Goal: Information Seeking & Learning: Compare options

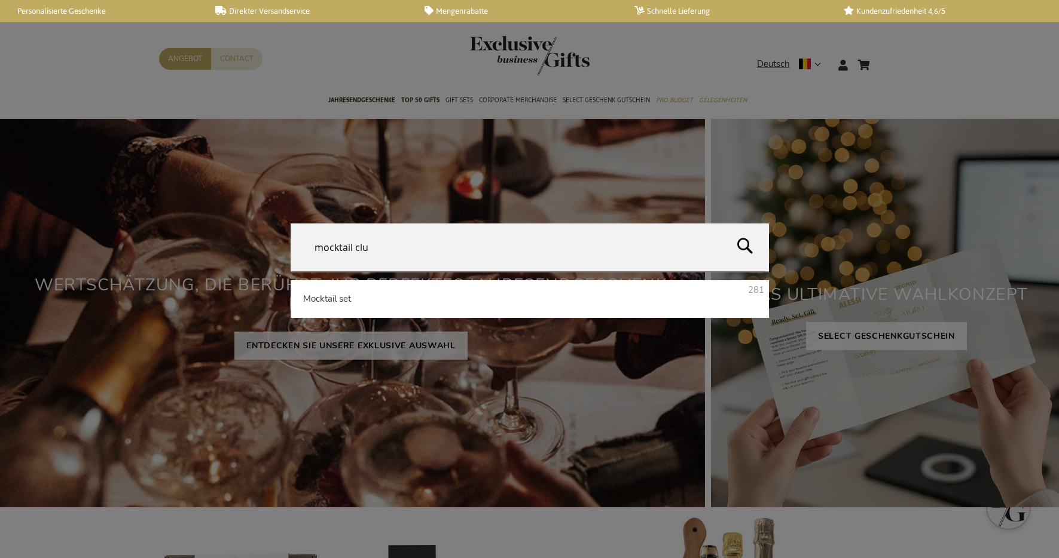
type input "mocktail club"
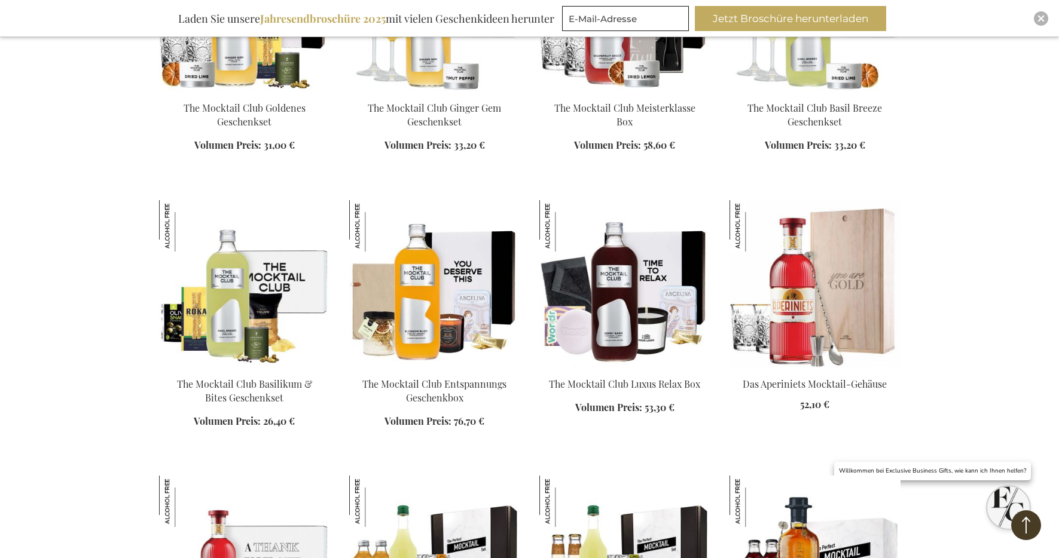
click at [271, 289] on img at bounding box center [244, 283] width 171 height 167
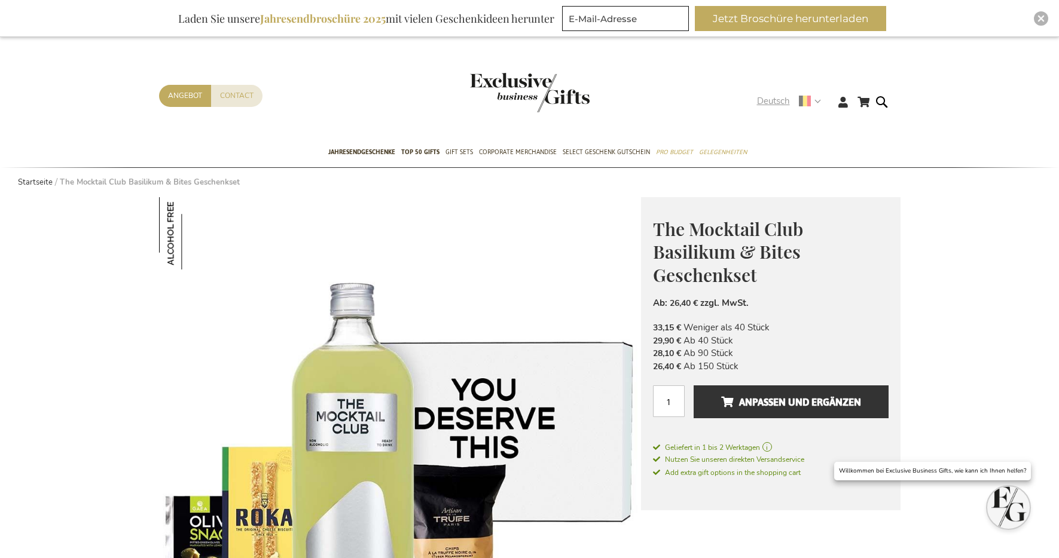
click at [777, 94] on span "Deutsch" at bounding box center [773, 101] width 33 height 14
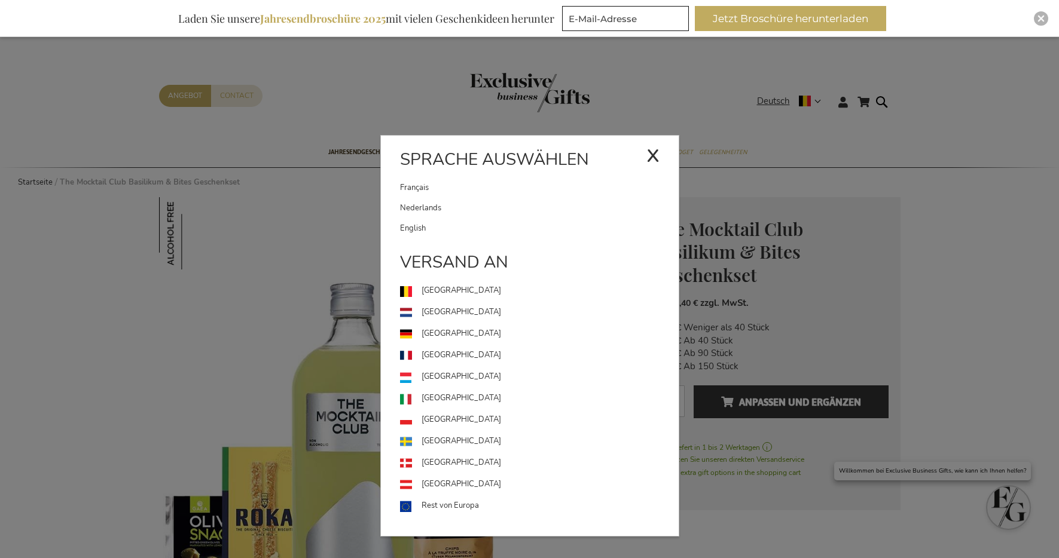
click at [532, 209] on link "Nederlands" at bounding box center [539, 208] width 279 height 20
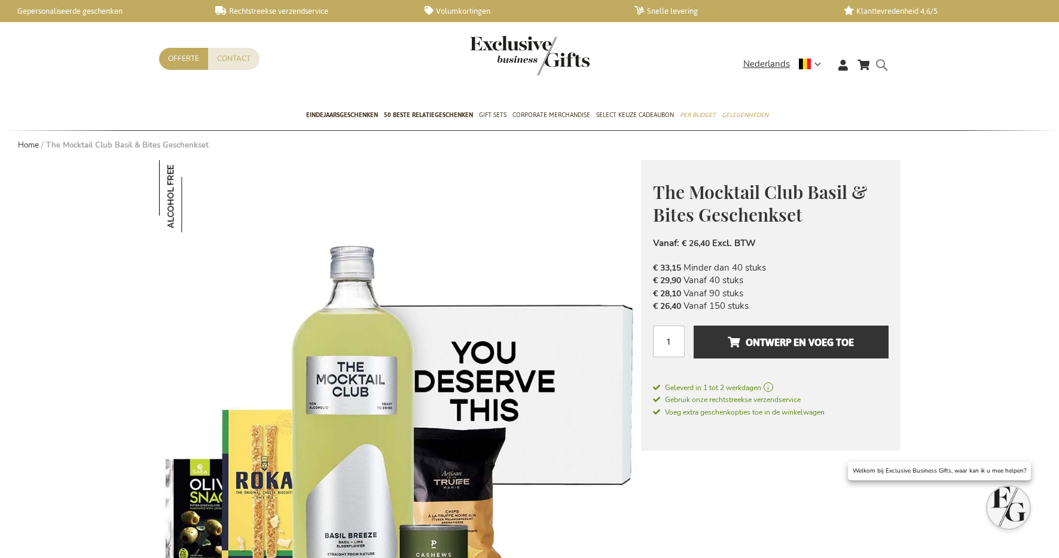
click at [881, 59] on form "Search Search" at bounding box center [885, 74] width 12 height 34
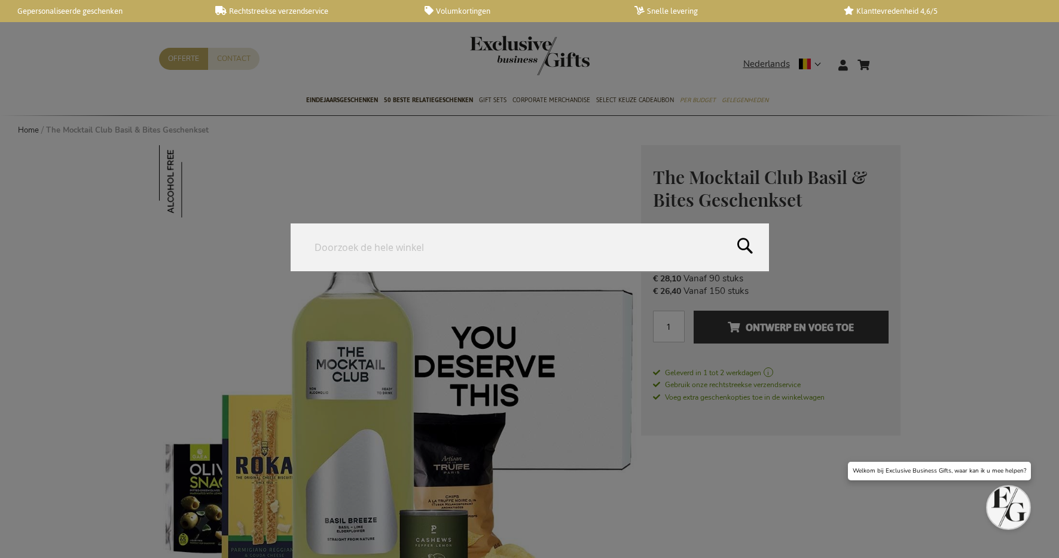
paste input "Masterclass Box"
type input "Masterclass Box"
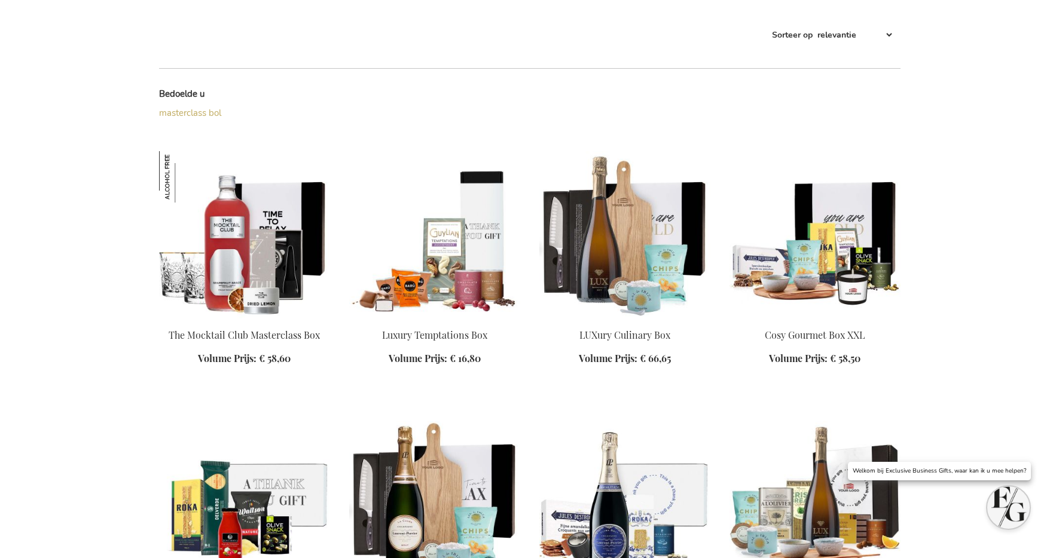
scroll to position [262, 0]
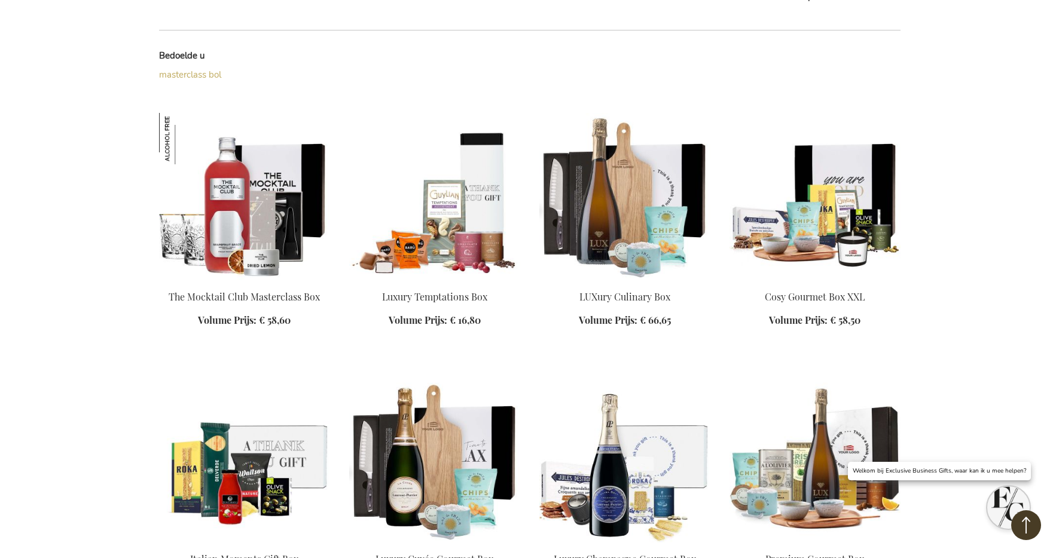
click at [272, 170] on img at bounding box center [244, 196] width 171 height 167
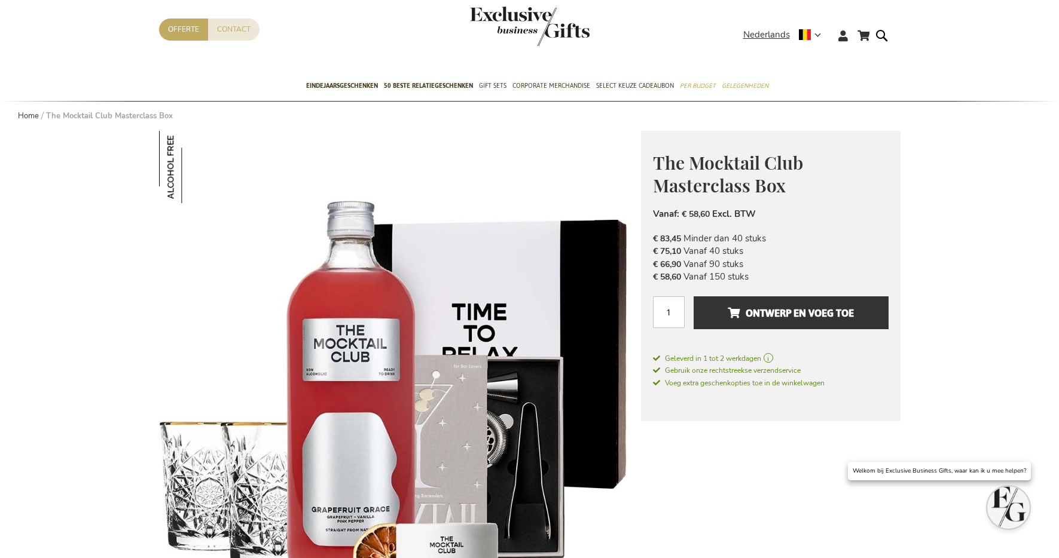
scroll to position [36, 0]
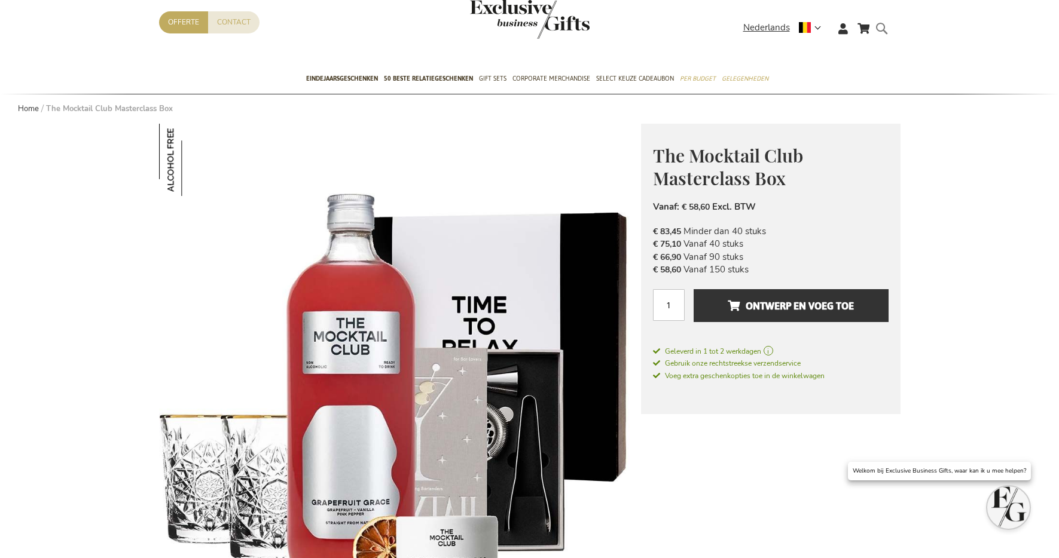
click at [881, 29] on form "Search Search" at bounding box center [885, 38] width 12 height 34
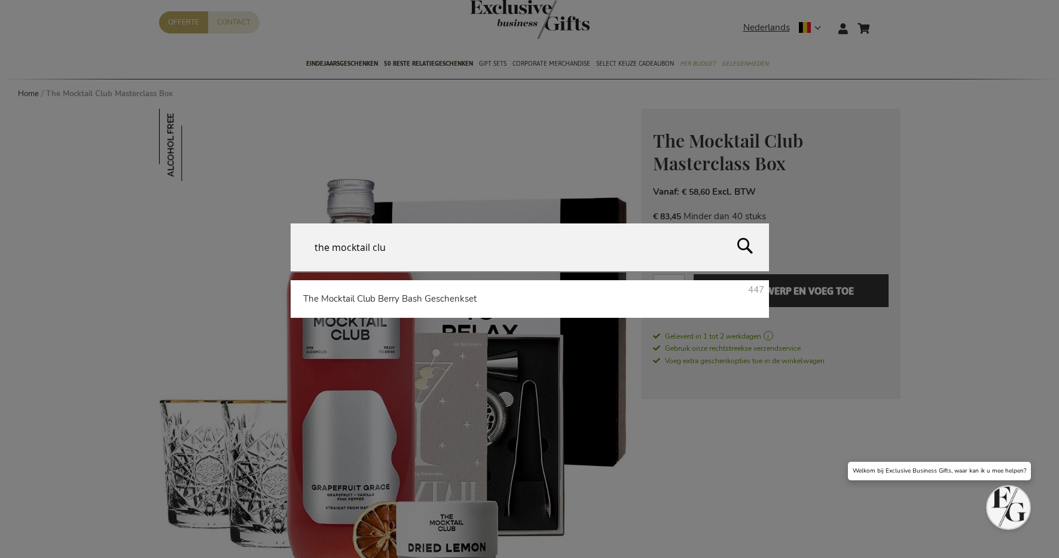
type input "the mocktail club"
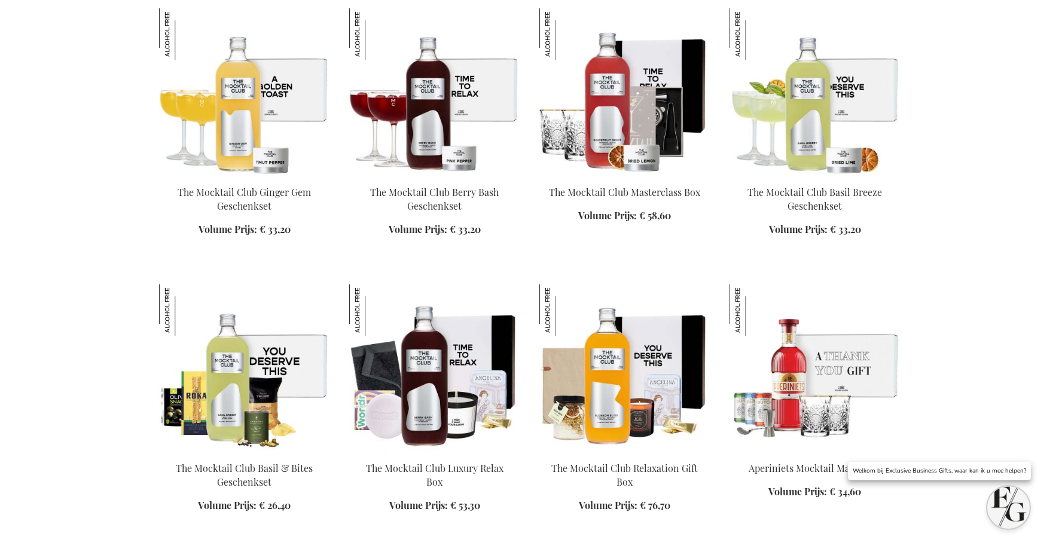
scroll to position [652, 0]
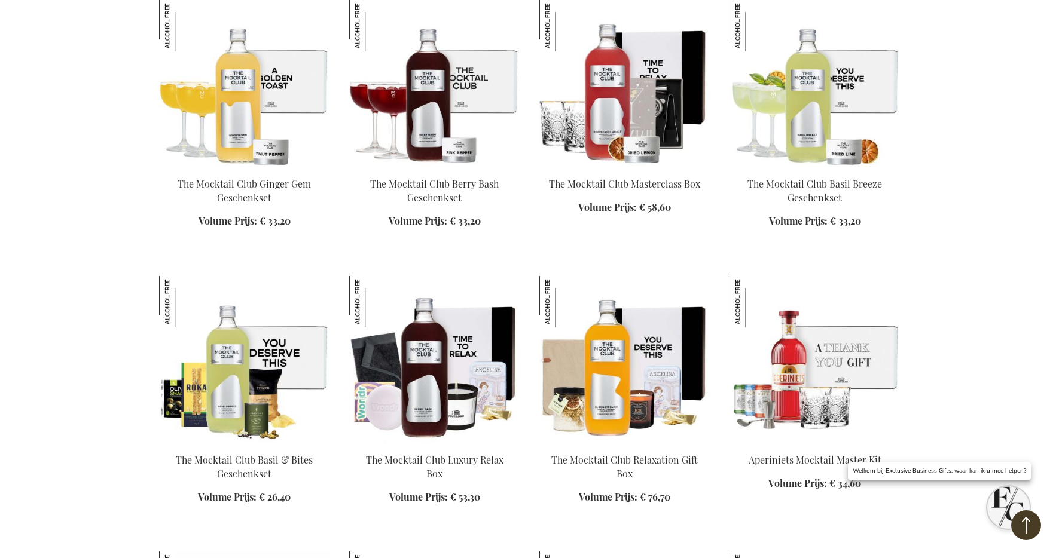
click at [425, 114] on img at bounding box center [434, 83] width 171 height 167
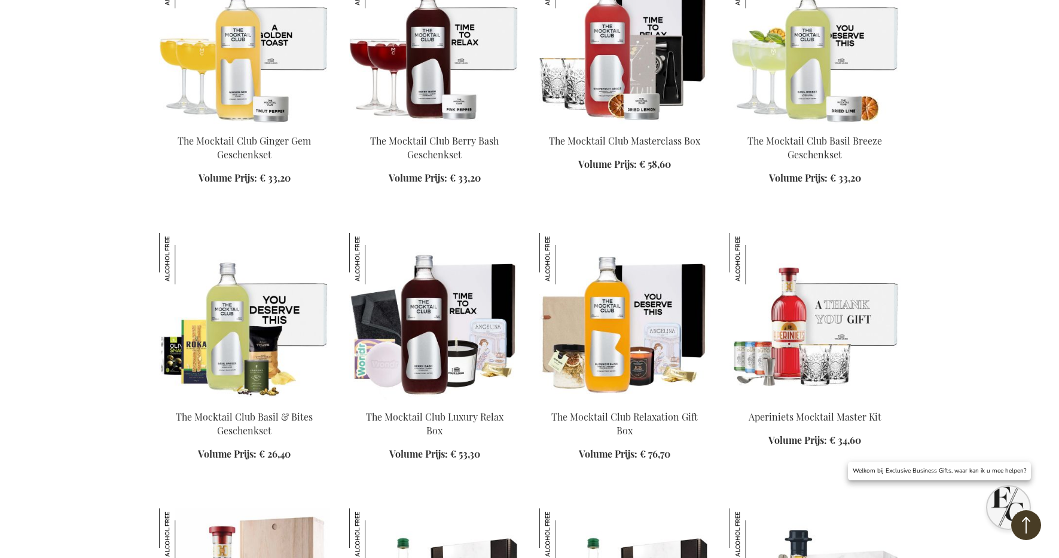
scroll to position [513, 0]
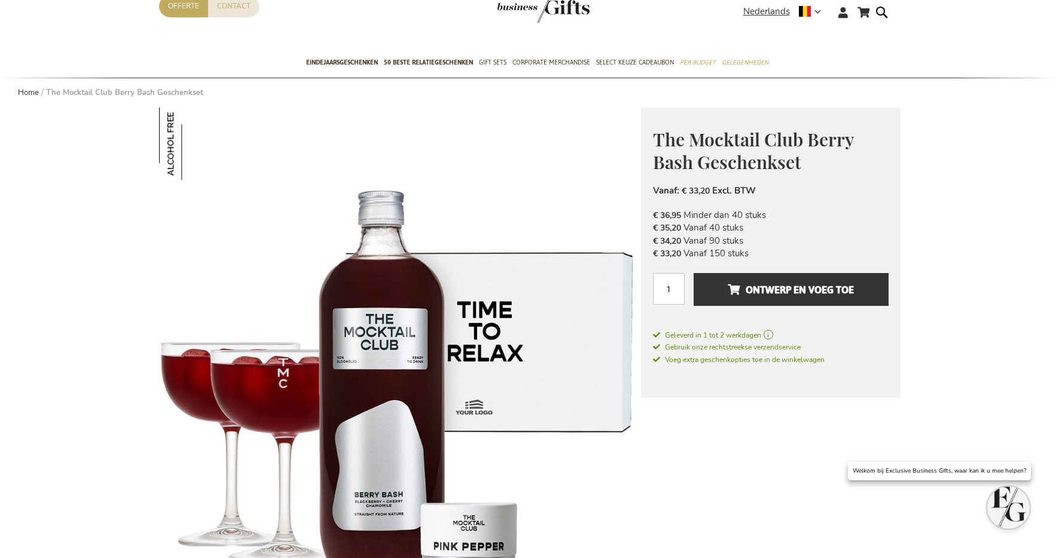
scroll to position [160, 0]
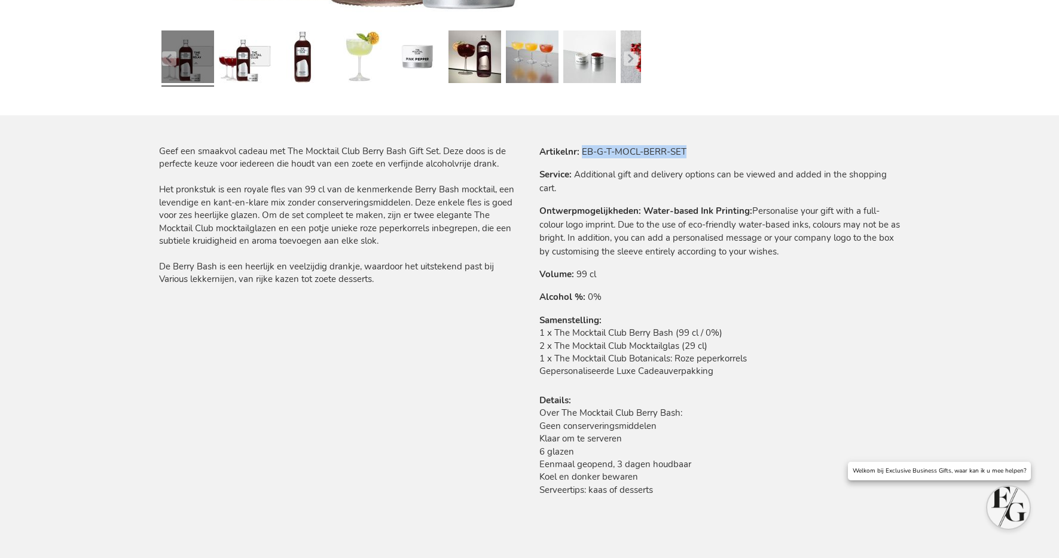
drag, startPoint x: 581, startPoint y: 152, endPoint x: 696, endPoint y: 142, distance: 115.2
click at [720, 148] on tr "Artikelnr EB-G-T-MOCL-BERR-SET" at bounding box center [719, 151] width 361 height 13
copy td "EB-G-T-MOCL-BERR-SET"
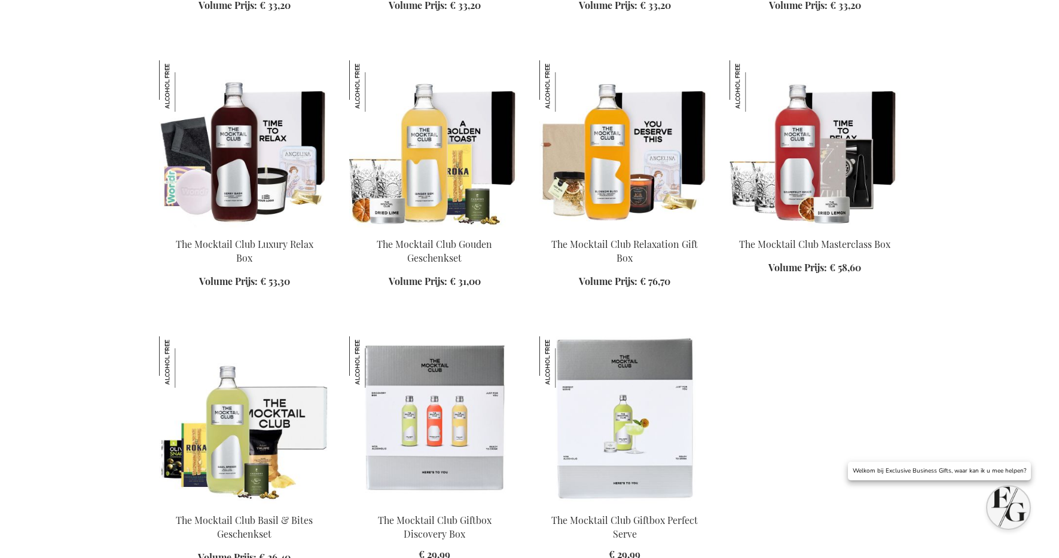
scroll to position [768, 0]
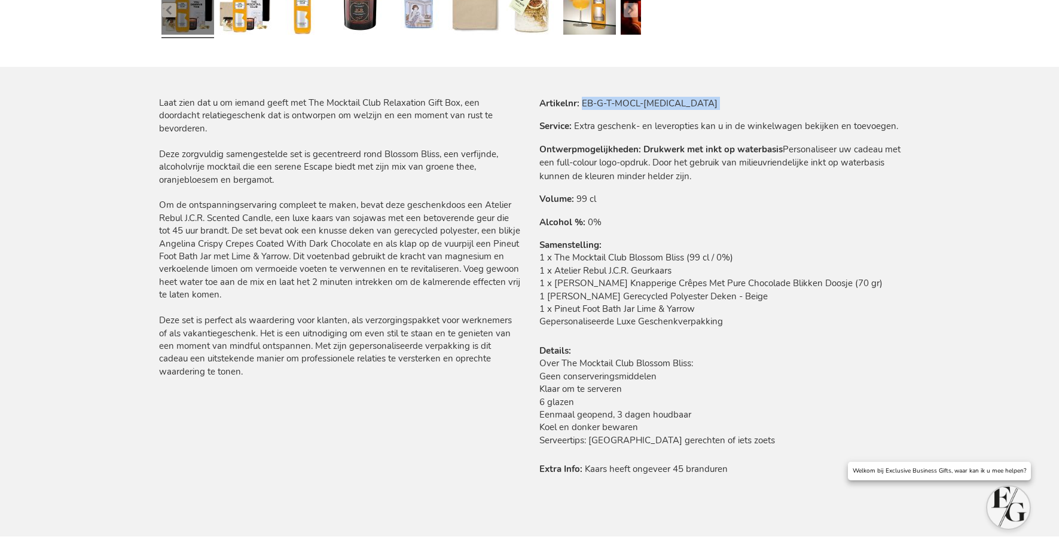
drag, startPoint x: 590, startPoint y: 110, endPoint x: 678, endPoint y: 112, distance: 87.9
click at [674, 110] on tr "Artikelnr EB-G-T-MOCL-RELA" at bounding box center [719, 103] width 361 height 13
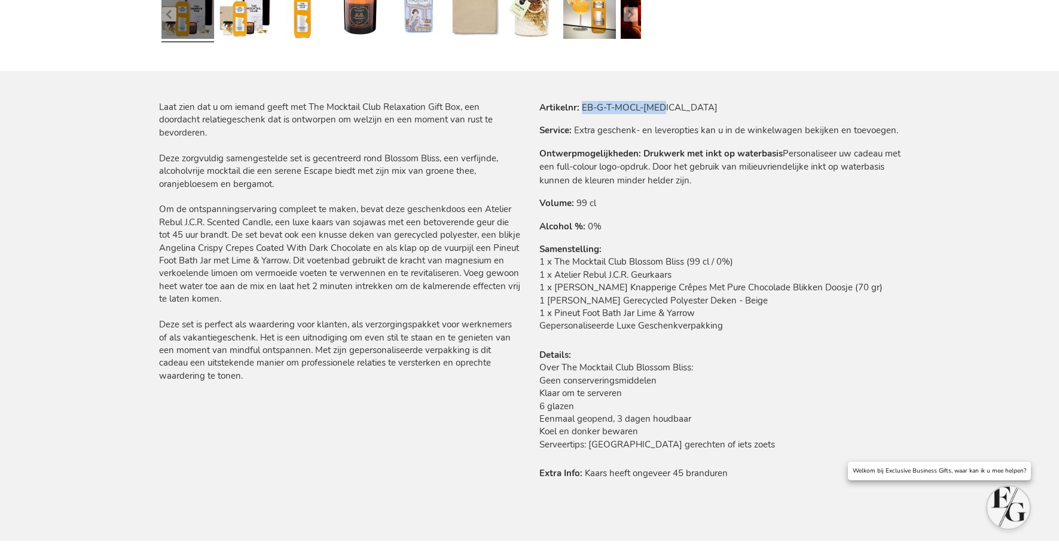
copy td "EB-G-T-MOCL-RELA"
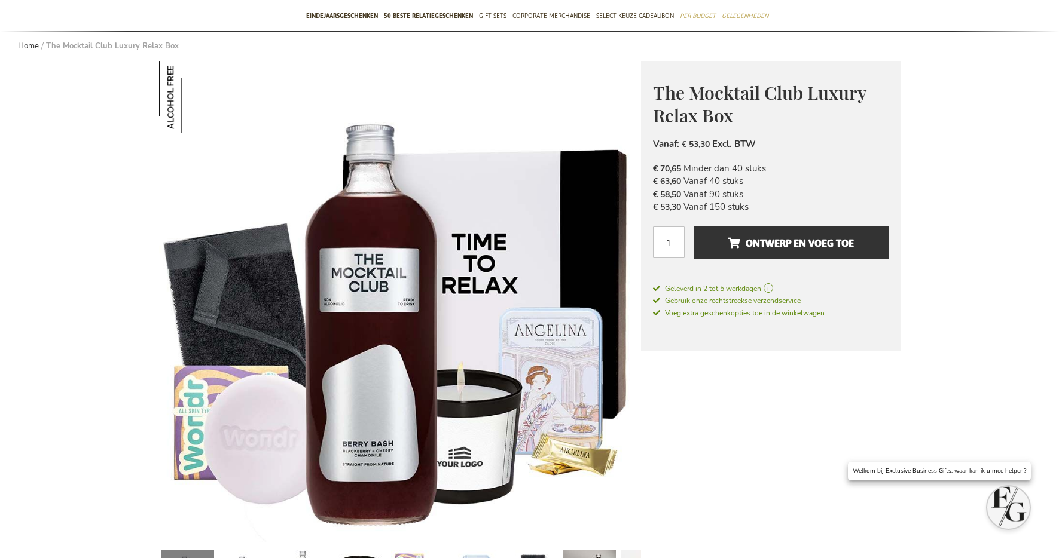
scroll to position [125, 0]
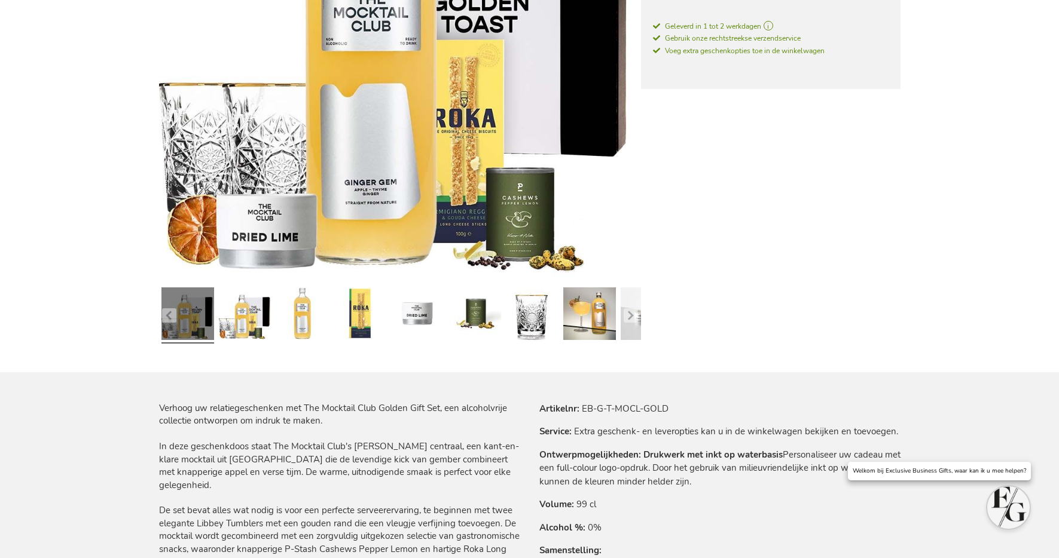
scroll to position [363, 0]
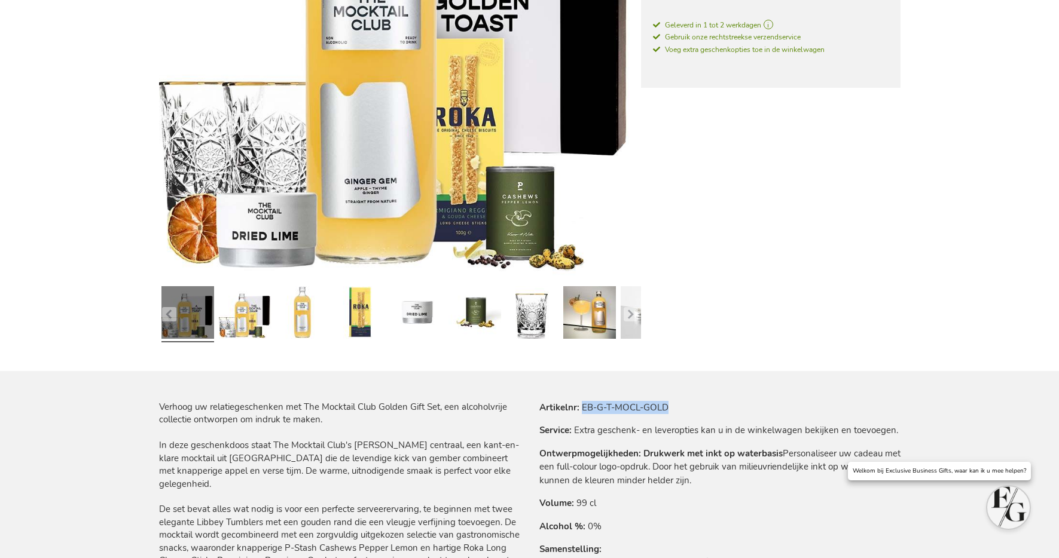
drag, startPoint x: 581, startPoint y: 408, endPoint x: 673, endPoint y: 398, distance: 92.6
click at [682, 408] on tr "Artikelnr EB-G-T-MOCL-GOLD" at bounding box center [719, 407] width 361 height 13
copy td "EB-G-T-MOCL-GOLD"
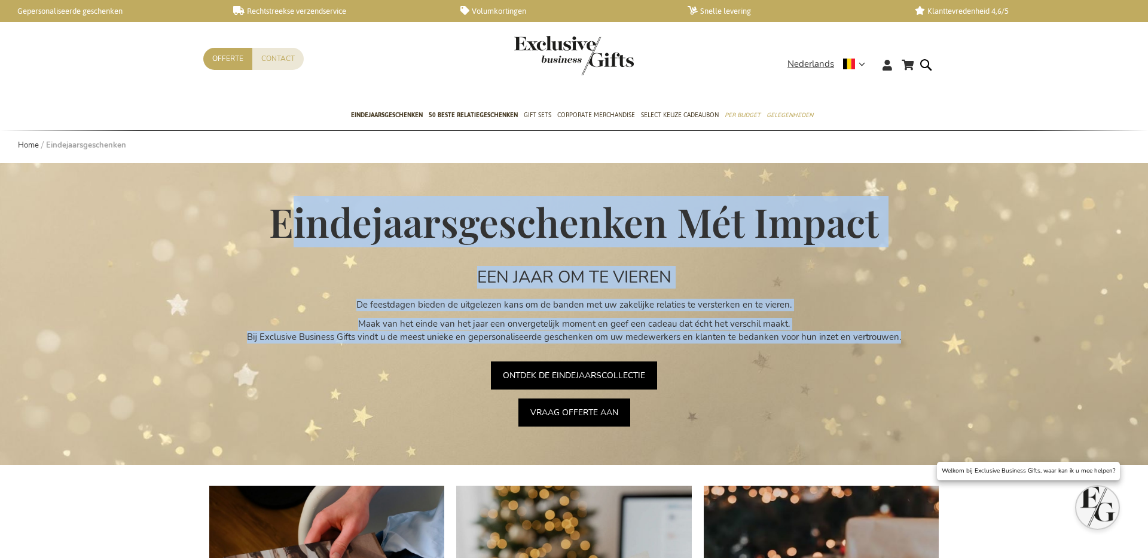
drag, startPoint x: 309, startPoint y: 226, endPoint x: 936, endPoint y: 340, distance: 637.5
click at [936, 341] on div "Eindejaarsgeschenken Mét Impact EEN JAAR OM TE VIEREN De feestdagen bieden de u…" at bounding box center [574, 314] width 1154 height 302
copy div "Eindejaarsgeschenken Mét Impact EEN JAAR OM TE VIEREN De feestdagen bieden de u…"
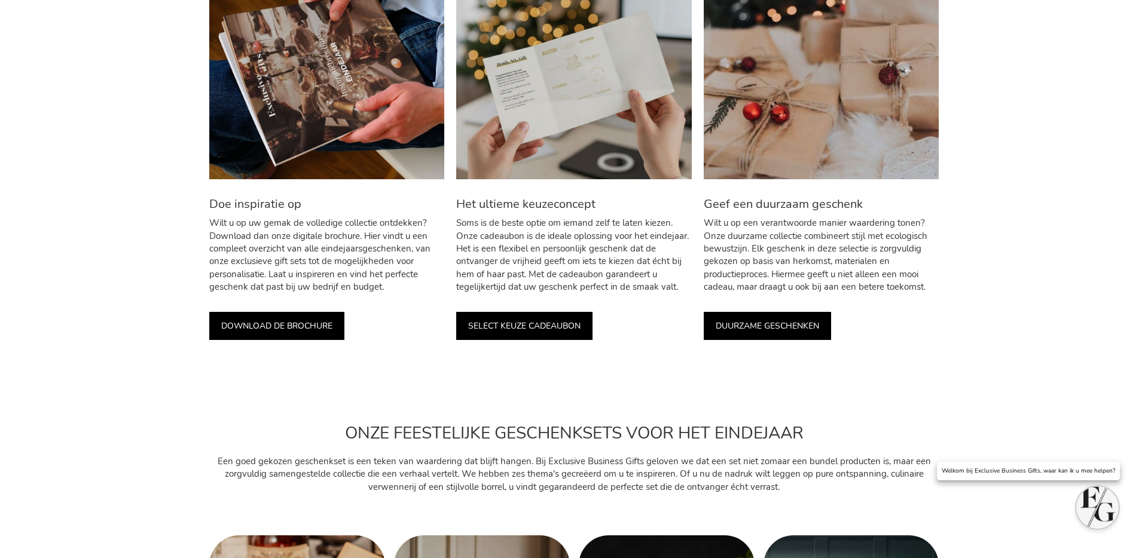
scroll to position [591, 0]
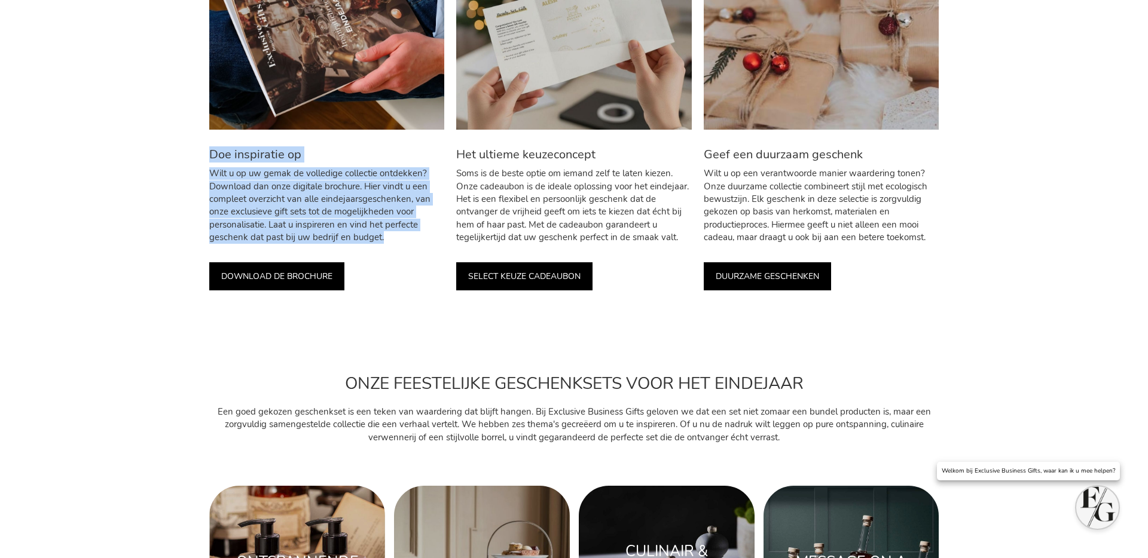
drag, startPoint x: 218, startPoint y: 157, endPoint x: 429, endPoint y: 237, distance: 225.2
click at [429, 237] on div "Doe inspiratie op Wilt u op uw gemak de volledige collectie ontdekken? Download…" at bounding box center [326, 196] width 235 height 96
copy div "Doe inspiratie op Wilt u op uw gemak de volledige collectie ontdekken? Download…"
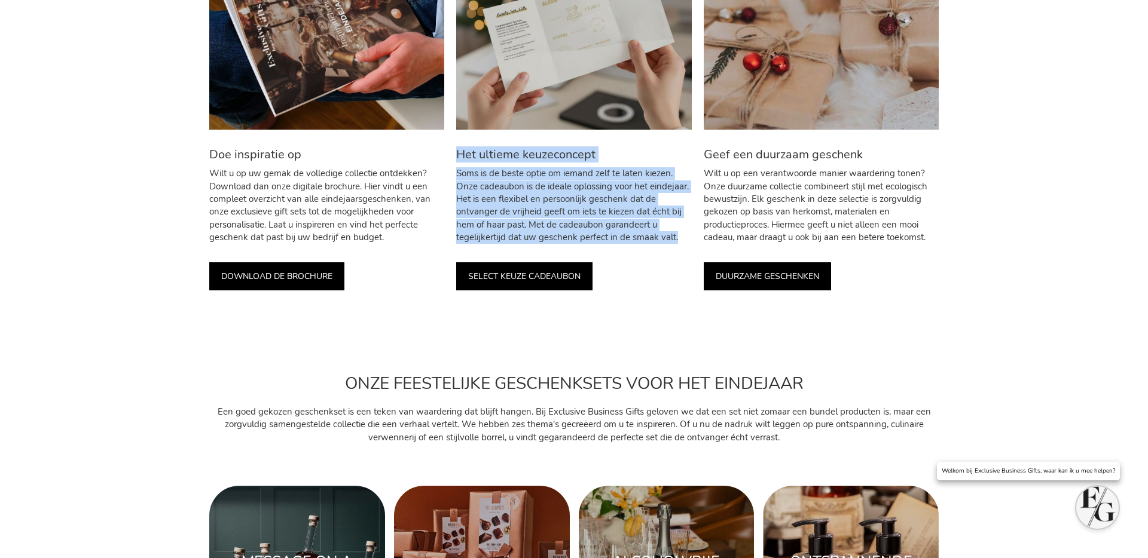
drag, startPoint x: 478, startPoint y: 161, endPoint x: 678, endPoint y: 251, distance: 219.5
click at [680, 243] on div "Het ultieme keuzeconcept Soms is de beste optie om iemand zelf te laten kiezen.…" at bounding box center [573, 196] width 235 height 96
copy div "Het ultieme keuzeconcept Soms is de beste optie om iemand zelf te laten kiezen.…"
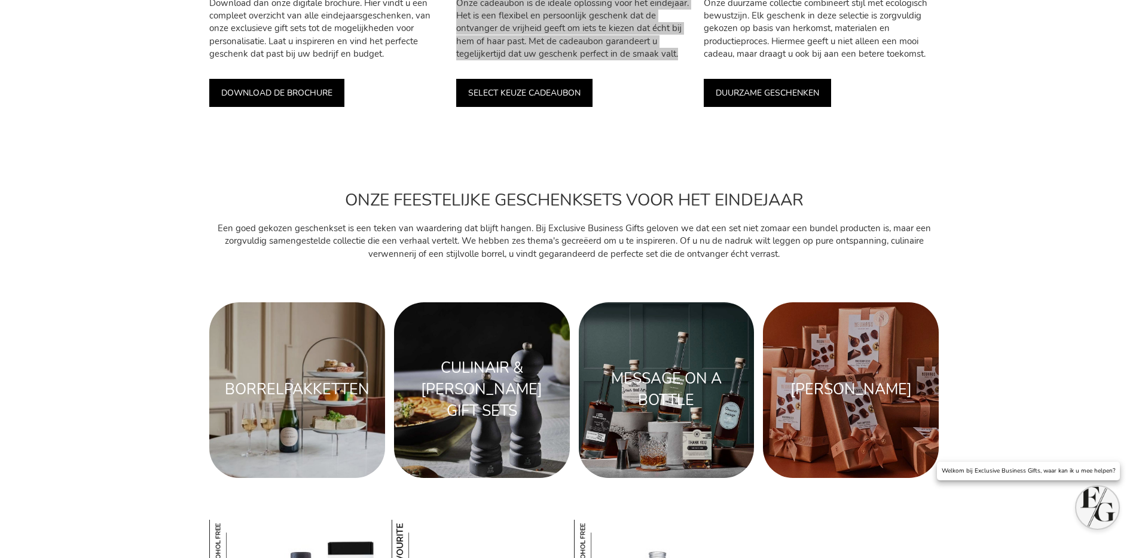
scroll to position [607, 0]
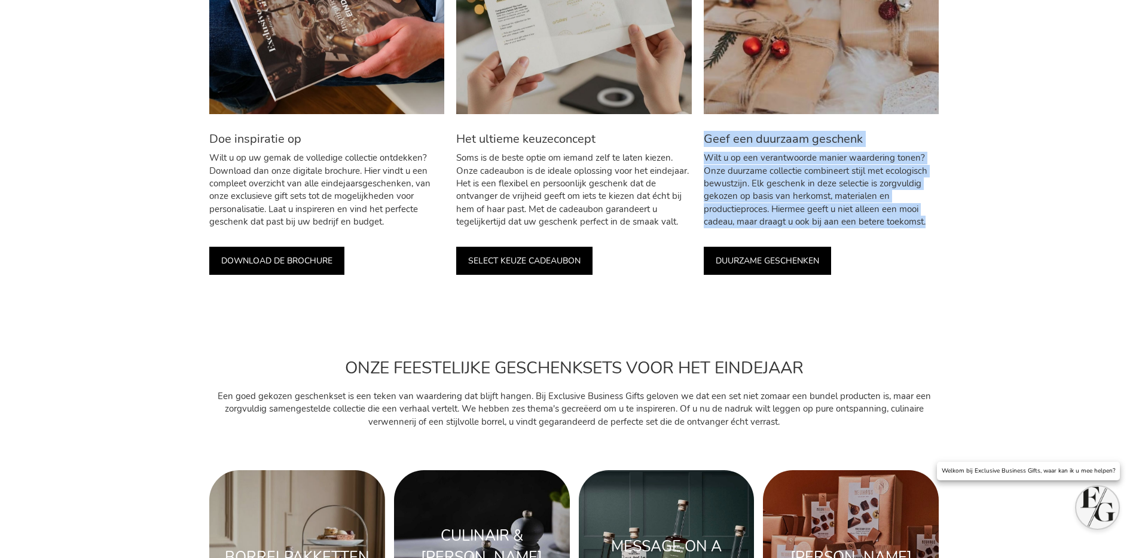
drag, startPoint x: 703, startPoint y: 138, endPoint x: 963, endPoint y: 249, distance: 282.3
copy div "Geef een duurzaam geschenk Wilt u op een verantwoorde manier waardering tonen? …"
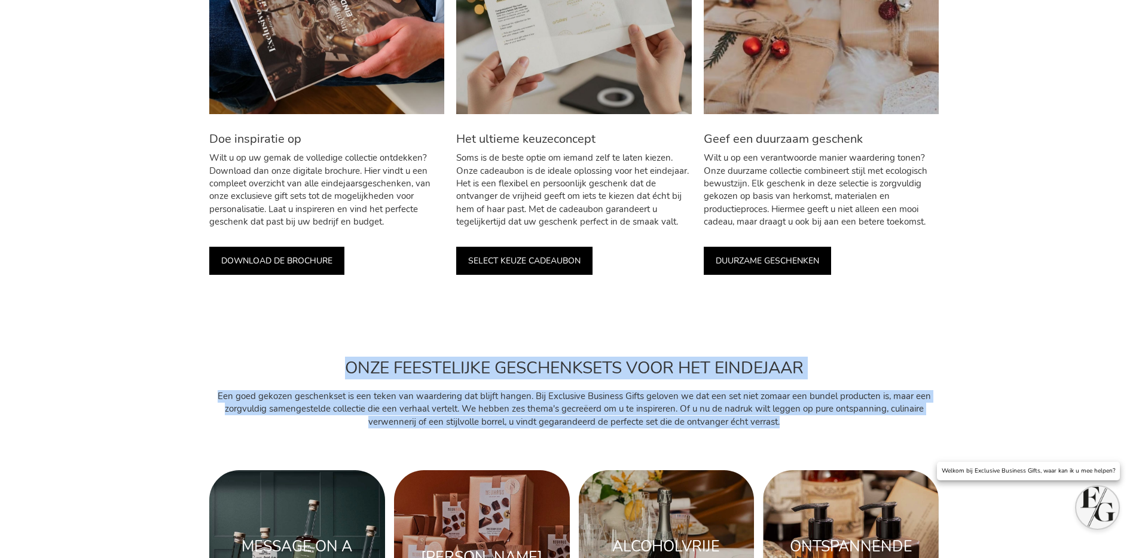
drag, startPoint x: 349, startPoint y: 362, endPoint x: 835, endPoint y: 427, distance: 490.4
click at [835, 427] on div "ONZE FEESTELIJKE GESCHENKSETS VOOR HET EINDEJAAR Een goed gekozen geschenkset i…" at bounding box center [573, 386] width 729 height 85
copy div "ONZE FEESTELIJKE GESCHENKSETS VOOR HET EINDEJAAR Een goed gekozen geschenkset i…"
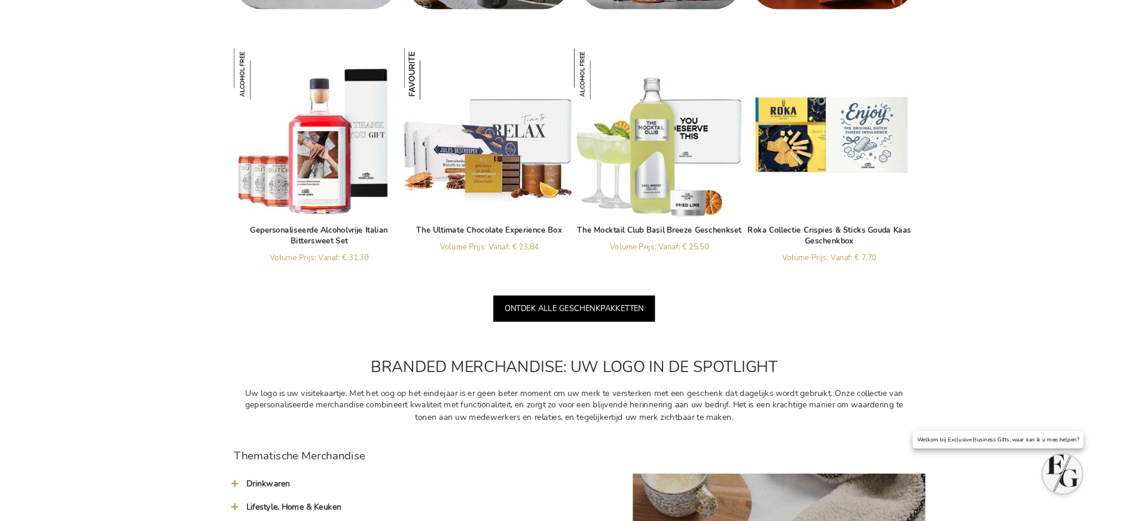
scroll to position [1247, 0]
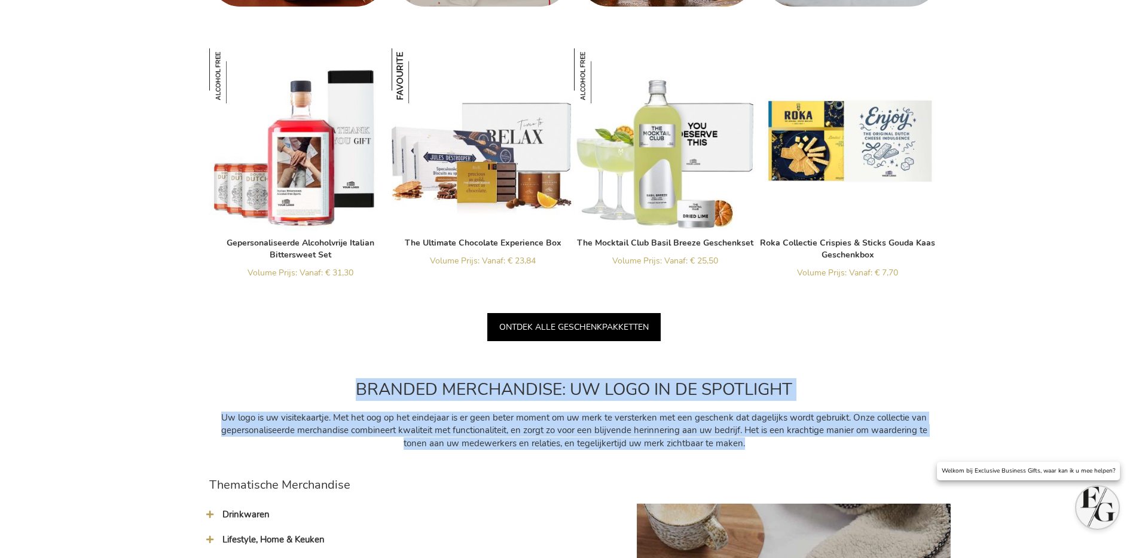
drag, startPoint x: 352, startPoint y: 382, endPoint x: 756, endPoint y: 443, distance: 409.3
click at [757, 443] on div "BRANDED MERCHANDISE: UW LOGO IN DE SPOTLIGHT Uw logo is uw visitekaartje. Met h…" at bounding box center [573, 431] width 729 height 133
copy div "BRANDED MERCHANDISE: UW LOGO IN DE SPOTLIGHT Uw logo is uw visitekaartje. Met h…"
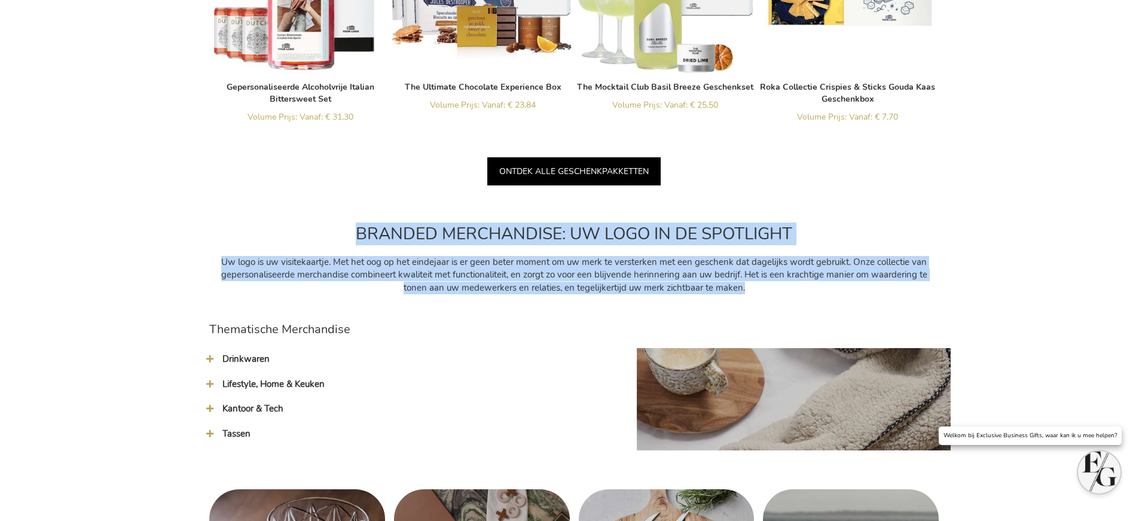
scroll to position [1564, 0]
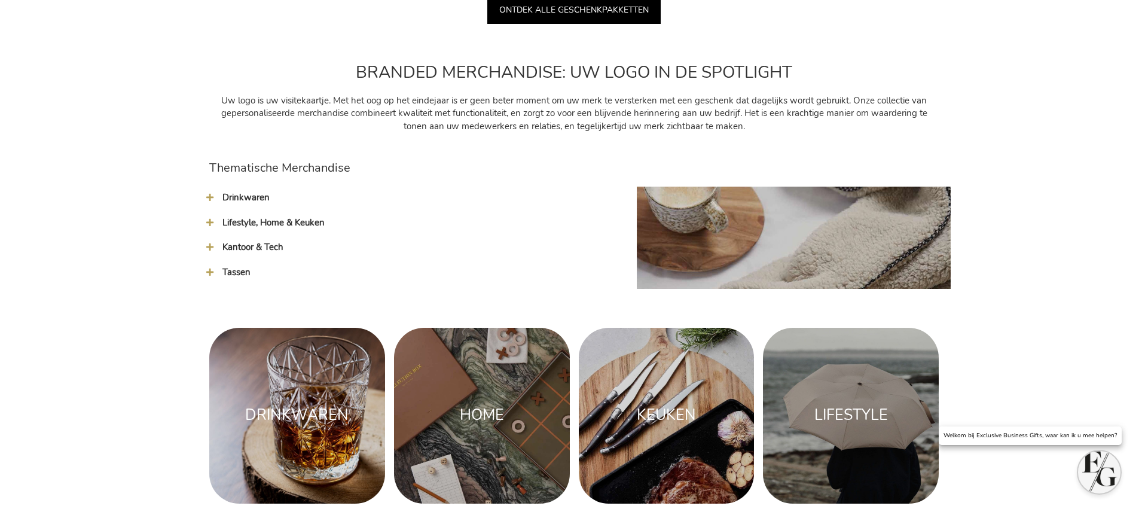
click at [228, 205] on div "Drinkwaren Personaliseer drinkgerei met uw logo voor het perfecte eindejaarsges…" at bounding box center [416, 205] width 427 height 25
click at [230, 198] on span "Drinkwaren" at bounding box center [245, 197] width 47 height 12
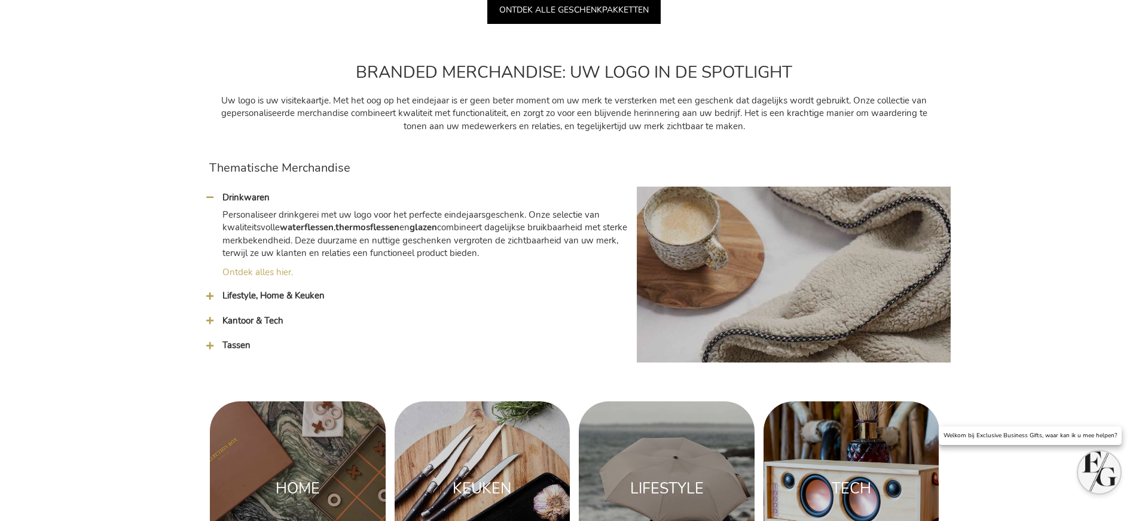
click at [249, 292] on span "Lifestyle, Home & Keuken" at bounding box center [273, 295] width 102 height 12
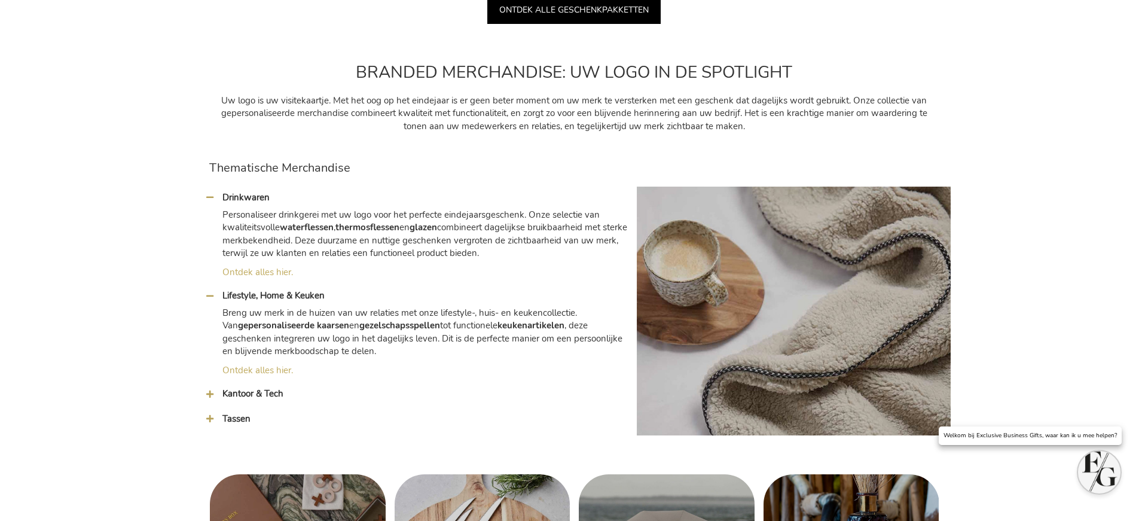
drag, startPoint x: 256, startPoint y: 393, endPoint x: 255, endPoint y: 387, distance: 6.1
click at [256, 393] on span "Kantoor & Tech" at bounding box center [252, 393] width 61 height 12
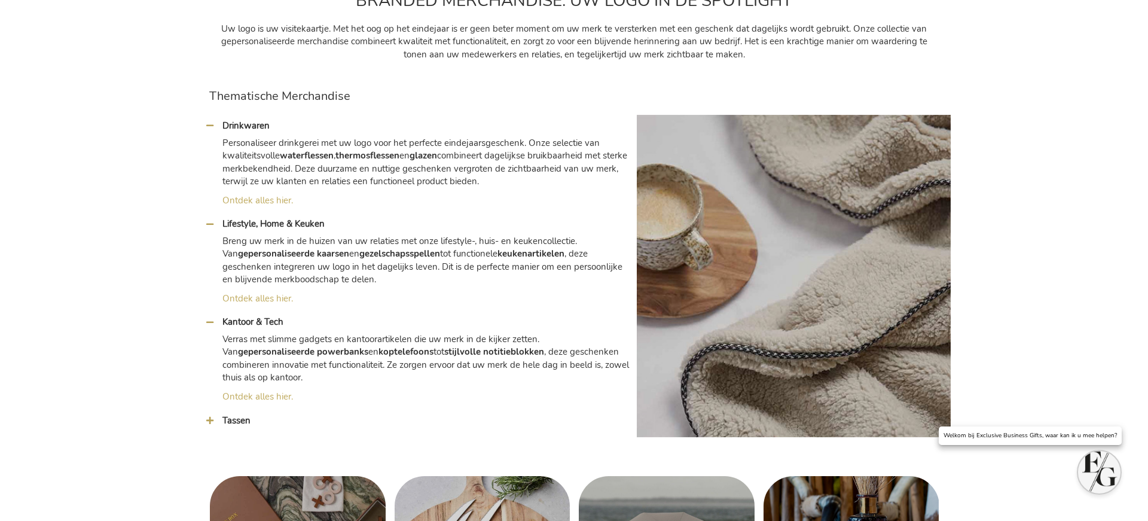
scroll to position [1708, 0]
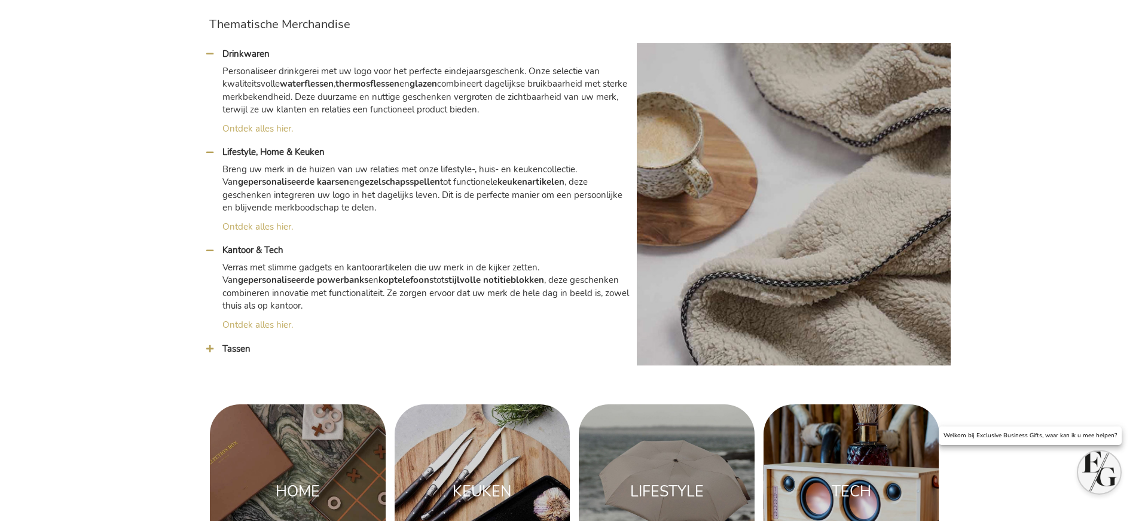
click at [240, 335] on div "Kantoor & Tech Verras met slimme gadgets en kantoorartikelen die uw merk in de …" at bounding box center [416, 294] width 427 height 98
click at [239, 348] on span "Tassen" at bounding box center [236, 349] width 28 height 12
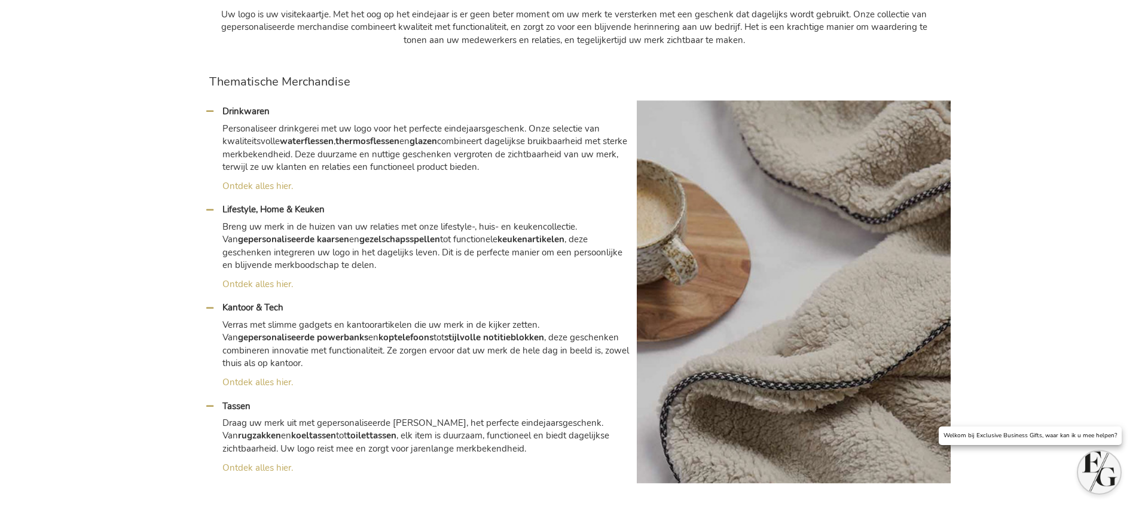
scroll to position [1612, 0]
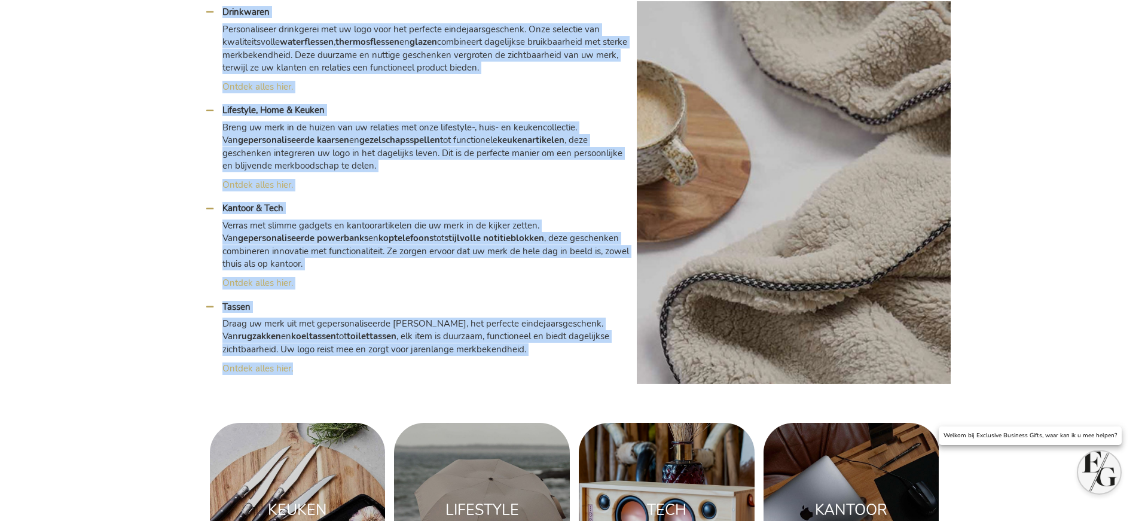
drag, startPoint x: 356, startPoint y: 20, endPoint x: 489, endPoint y: 391, distance: 394.3
click at [489, 390] on div "Eindejaarsgeschenken Mét Impact EEN JAAR OM TE VIEREN De feestdagen bieden de u…" at bounding box center [573, 134] width 741 height 3447
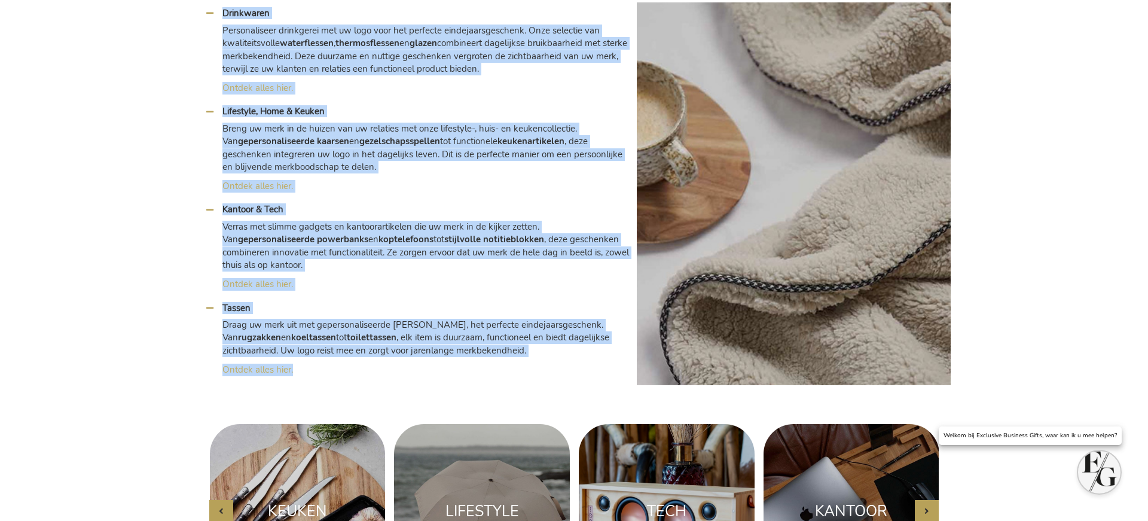
copy div "BRANDED MERCHANDISE: UW LOGO IN DE SPOTLIGHT Uw logo is uw visitekaartje. Met h…"
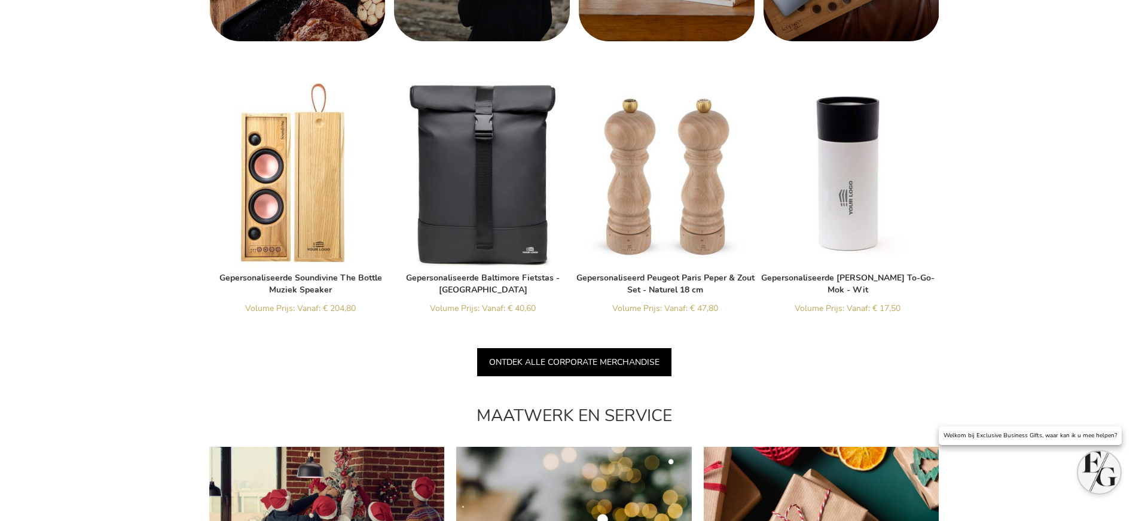
scroll to position [2356, 0]
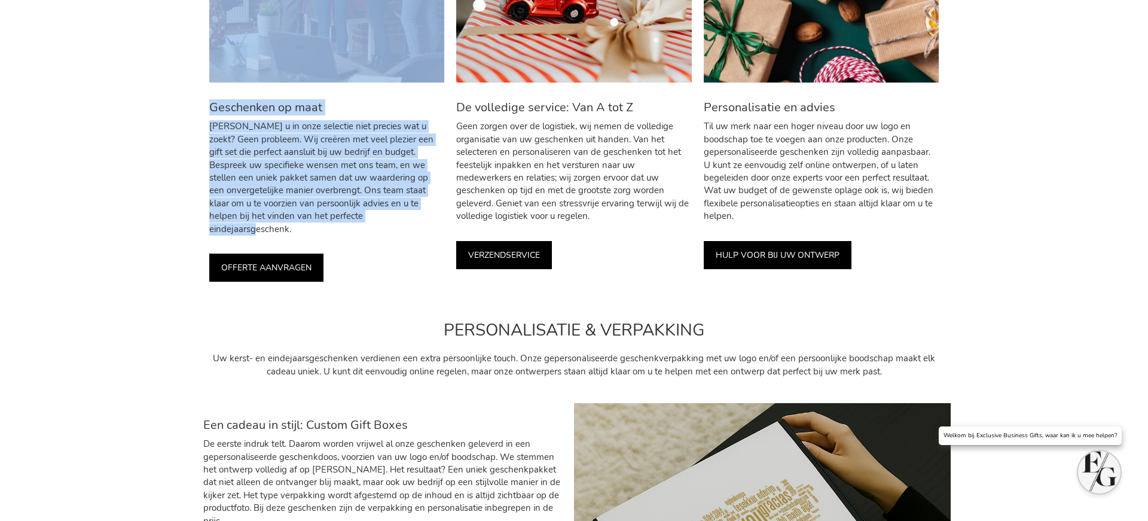
drag, startPoint x: 466, startPoint y: 368, endPoint x: 380, endPoint y: 219, distance: 171.5
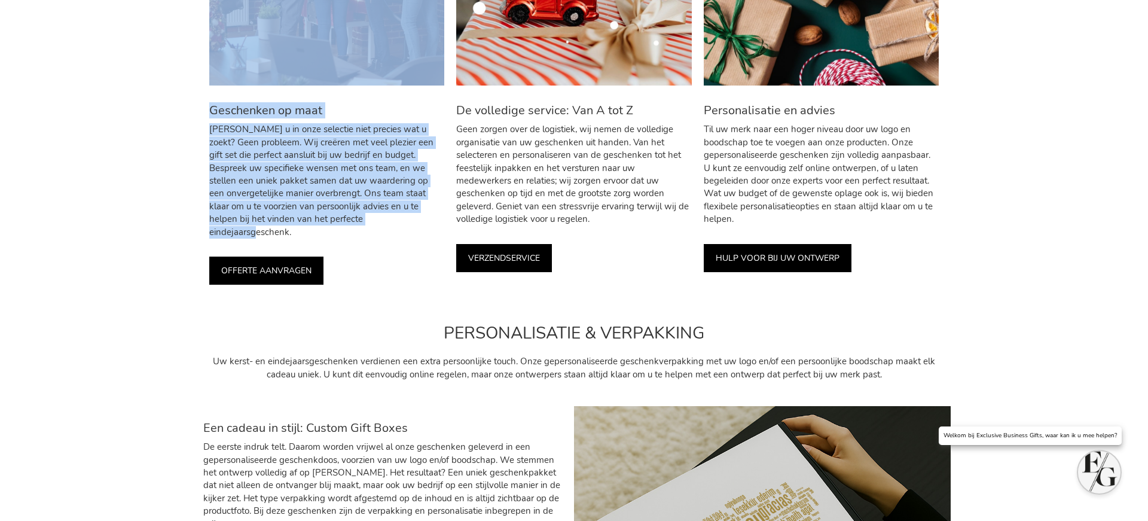
copy div "MAATWERK EN SERVICE Geschenken op maat Vindt u in onze selectie niet precies wa…"
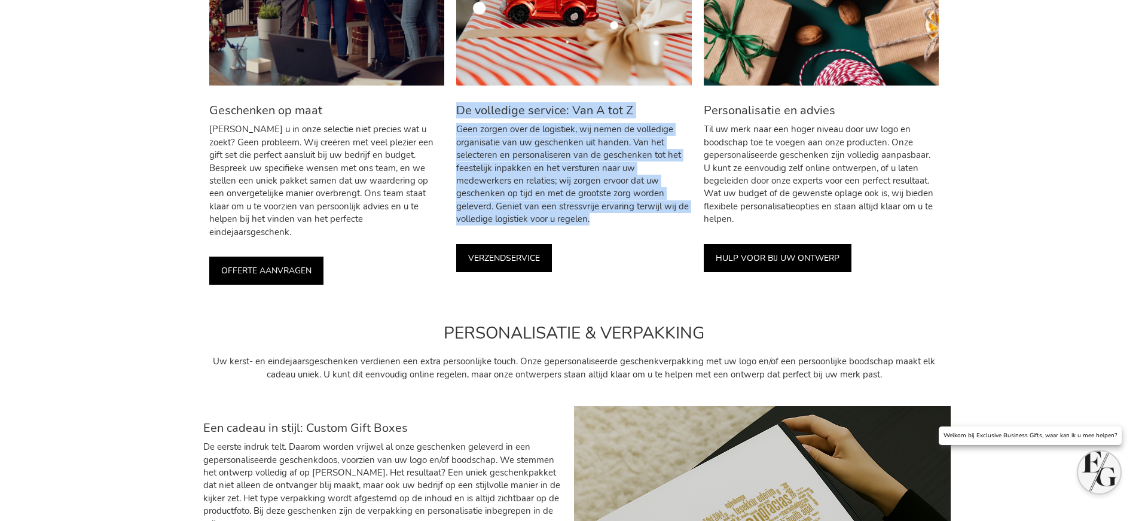
drag, startPoint x: 459, startPoint y: 111, endPoint x: 567, endPoint y: 217, distance: 151.4
click at [567, 218] on div "De volledige service: Van A tot Z Geen zorgen over de logistiek, wij nemen de v…" at bounding box center [573, 160] width 235 height 132
copy div "De volledige service: Van A tot Z Geen zorgen over de logistiek, wij nemen de v…"
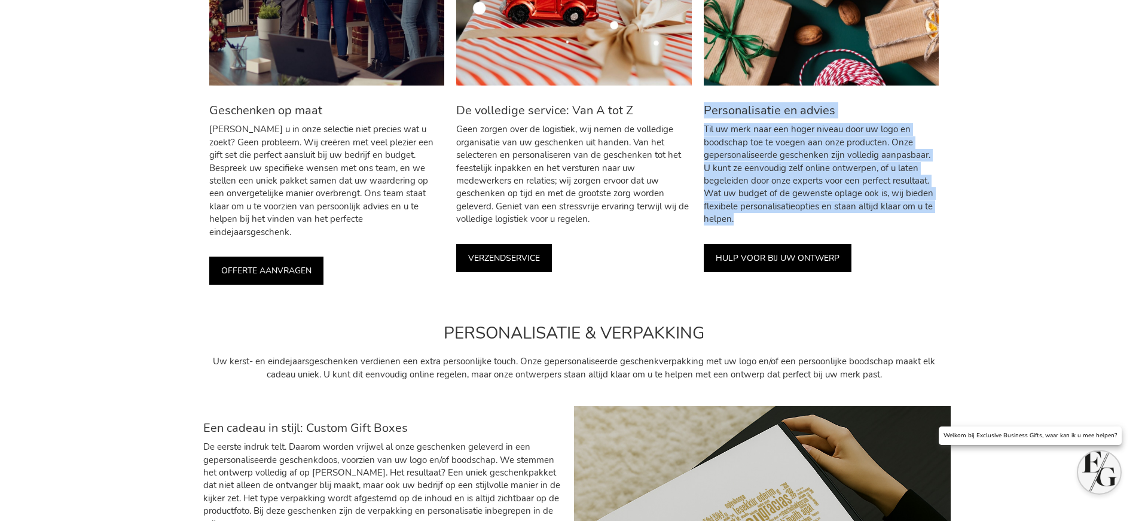
drag, startPoint x: 706, startPoint y: 114, endPoint x: 725, endPoint y: 216, distance: 104.5
click at [751, 219] on div "Personalisatie en advies Til uw merk naar een hoger niveau door uw logo en bood…" at bounding box center [821, 160] width 235 height 132
copy div "Personalisatie en advies Til uw merk naar een hoger niveau door uw logo en bood…"
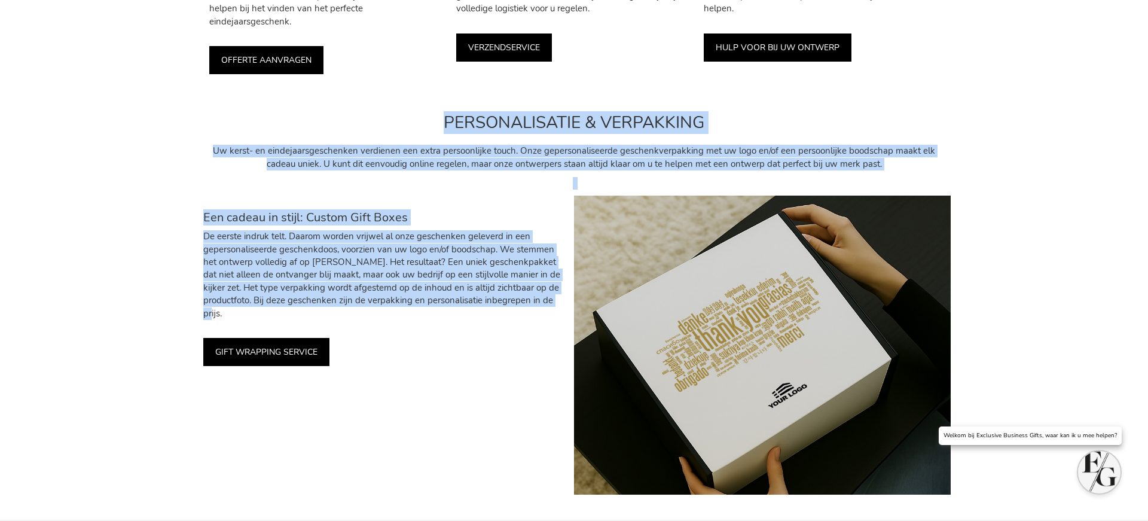
drag, startPoint x: 449, startPoint y: 317, endPoint x: 441, endPoint y: 311, distance: 9.8
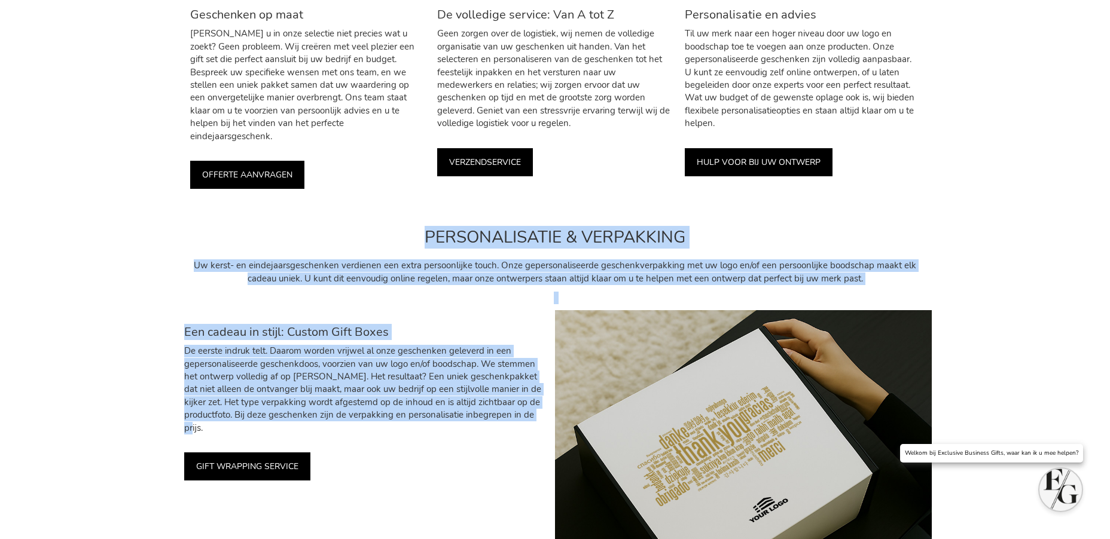
scroll to position [3034, 0]
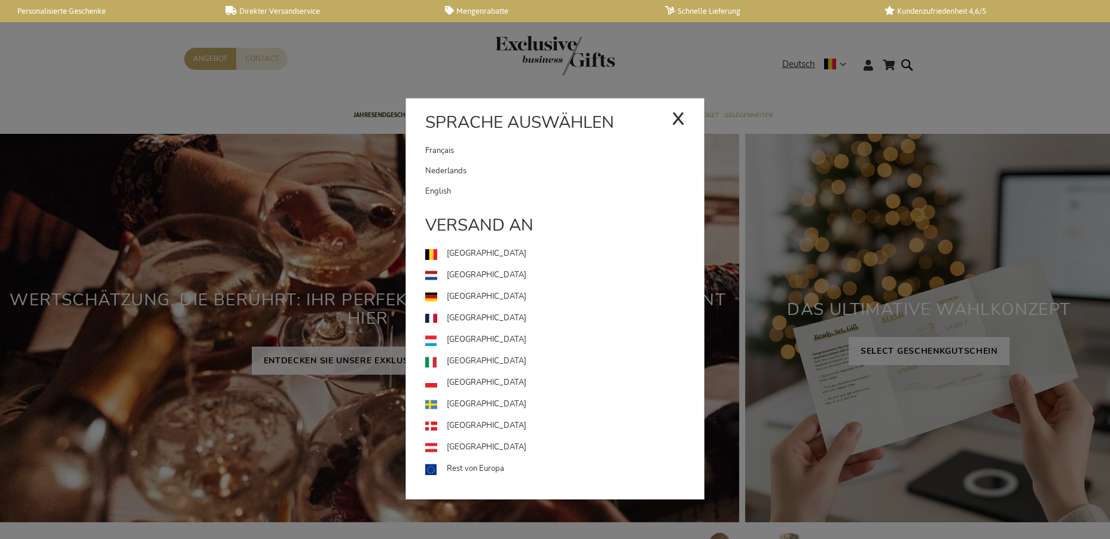
click at [504, 192] on link "English" at bounding box center [564, 191] width 279 height 20
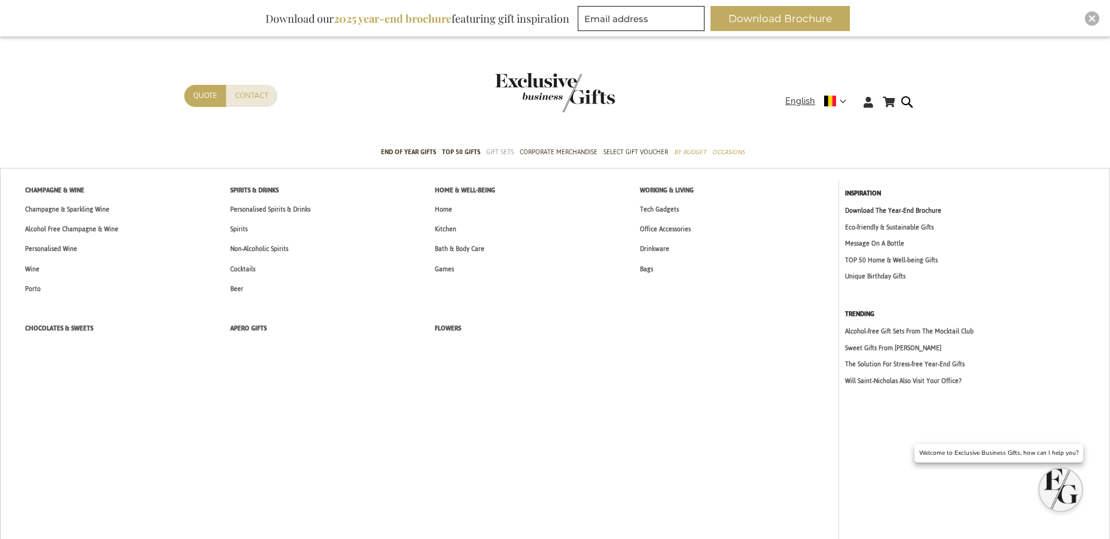
click at [920, 208] on link "Download The Year-End Brochure" at bounding box center [974, 211] width 259 height 10
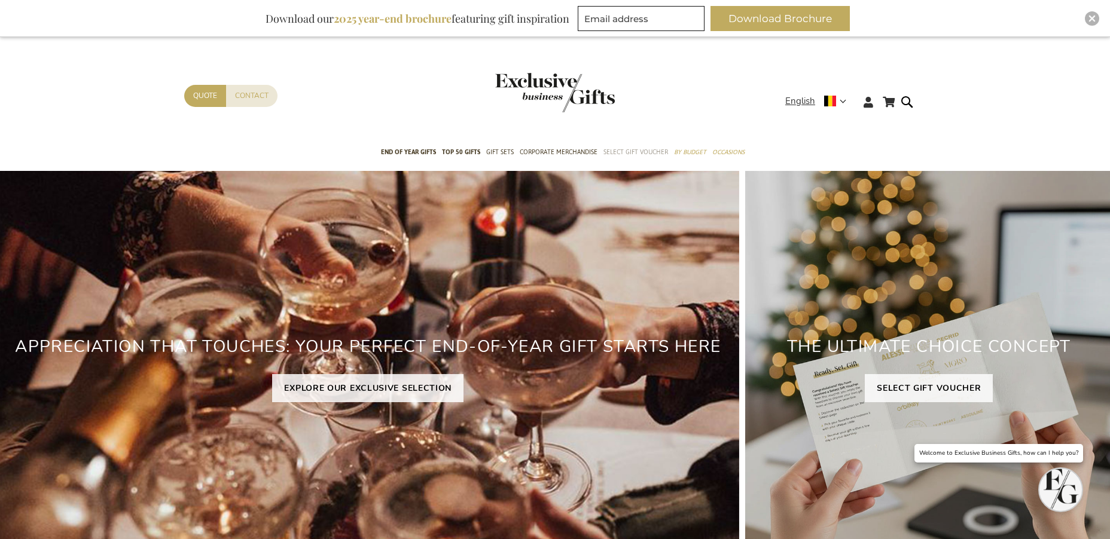
click at [627, 150] on span "Select Gift Voucher" at bounding box center [635, 152] width 65 height 13
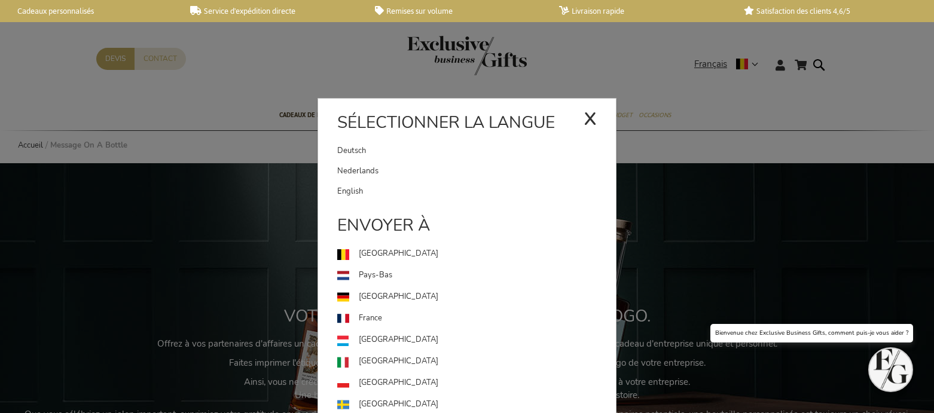
click at [450, 191] on link "English" at bounding box center [476, 191] width 279 height 20
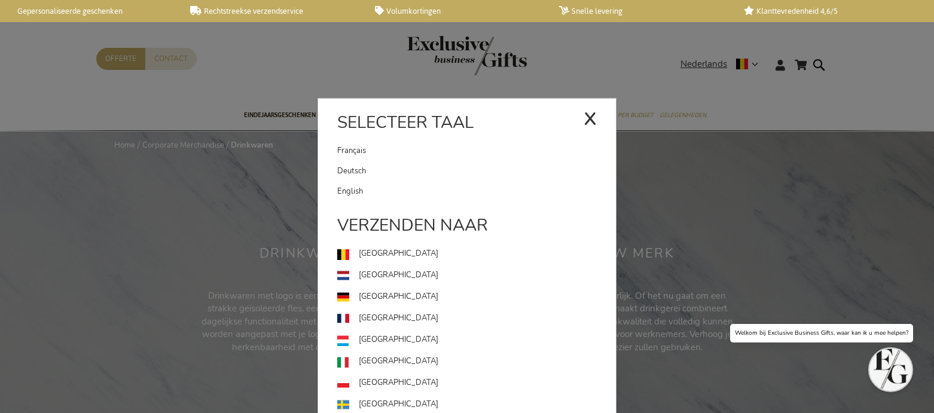
click at [435, 187] on link "English" at bounding box center [476, 191] width 279 height 20
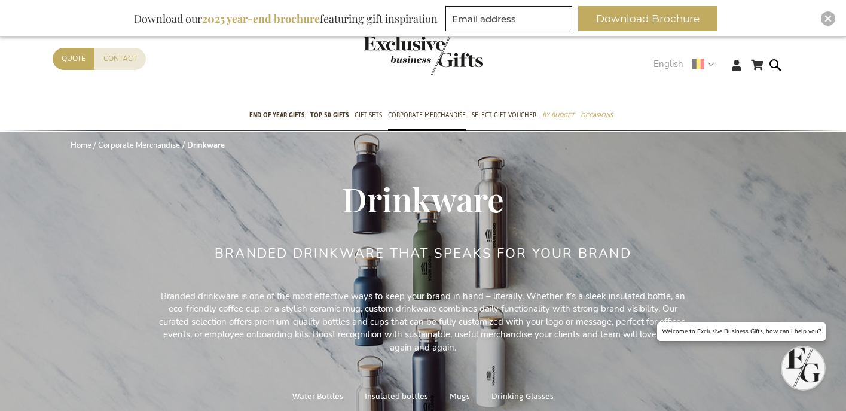
click at [659, 73] on div "English x Select language Français Deutsch Nederlands" at bounding box center [688, 65] width 69 height 17
click at [662, 65] on span "English" at bounding box center [669, 64] width 30 height 14
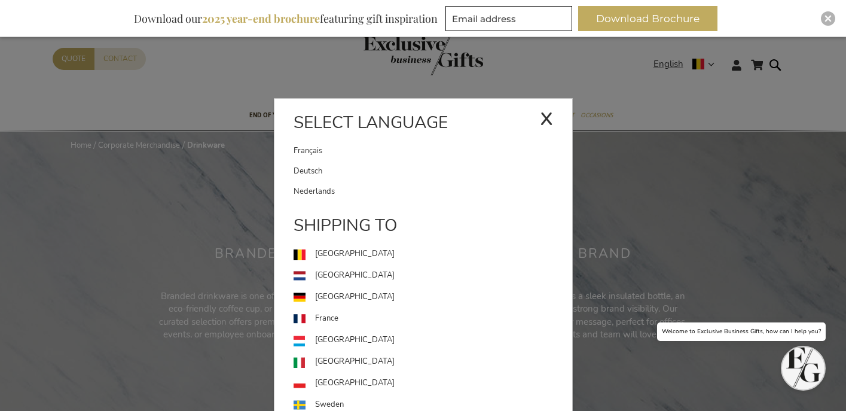
click at [451, 163] on link "Deutsch" at bounding box center [433, 171] width 279 height 20
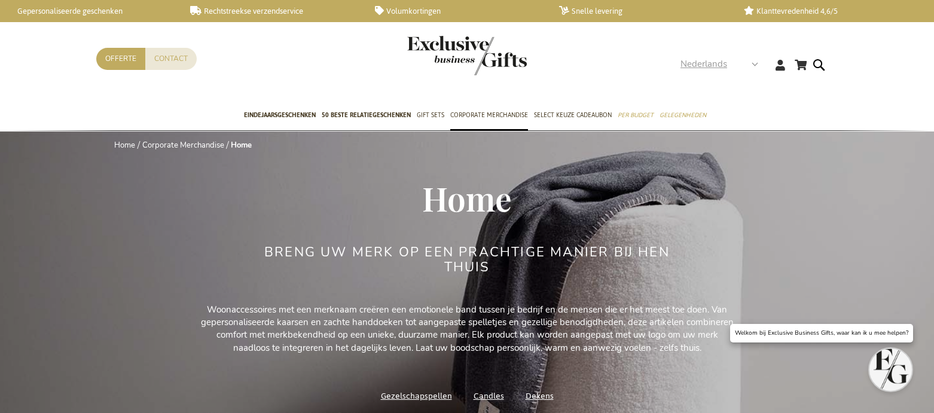
click at [694, 65] on span "Nederlands" at bounding box center [703, 64] width 47 height 14
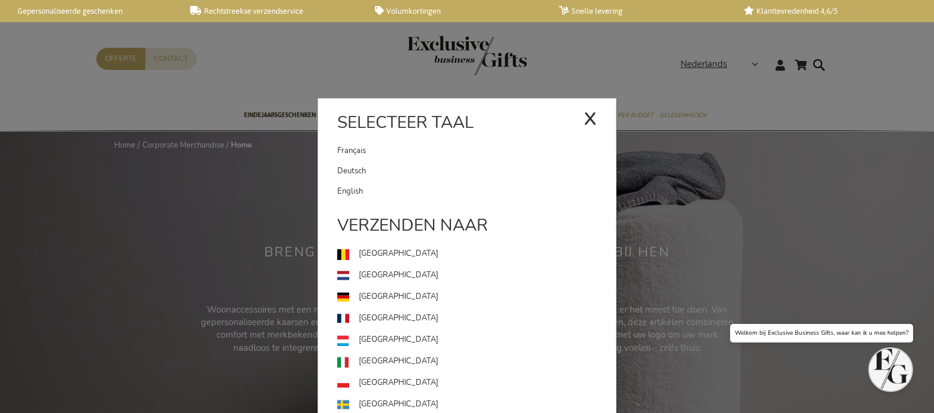
click at [396, 191] on link "English" at bounding box center [476, 191] width 279 height 20
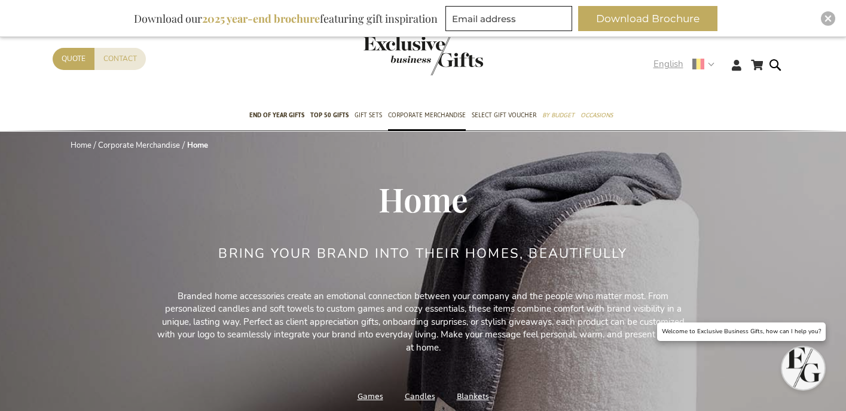
click at [671, 66] on span "English" at bounding box center [669, 64] width 30 height 14
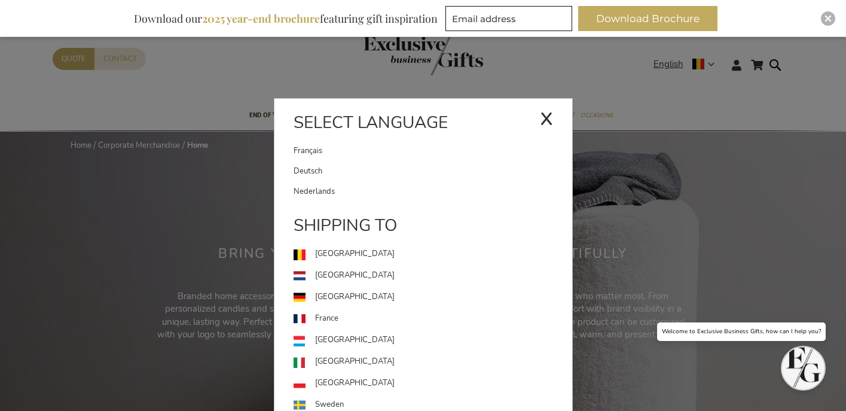
click at [334, 177] on link "Deutsch" at bounding box center [433, 171] width 279 height 20
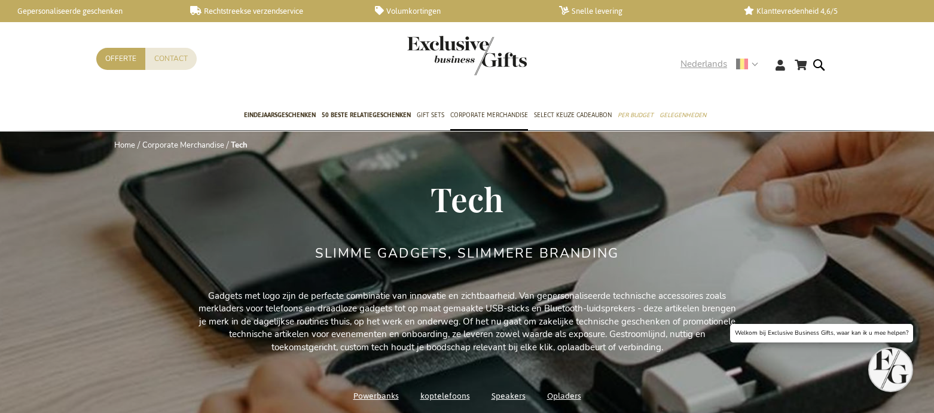
drag, startPoint x: 710, startPoint y: 69, endPoint x: 693, endPoint y: 79, distance: 19.3
click at [710, 69] on span "Nederlands" at bounding box center [703, 64] width 47 height 14
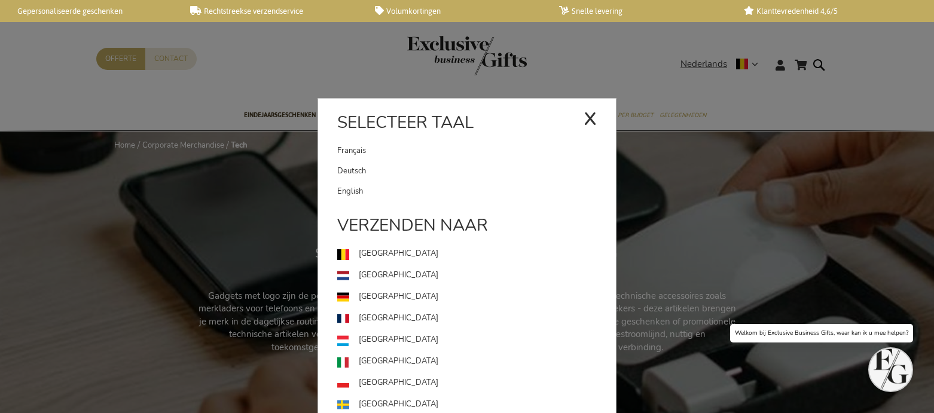
click at [420, 193] on link "English" at bounding box center [476, 191] width 279 height 20
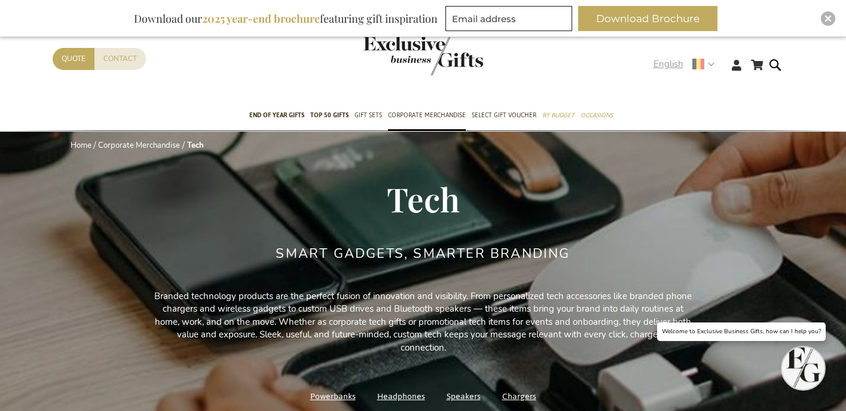
drag, startPoint x: 668, startPoint y: 66, endPoint x: 656, endPoint y: 88, distance: 25.1
click at [668, 66] on span "English" at bounding box center [669, 64] width 30 height 14
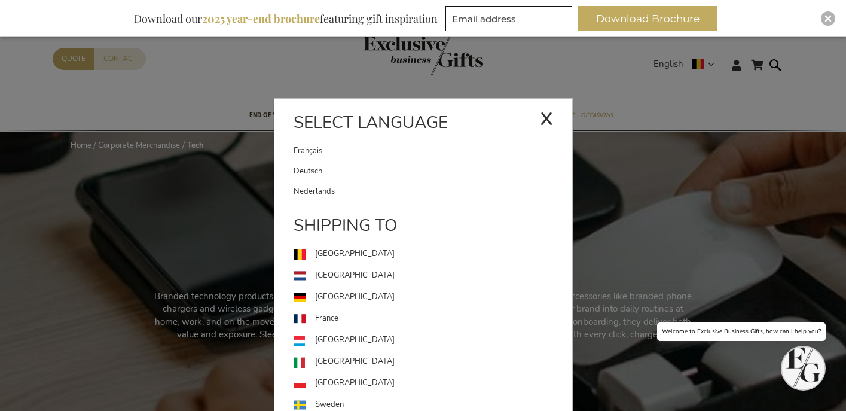
click at [436, 171] on link "Deutsch" at bounding box center [433, 171] width 279 height 20
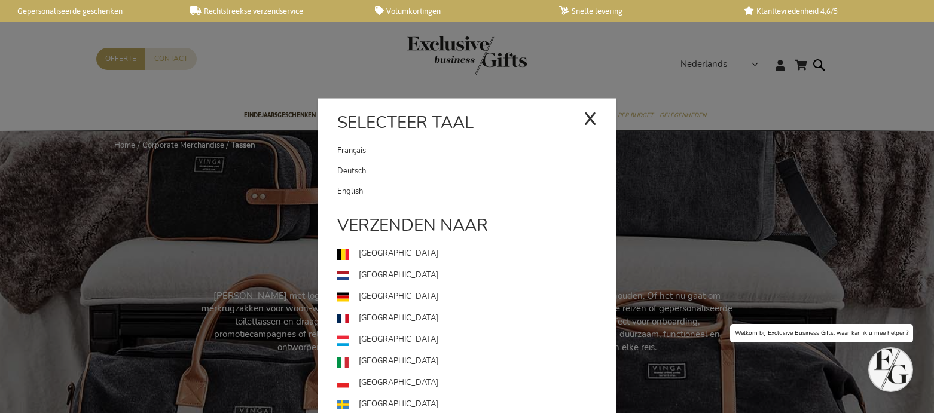
click at [433, 187] on link "English" at bounding box center [476, 191] width 279 height 20
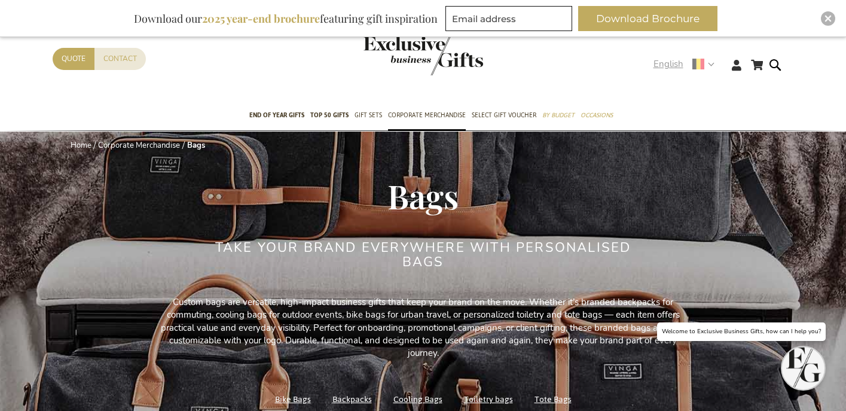
drag, startPoint x: 661, startPoint y: 60, endPoint x: 644, endPoint y: 102, distance: 45.1
click at [661, 60] on span "English" at bounding box center [669, 64] width 30 height 14
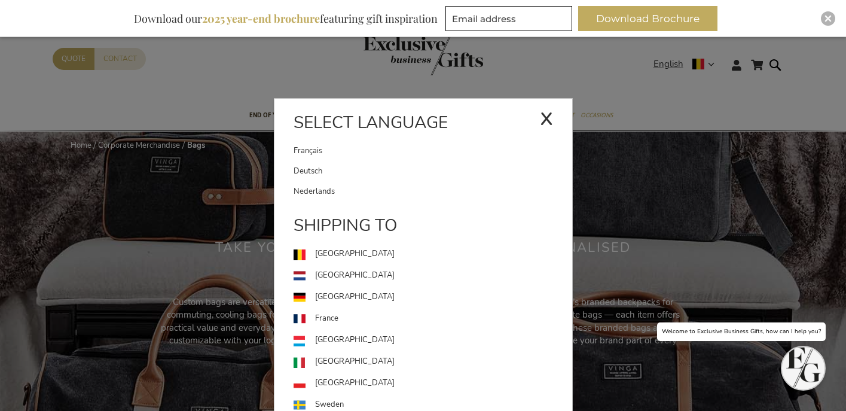
click at [372, 178] on link "Deutsch" at bounding box center [433, 171] width 279 height 20
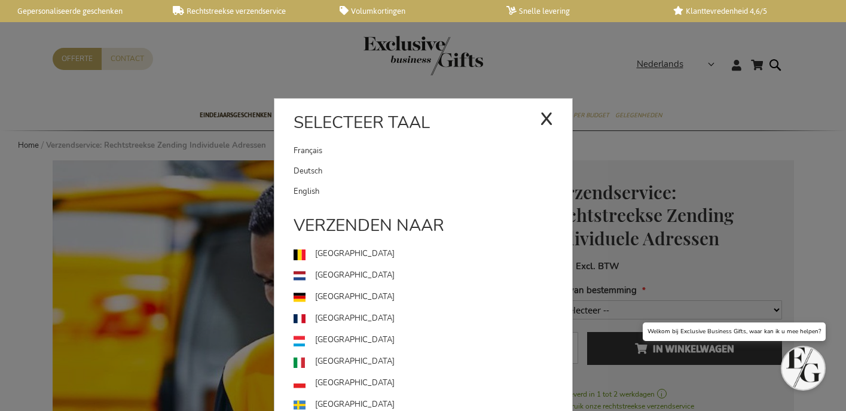
click at [307, 195] on link "English" at bounding box center [433, 191] width 279 height 20
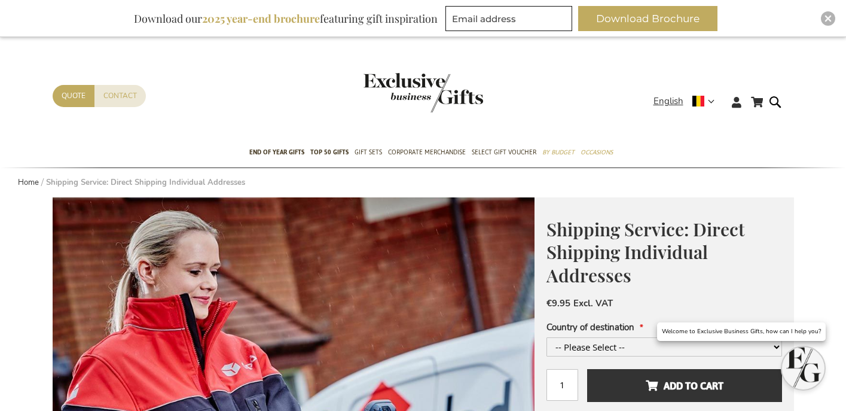
drag, startPoint x: 668, startPoint y: 80, endPoint x: 674, endPoint y: 72, distance: 10.6
click at [667, 80] on div "My Cart My Cart 0 Close You have no items in your shopping cart. Skip to Conten…" at bounding box center [423, 105] width 846 height 65
drag, startPoint x: 660, startPoint y: 102, endPoint x: 648, endPoint y: 120, distance: 21.6
click at [660, 102] on span "English" at bounding box center [669, 101] width 30 height 14
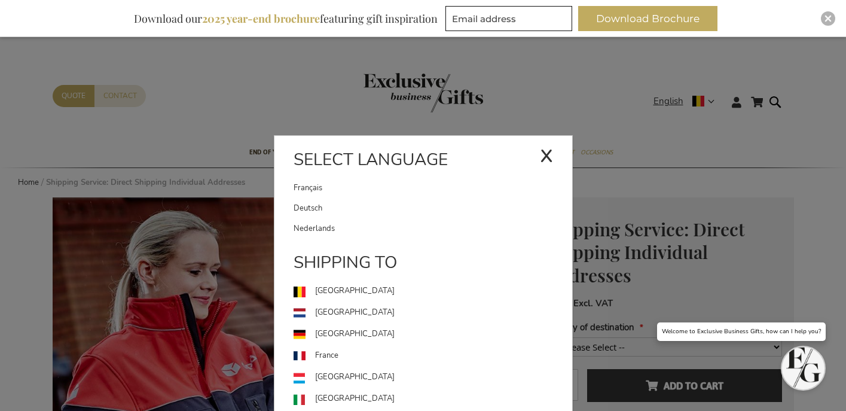
click at [445, 210] on link "Deutsch" at bounding box center [433, 208] width 279 height 20
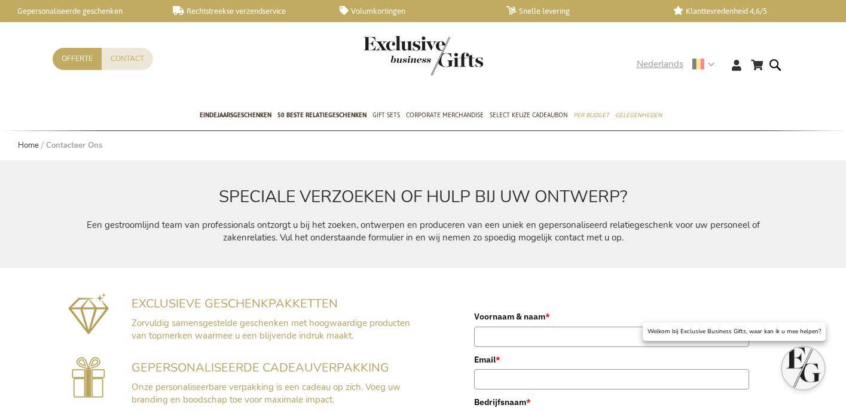
click at [657, 66] on span "Nederlands" at bounding box center [660, 64] width 47 height 14
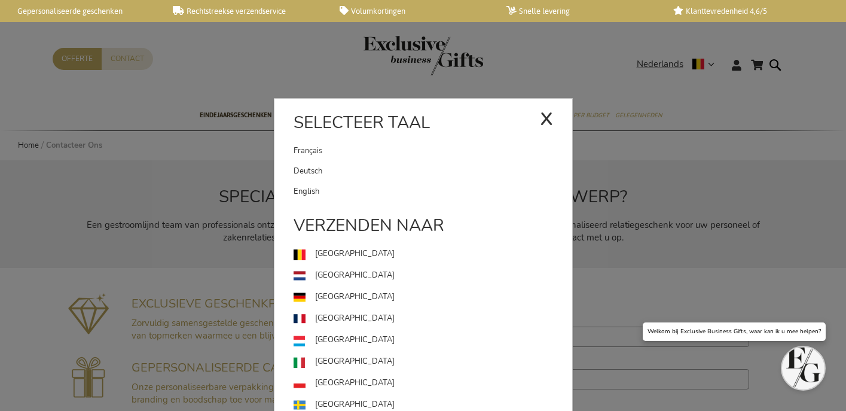
click at [408, 188] on link "English" at bounding box center [433, 191] width 279 height 20
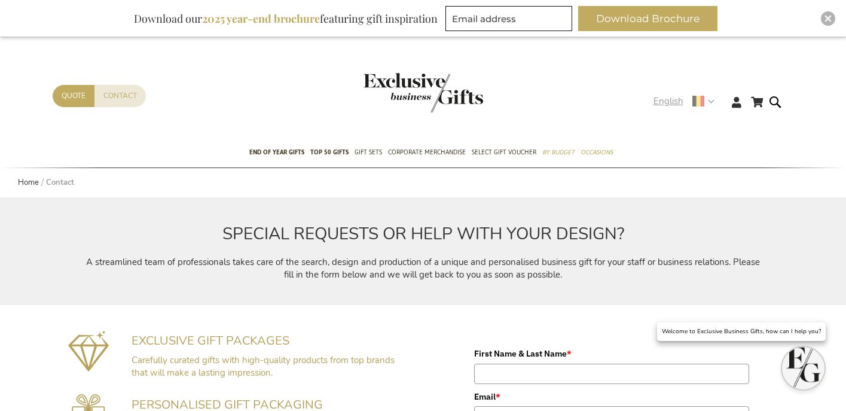
click at [673, 95] on span "English" at bounding box center [669, 101] width 30 height 14
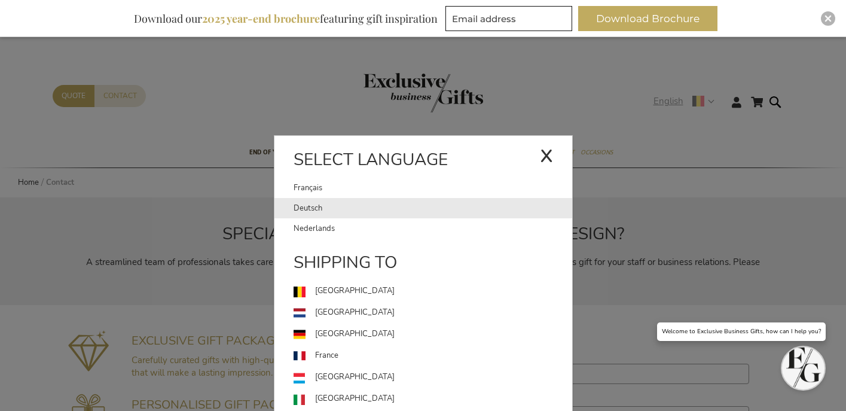
click at [452, 206] on link "Deutsch" at bounding box center [433, 208] width 279 height 20
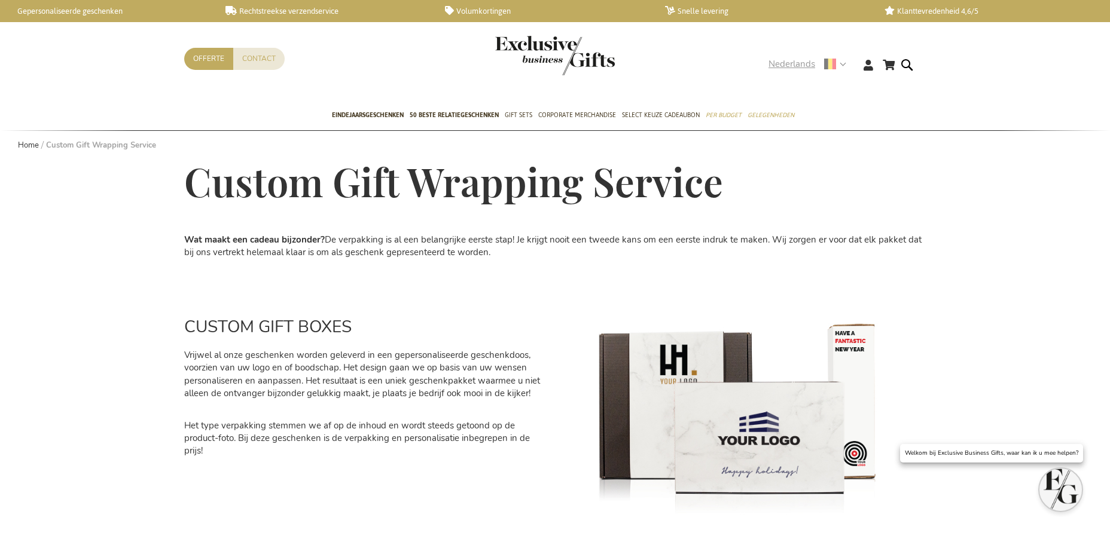
click at [814, 71] on div "Nederlands x Selecteer taal [DEMOGRAPHIC_DATA] Deutsch" at bounding box center [810, 65] width 85 height 17
drag, startPoint x: 794, startPoint y: 65, endPoint x: 768, endPoint y: 94, distance: 39.4
click at [794, 65] on span "Nederlands" at bounding box center [791, 64] width 47 height 14
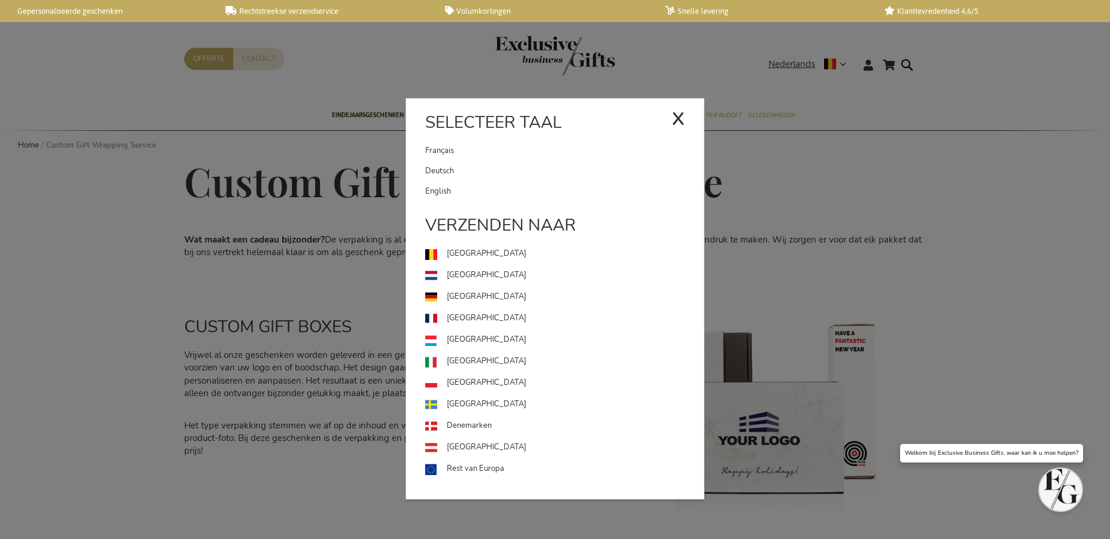
click at [570, 181] on link "English" at bounding box center [564, 191] width 279 height 20
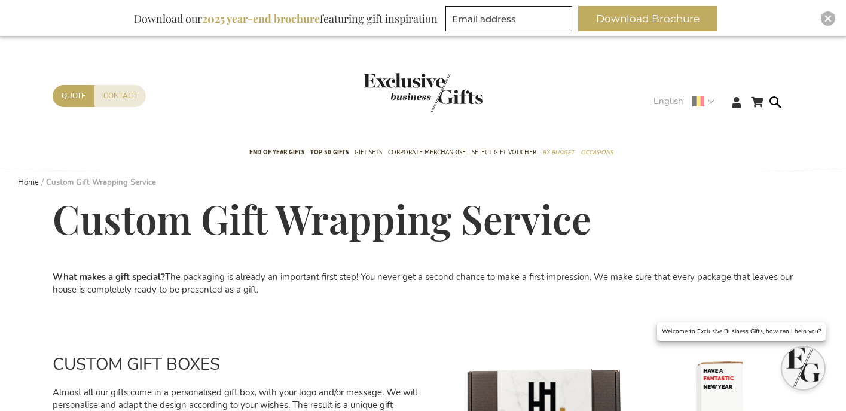
click at [662, 102] on span "English" at bounding box center [669, 101] width 30 height 14
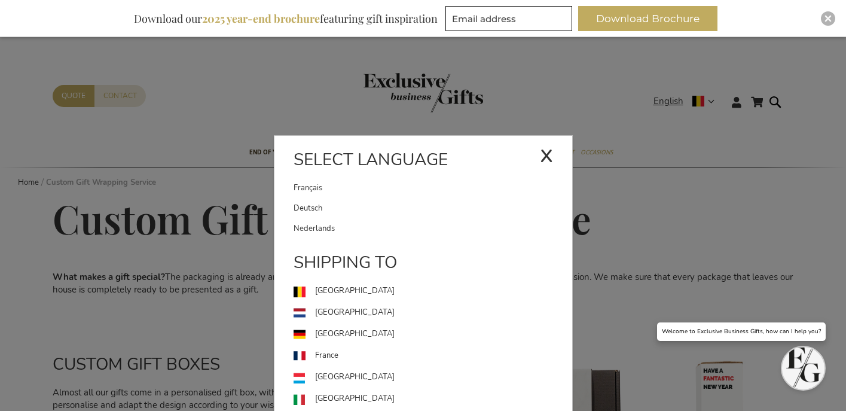
click at [353, 201] on link "Deutsch" at bounding box center [433, 208] width 279 height 20
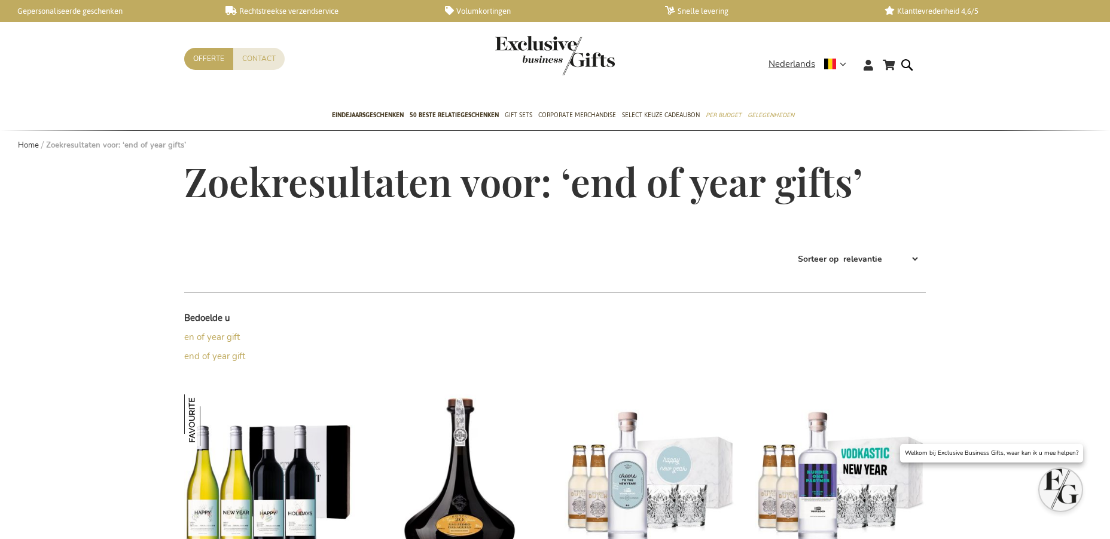
click at [552, 77] on div "Toggle Nav" at bounding box center [555, 63] width 120 height 54
drag, startPoint x: 759, startPoint y: 66, endPoint x: 781, endPoint y: 66, distance: 22.1
click at [760, 66] on div "Contact Offerte" at bounding box center [476, 74] width 584 height 53
click at [781, 66] on span "Nederlands" at bounding box center [791, 64] width 47 height 14
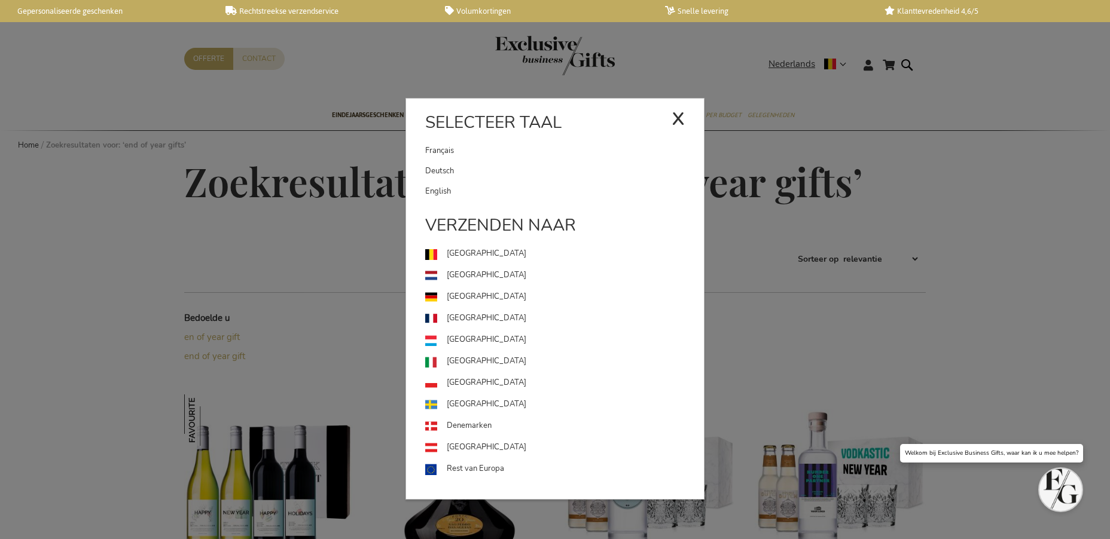
click at [556, 182] on link "English" at bounding box center [564, 191] width 279 height 20
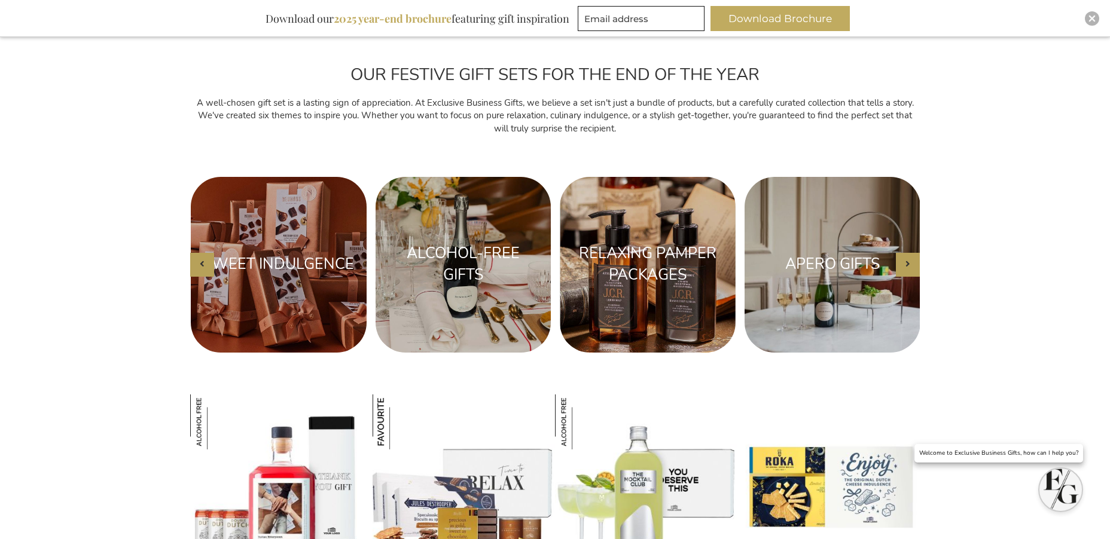
scroll to position [963, 0]
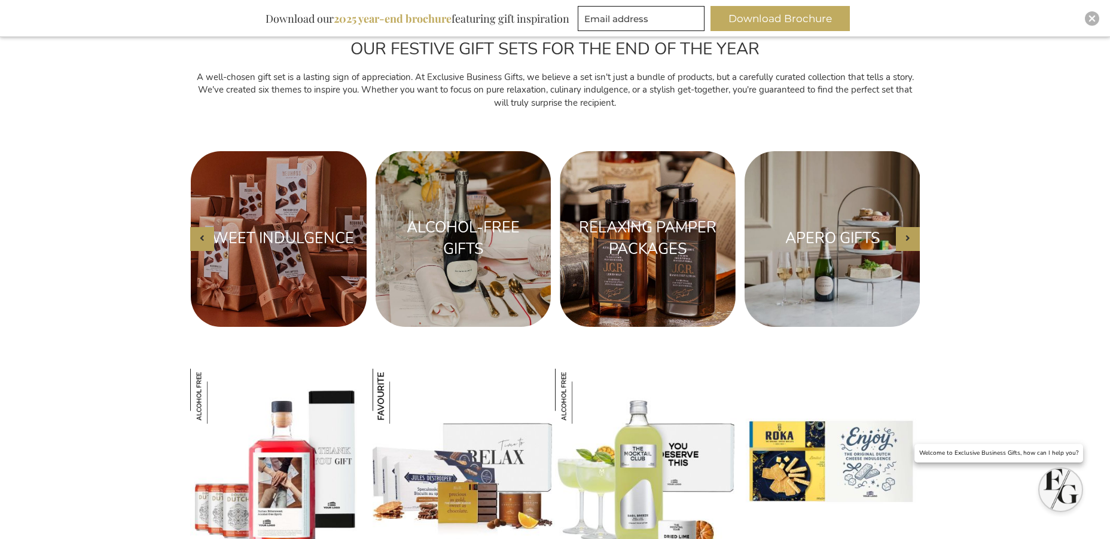
click at [420, 212] on div "ALCOHOL-FREE GIFTS" at bounding box center [463, 239] width 176 height 54
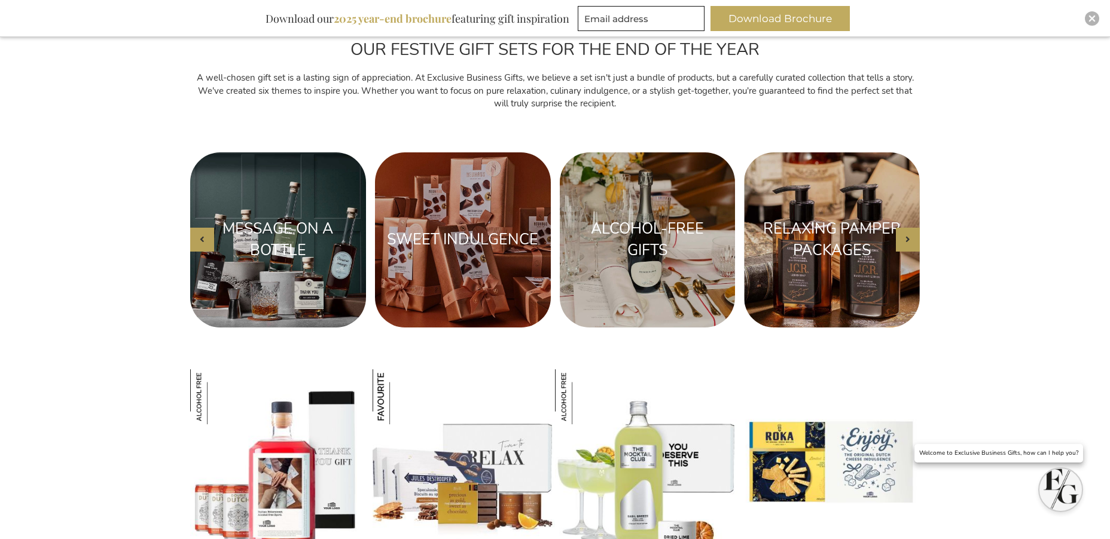
scroll to position [963, 0]
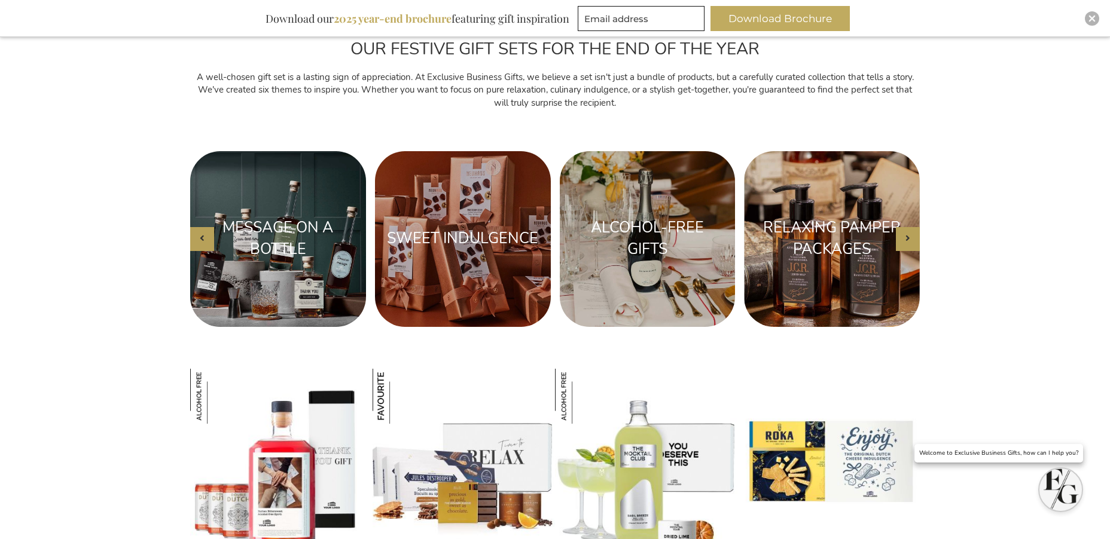
click at [312, 218] on div "MESSAGE ON A BOTTLE" at bounding box center [278, 239] width 152 height 42
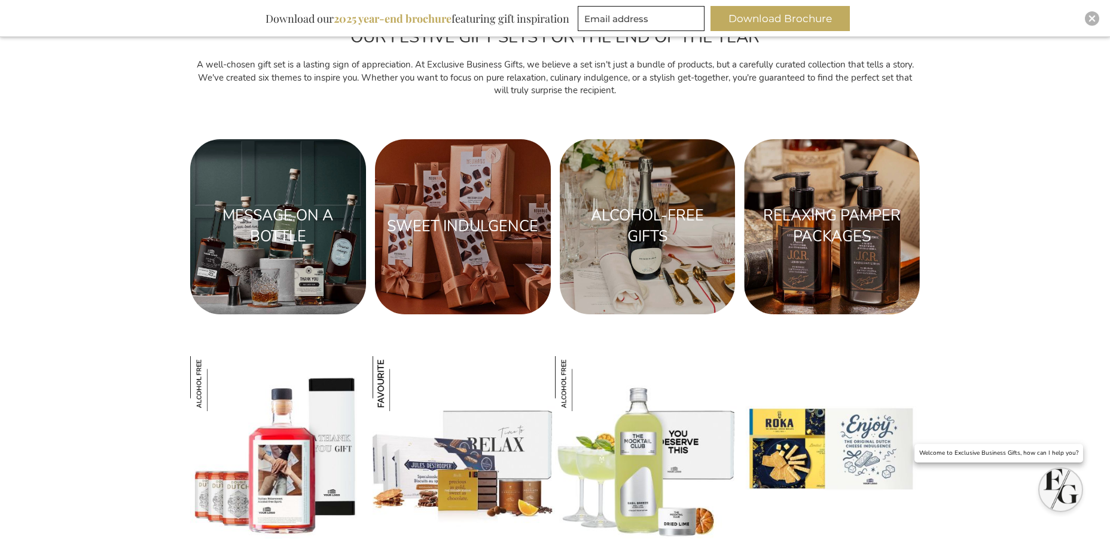
scroll to position [963, 0]
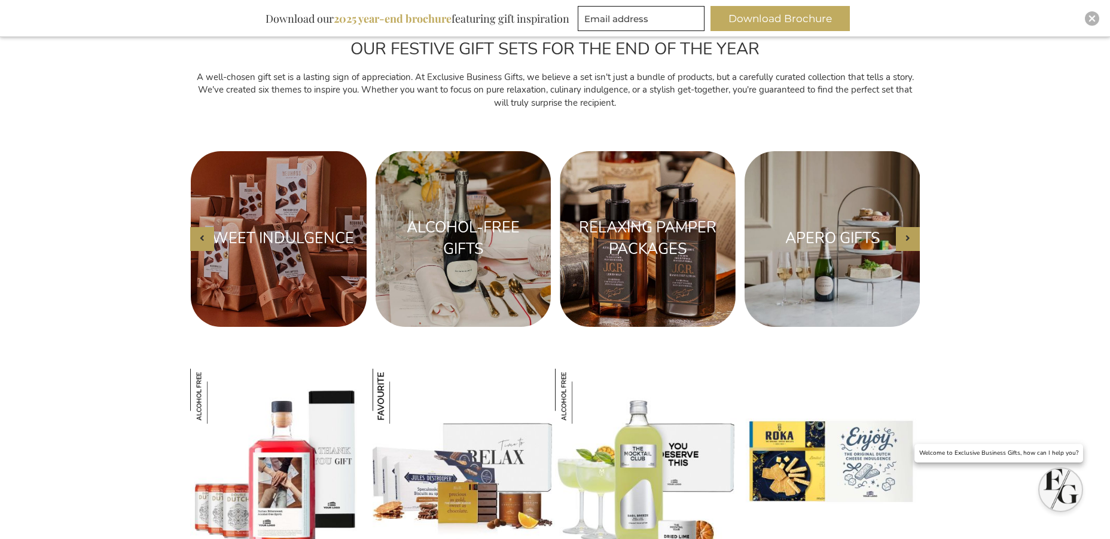
click at [674, 257] on div "RELAXING PAMPER PACKAGES" at bounding box center [648, 239] width 152 height 42
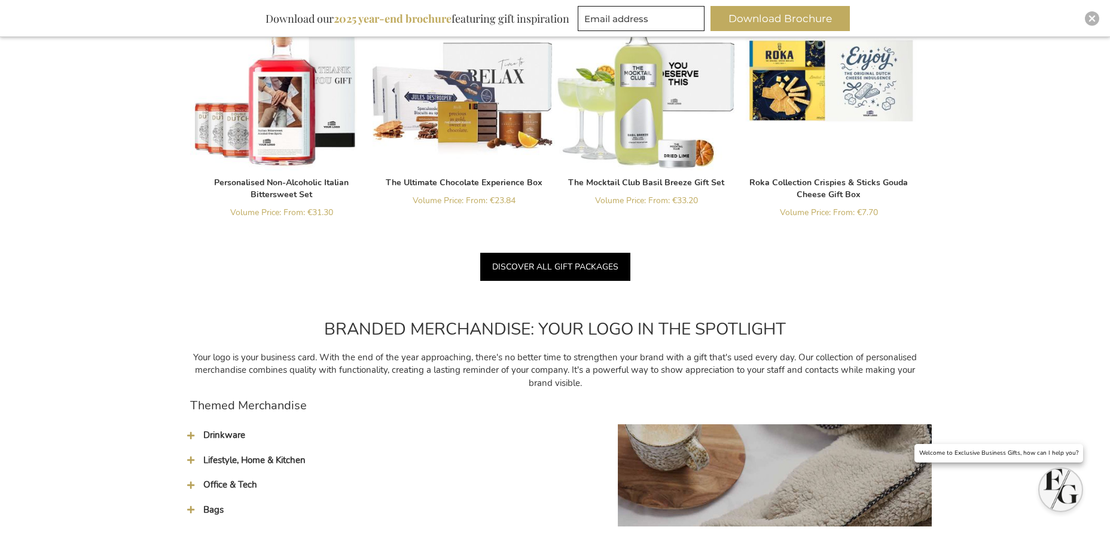
scroll to position [1605, 0]
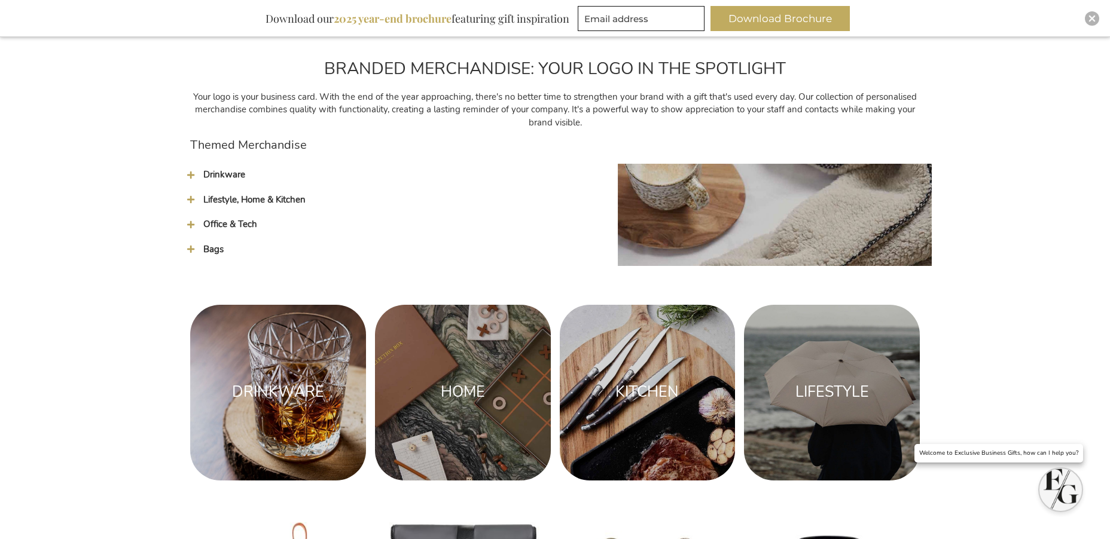
click at [247, 227] on span "Office & Tech" at bounding box center [230, 224] width 54 height 12
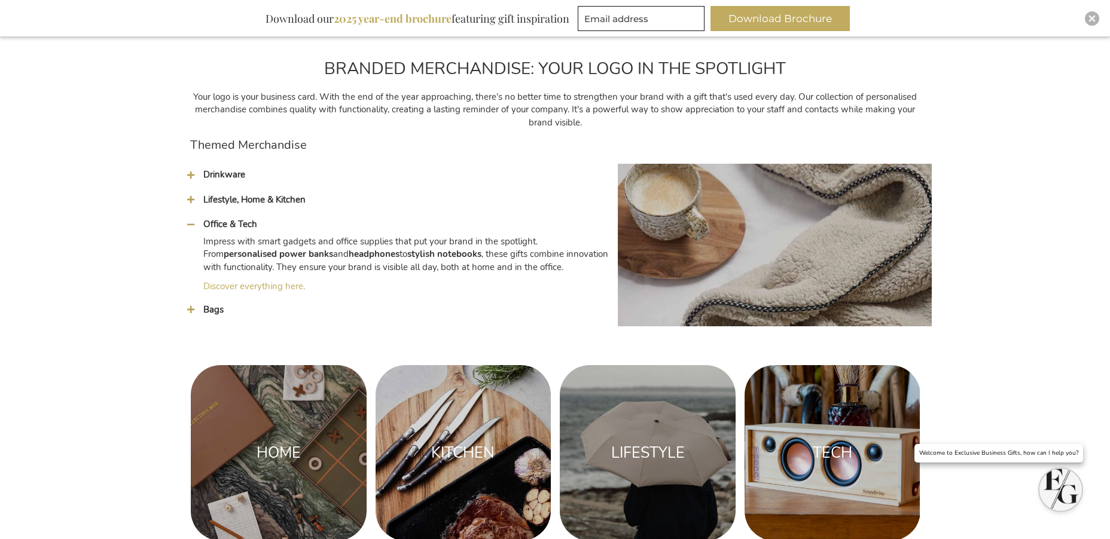
drag, startPoint x: 246, startPoint y: 201, endPoint x: 262, endPoint y: 212, distance: 18.9
click at [246, 201] on span "Lifestyle, Home & Kitchen" at bounding box center [254, 200] width 102 height 12
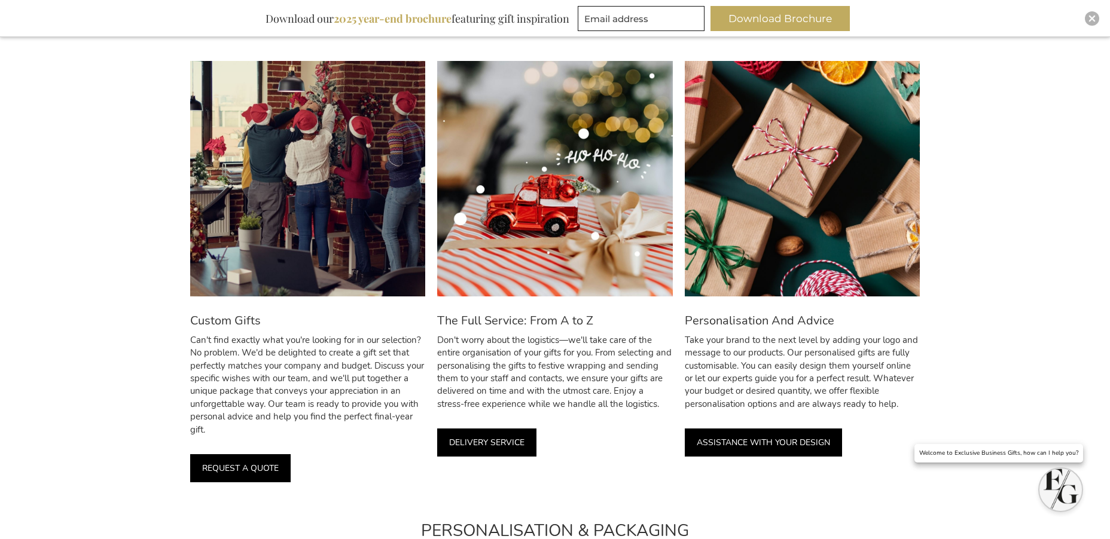
scroll to position [2566, 0]
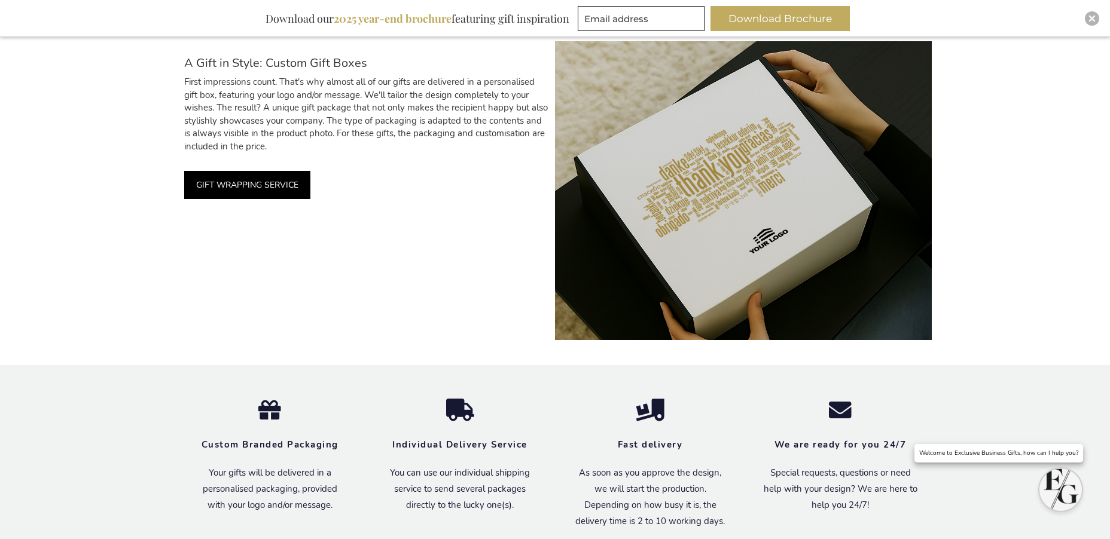
scroll to position [3013, 0]
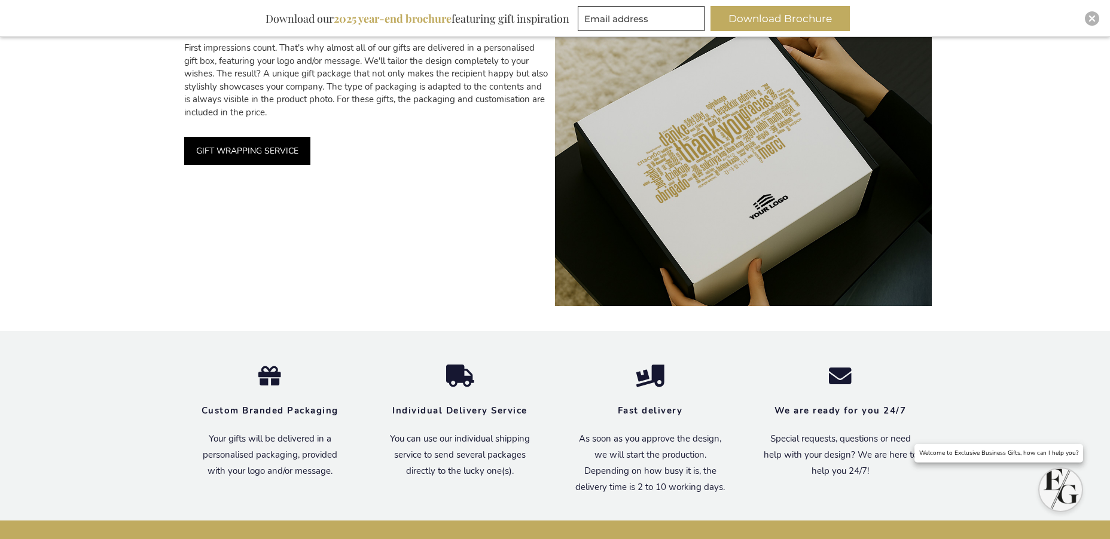
click at [270, 152] on link "GIFT WRAPPING SERVICE" at bounding box center [247, 151] width 126 height 28
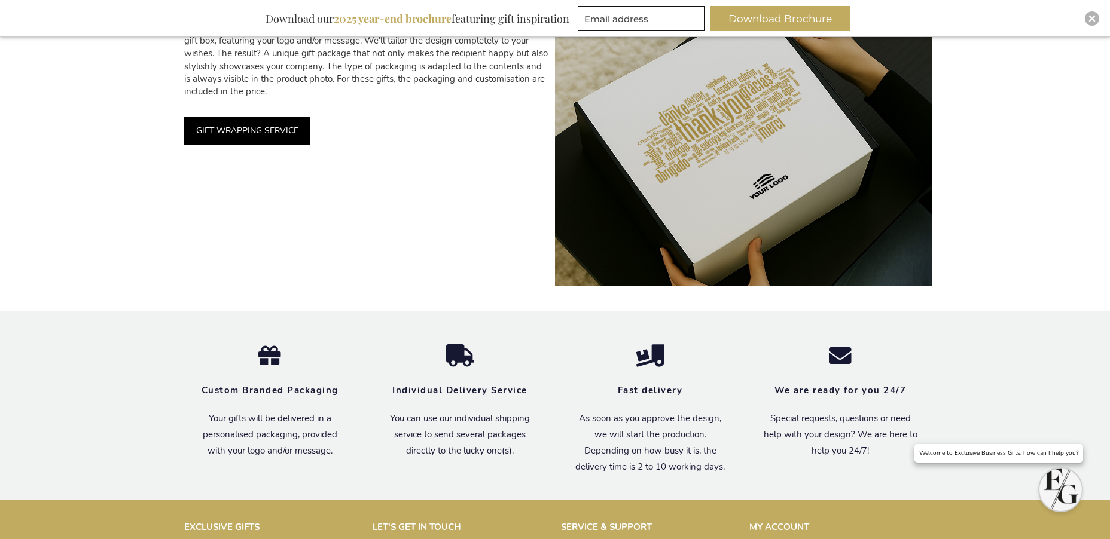
scroll to position [3013, 0]
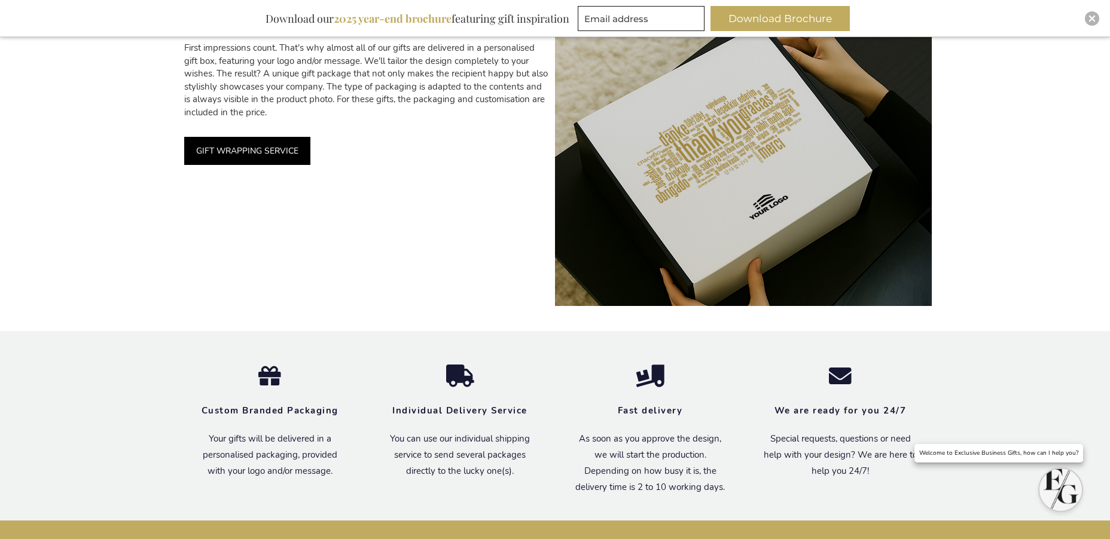
click at [692, 158] on div at bounding box center [743, 156] width 377 height 299
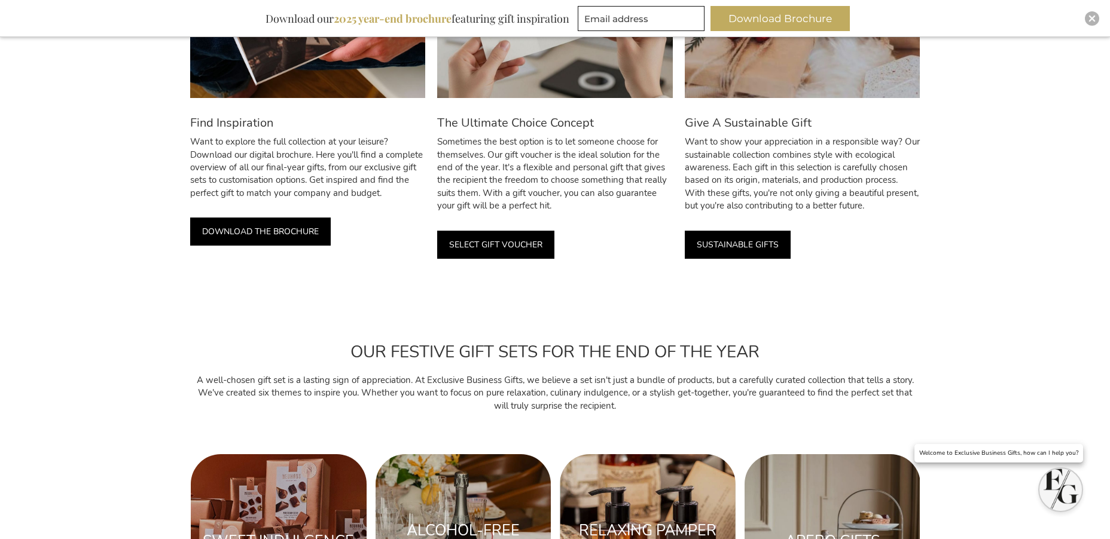
scroll to position [517, 0]
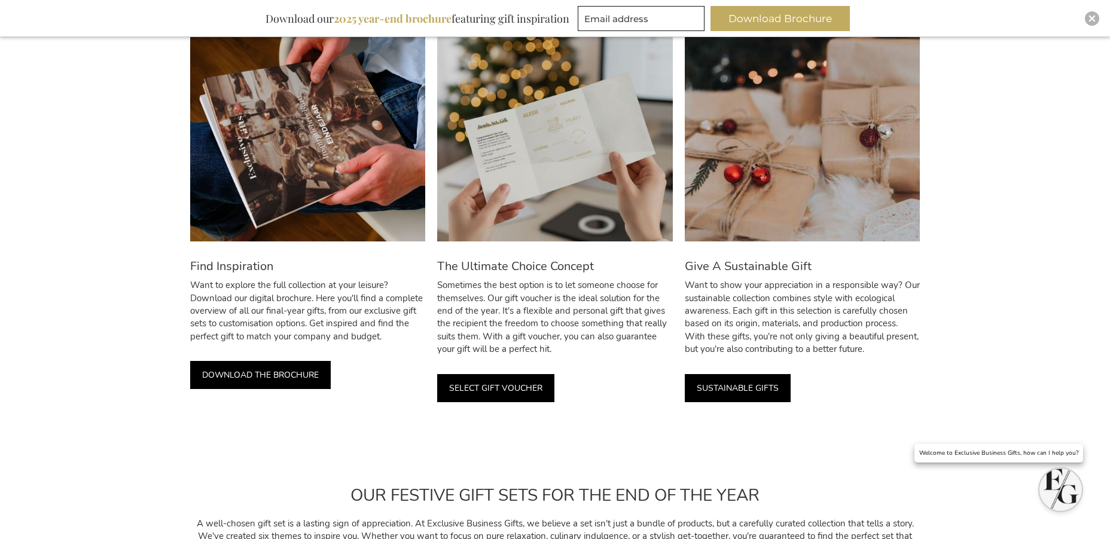
click at [358, 298] on p "Want to explore the full collection at your leisure? Download our digital broch…" at bounding box center [307, 311] width 235 height 64
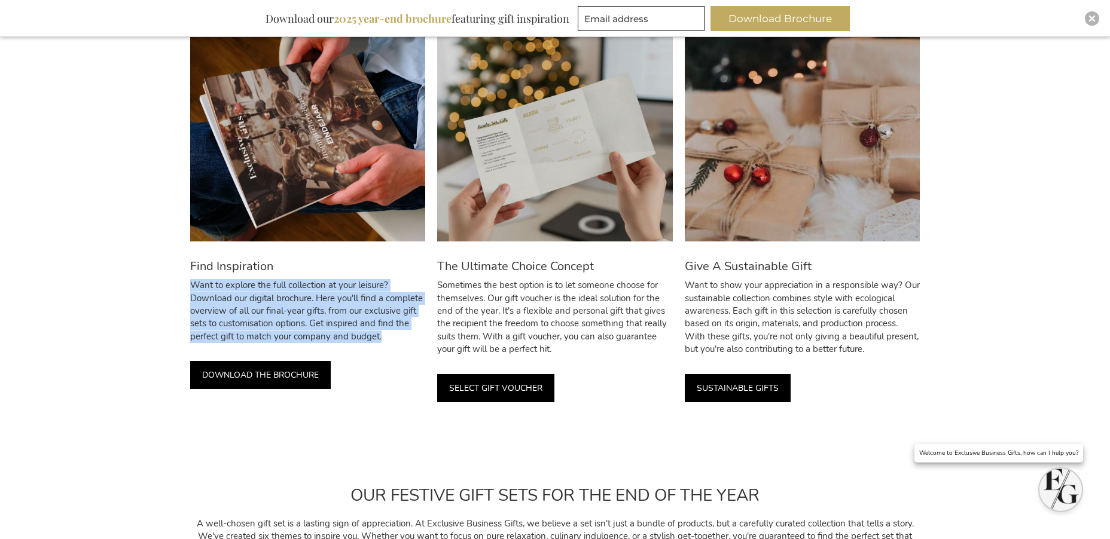
click at [358, 299] on p "Want to explore the full collection at your leisure? Download our digital broch…" at bounding box center [307, 311] width 235 height 64
copy p "Want to explore the full collection at your leisure? Download our digital broch…"
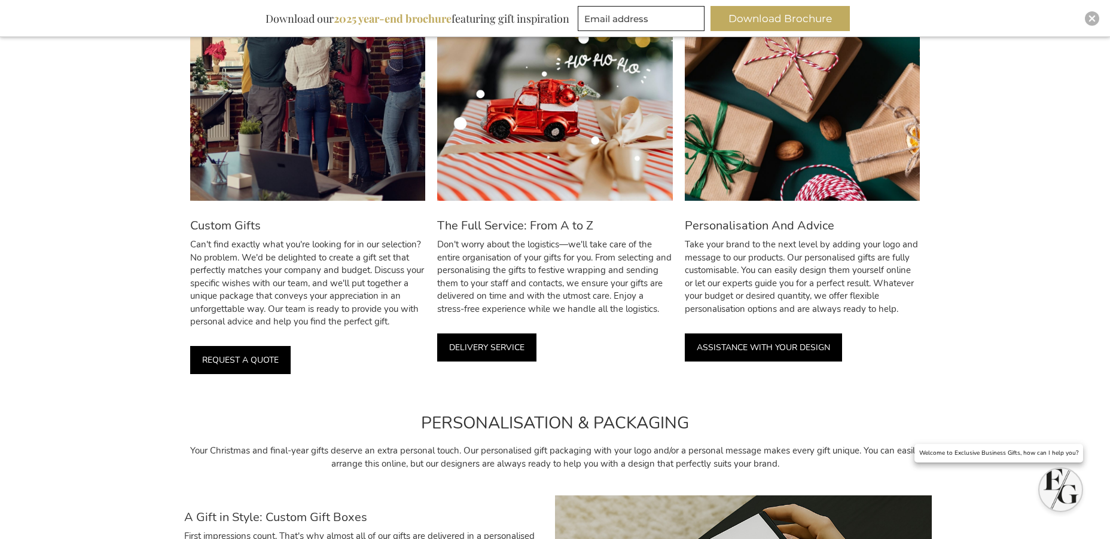
scroll to position [2539, 0]
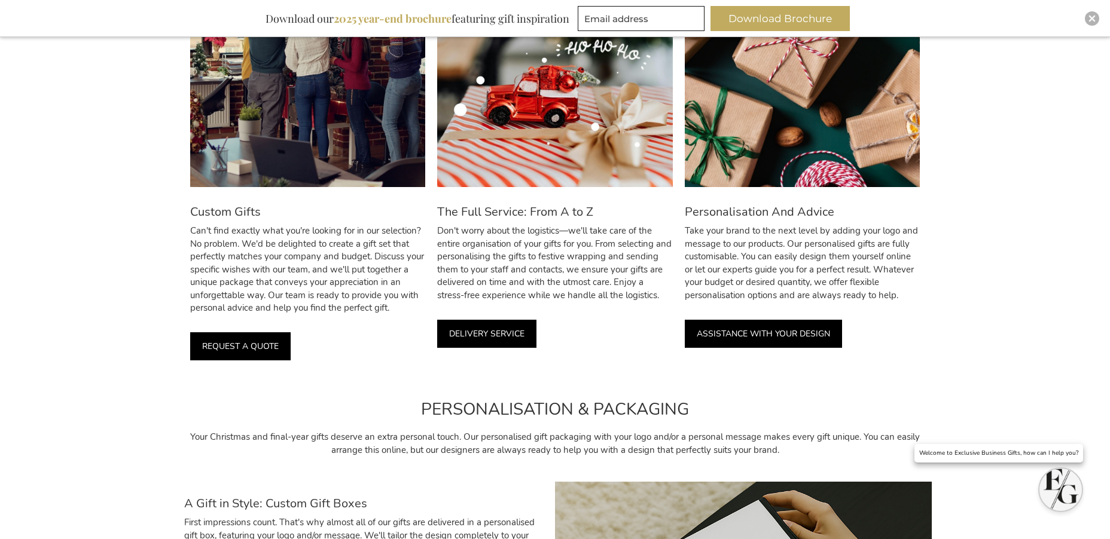
click at [328, 288] on p "Can't find exactly what you're looking for in our selection? No problem. We'd b…" at bounding box center [307, 270] width 235 height 90
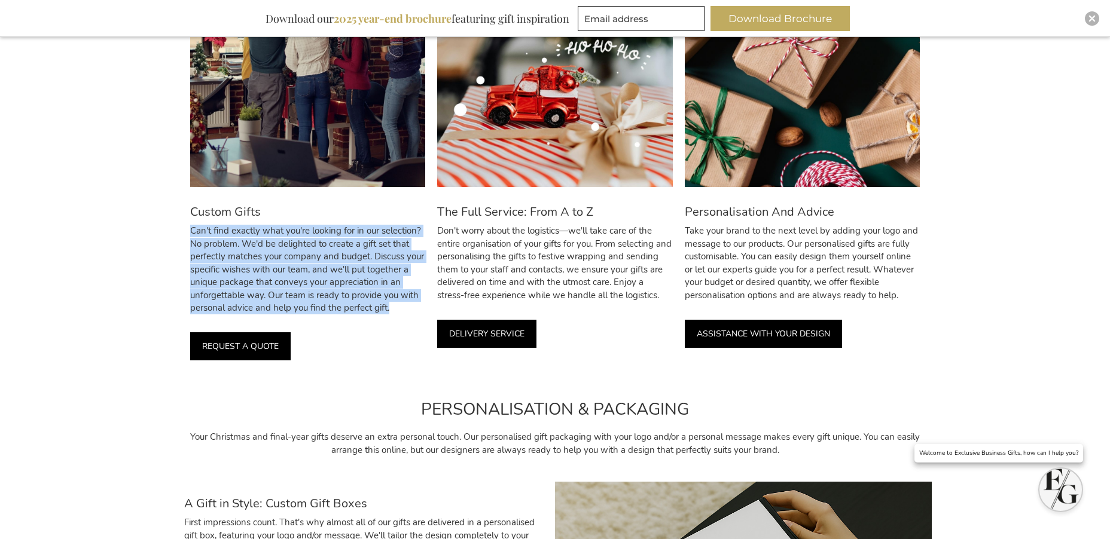
click at [328, 288] on p "Can't find exactly what you're looking for in our selection? No problem. We'd b…" at bounding box center [307, 270] width 235 height 90
copy p "Can't find exactly what you're looking for in our selection? No problem. We'd b…"
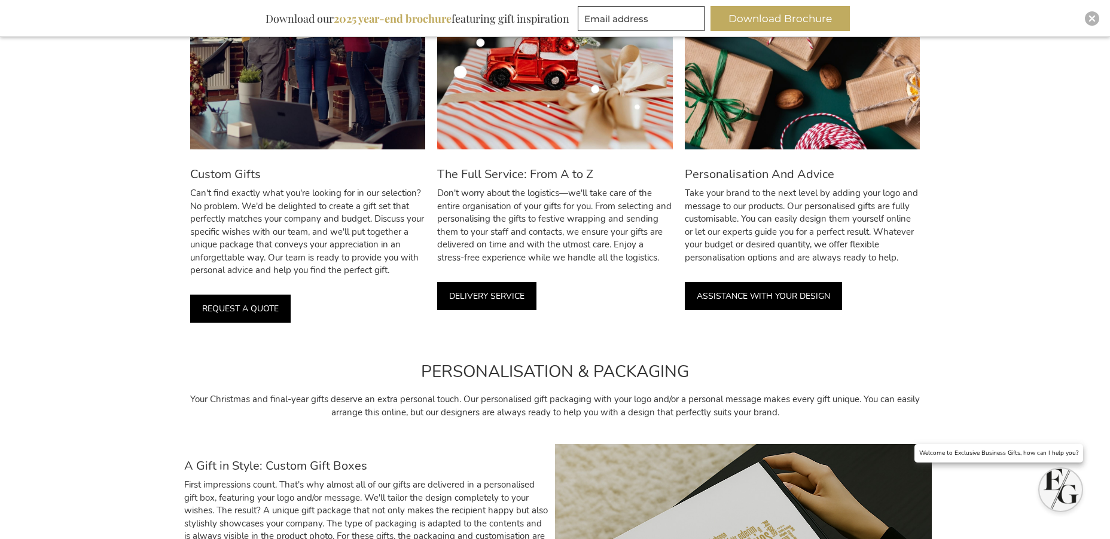
scroll to position [2646, 0]
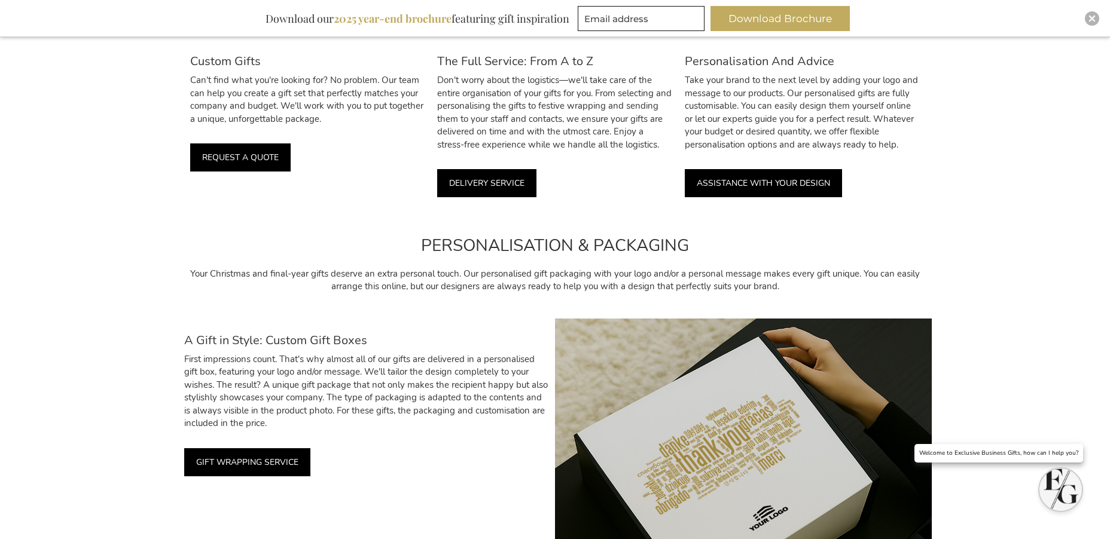
scroll to position [2698, 0]
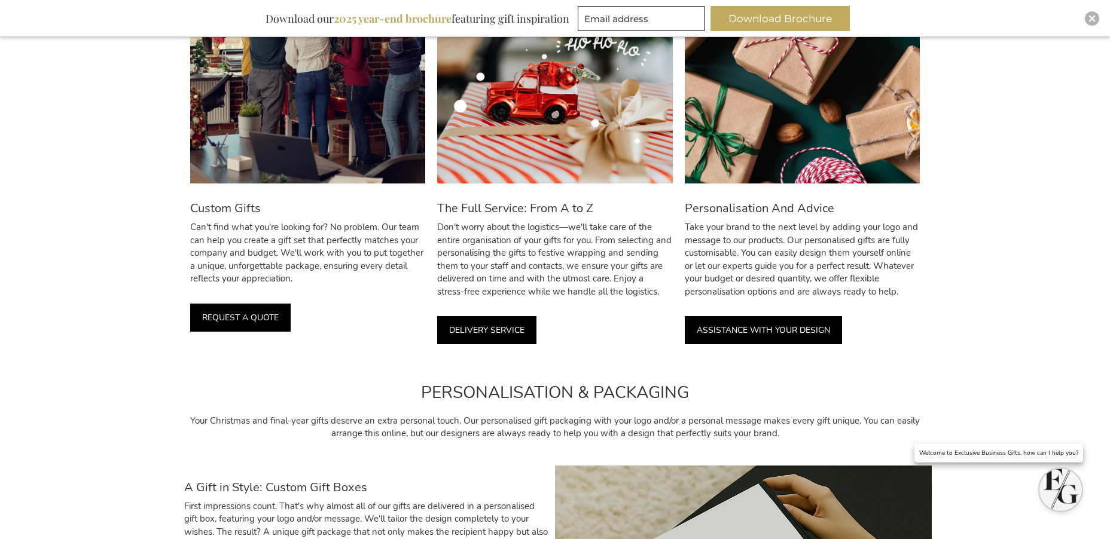
scroll to position [2700, 0]
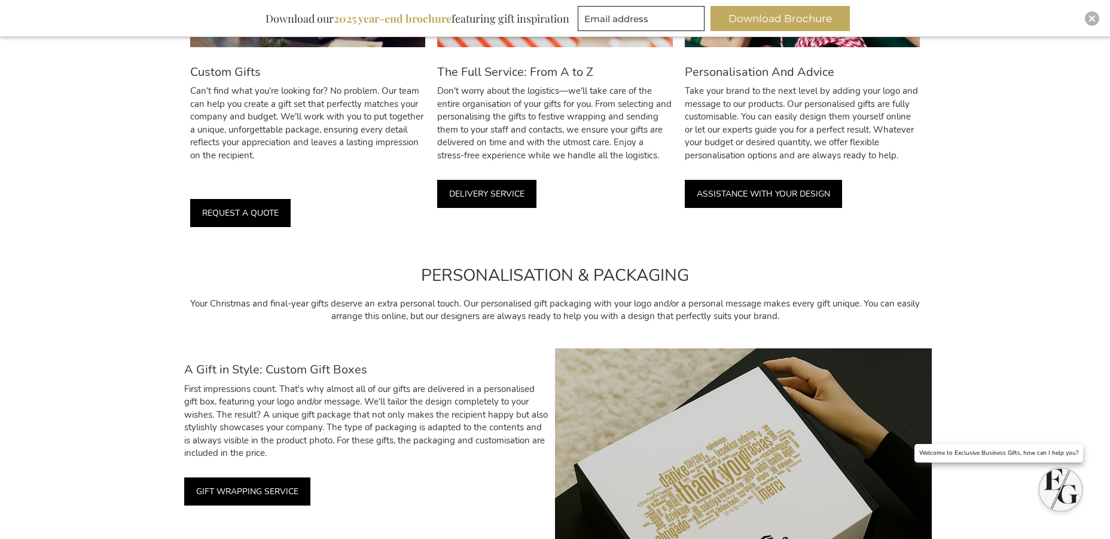
scroll to position [2708, 0]
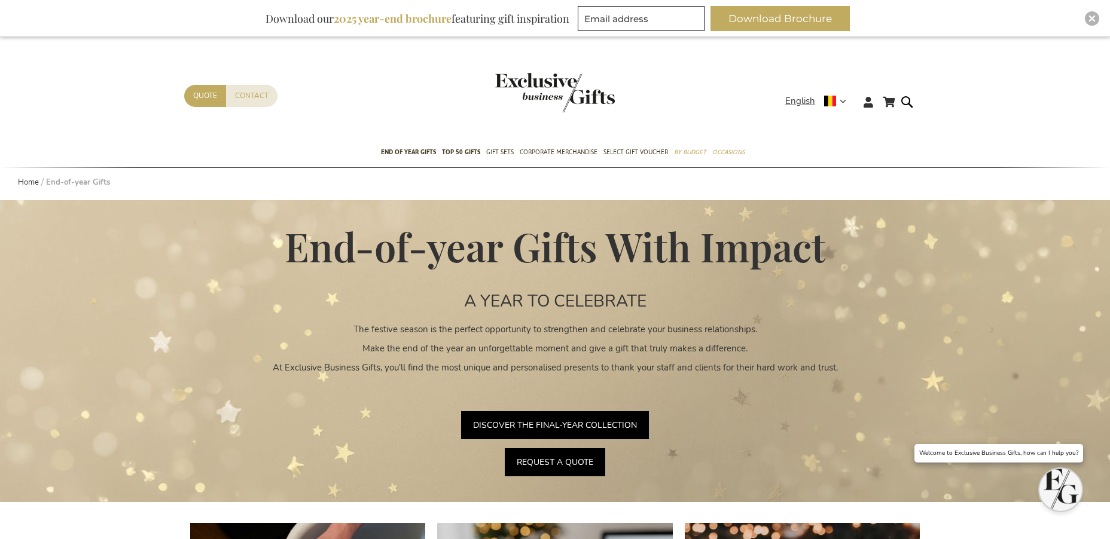
click at [598, 419] on link "DISCOVER THE FINAL-YEAR COLLECTION" at bounding box center [555, 425] width 188 height 28
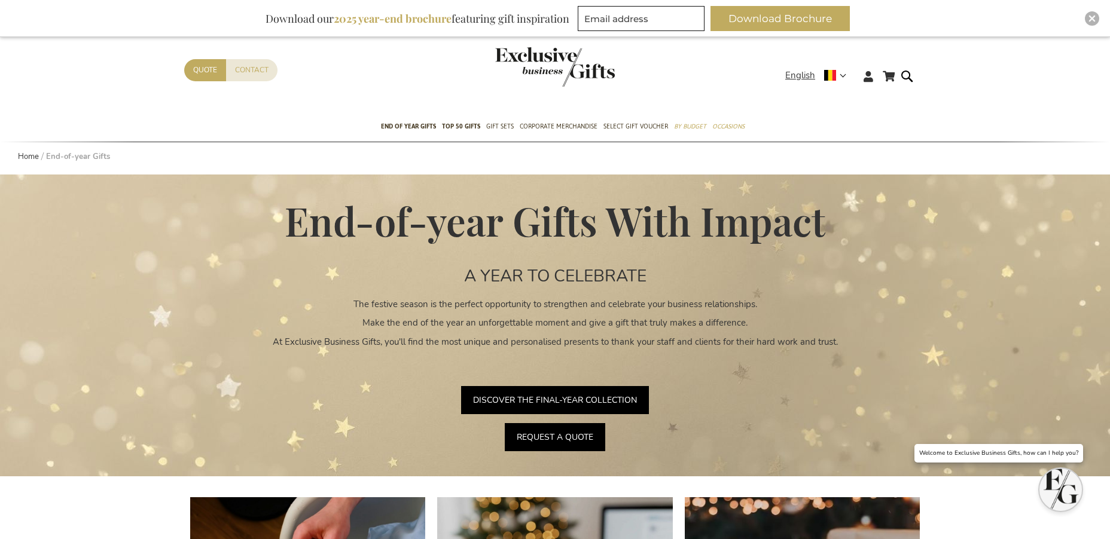
drag, startPoint x: 0, startPoint y: 0, endPoint x: 543, endPoint y: 426, distance: 689.9
click at [545, 426] on div "End-of-year Gifts With Impact A YEAR TO CELEBRATE The festive season is the per…" at bounding box center [555, 326] width 1116 height 302
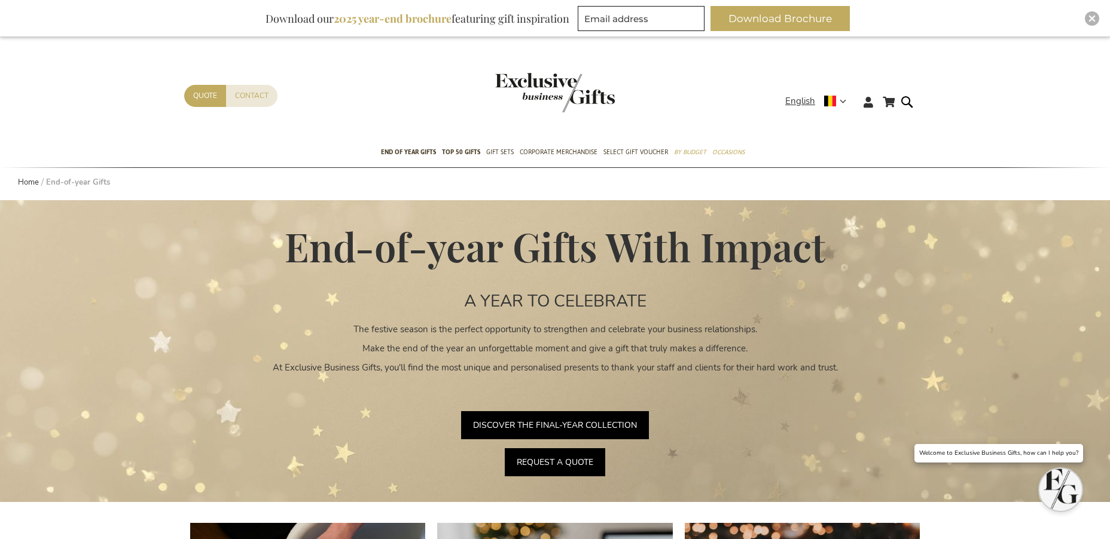
click at [546, 462] on link "REQUEST A QUOTE" at bounding box center [555, 462] width 100 height 28
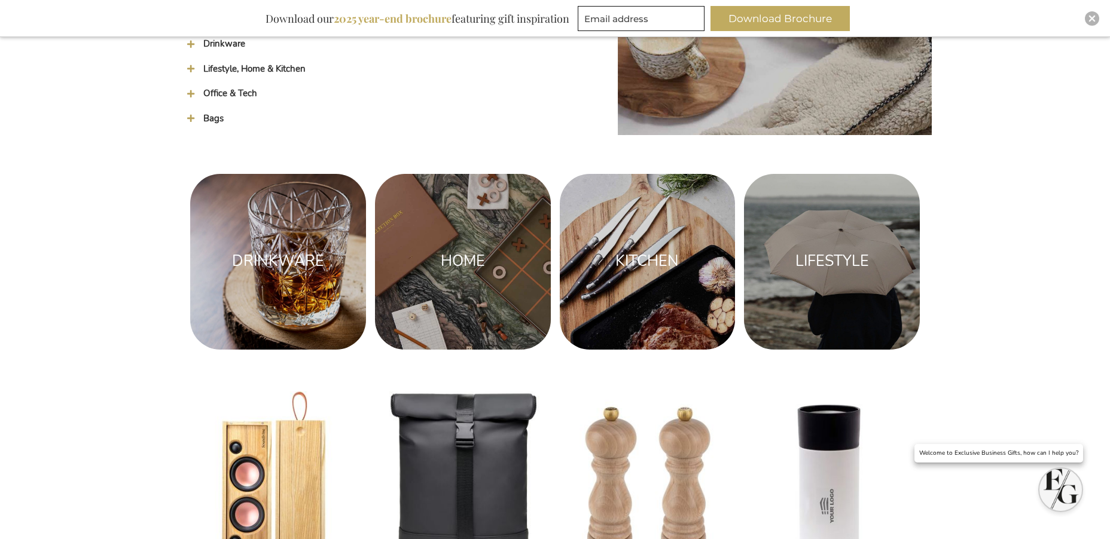
scroll to position [1610, 0]
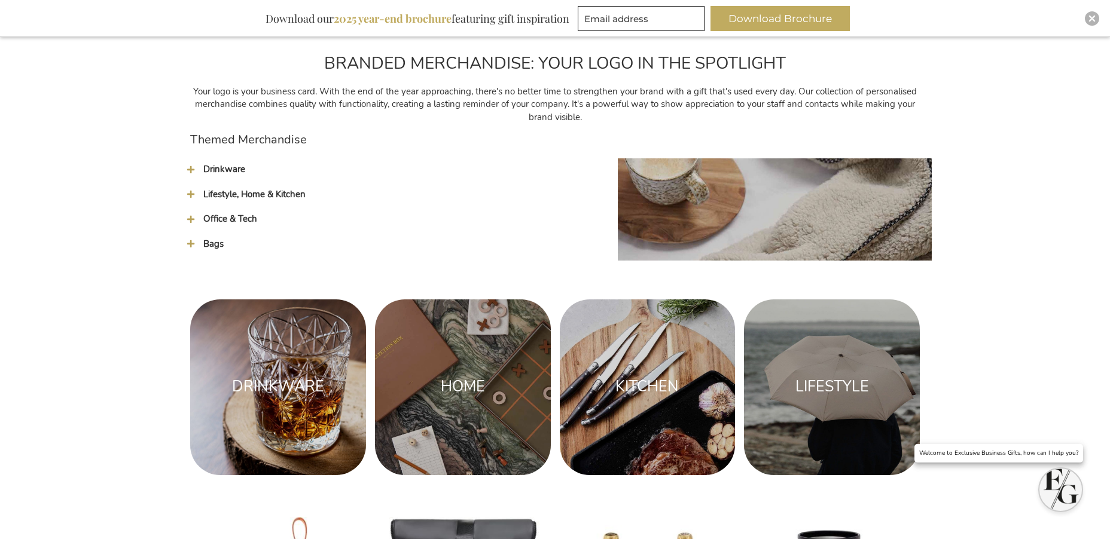
drag, startPoint x: 212, startPoint y: 244, endPoint x: 218, endPoint y: 231, distance: 13.9
click at [212, 244] on span "Bags" at bounding box center [213, 244] width 20 height 12
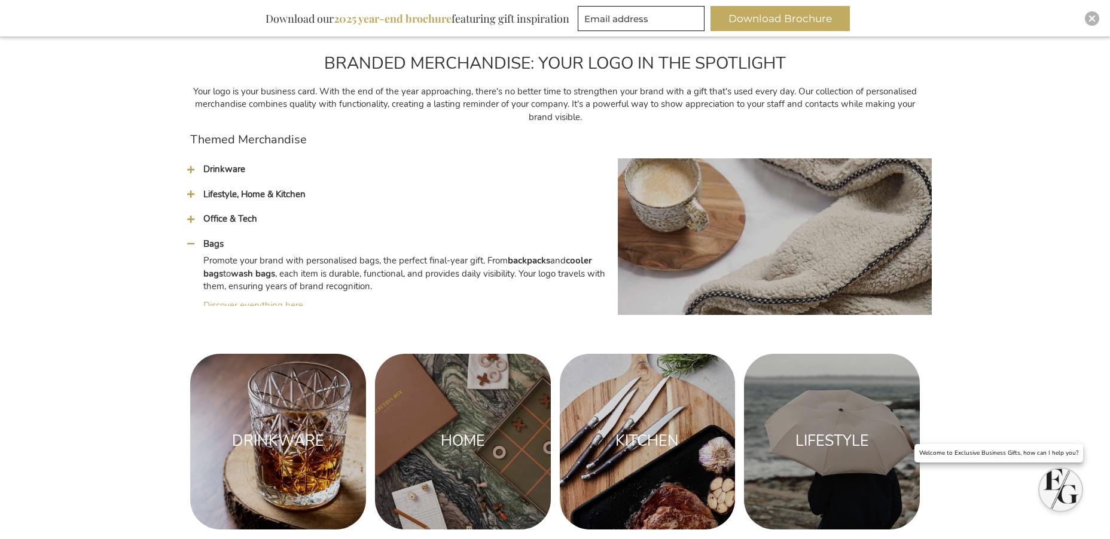
click at [221, 216] on span "Office & Tech" at bounding box center [230, 219] width 54 height 12
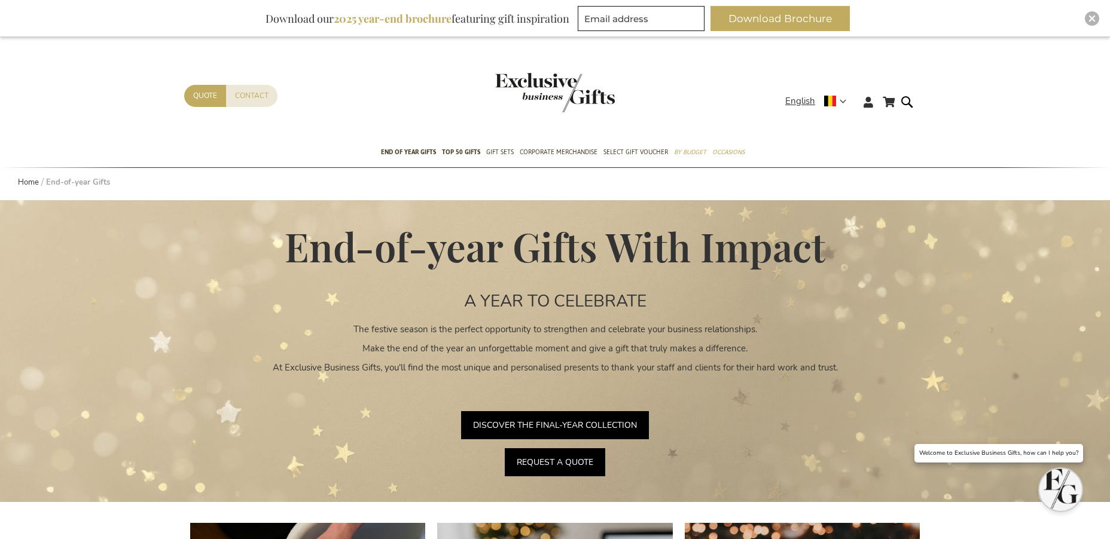
scroll to position [21, 0]
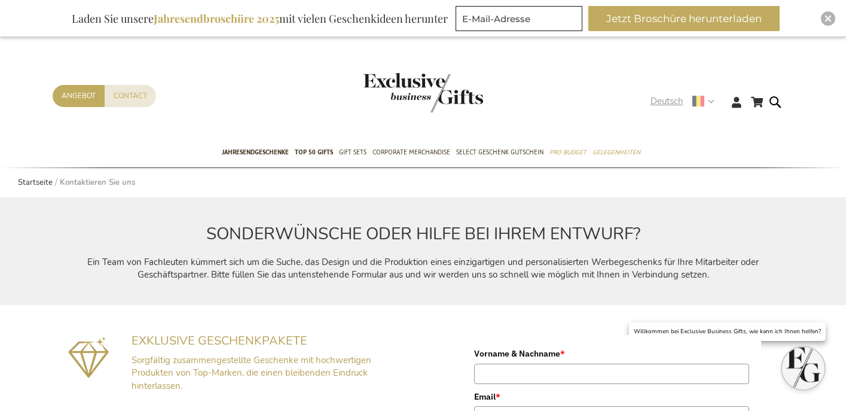
click at [668, 99] on span "Deutsch" at bounding box center [667, 101] width 33 height 14
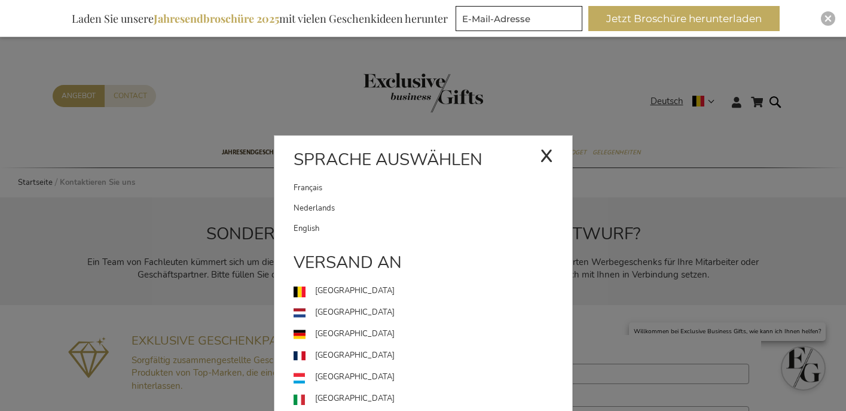
click at [433, 188] on link "Français" at bounding box center [417, 188] width 246 height 20
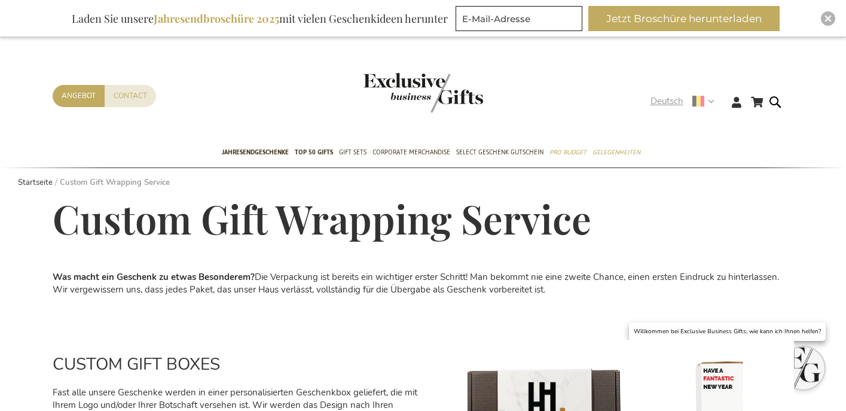
click at [669, 111] on div "Deutsch x Sprache auswählen [DEMOGRAPHIC_DATA] Nederlands" at bounding box center [687, 102] width 72 height 17
drag, startPoint x: 670, startPoint y: 106, endPoint x: 664, endPoint y: 107, distance: 6.1
click at [670, 106] on span "Deutsch" at bounding box center [667, 101] width 33 height 14
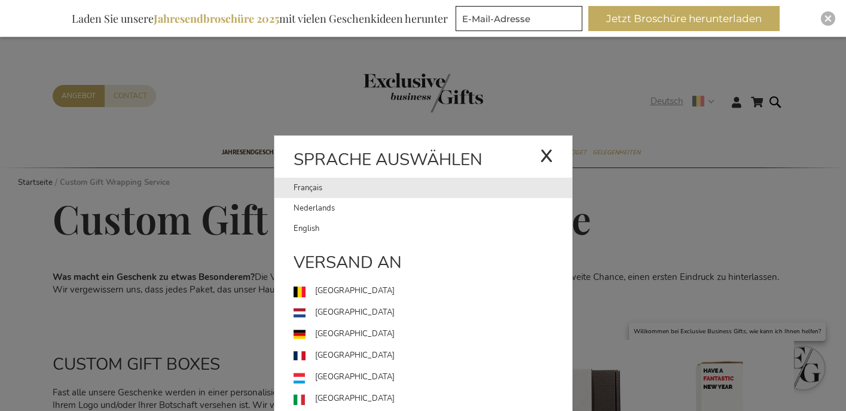
click at [379, 197] on ul "Français Nederlands English" at bounding box center [423, 208] width 298 height 61
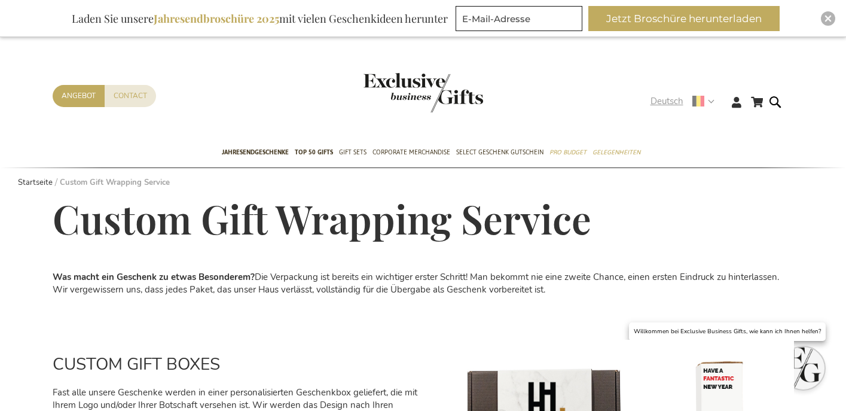
click at [678, 100] on span "Deutsch" at bounding box center [667, 101] width 33 height 14
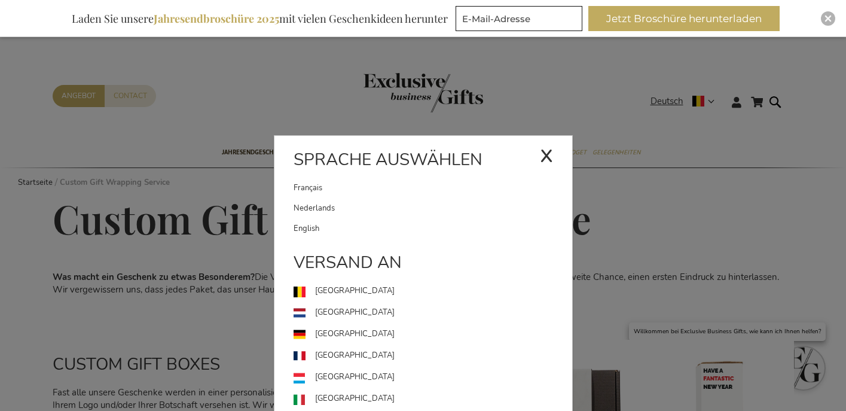
click at [427, 185] on link "Français" at bounding box center [417, 188] width 246 height 20
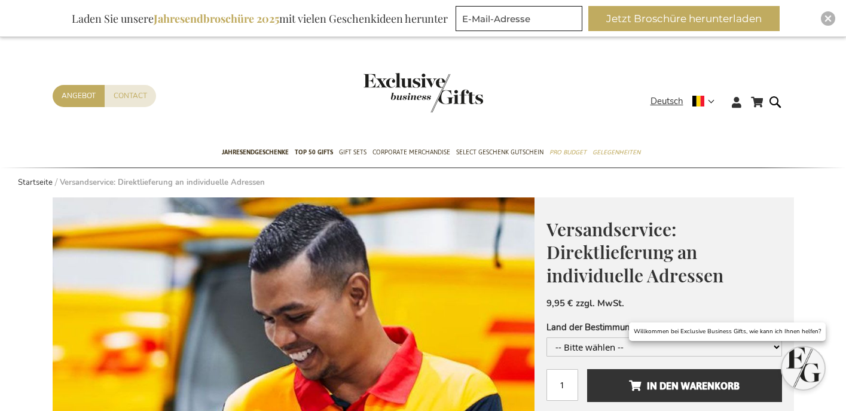
click at [668, 93] on div "Mein Warenkorb Mein Warenkorb 0 Schließen Sie haben keine Artikel in Ihrem Ware…" at bounding box center [423, 111] width 761 height 53
click at [667, 98] on span "Deutsch" at bounding box center [667, 101] width 33 height 14
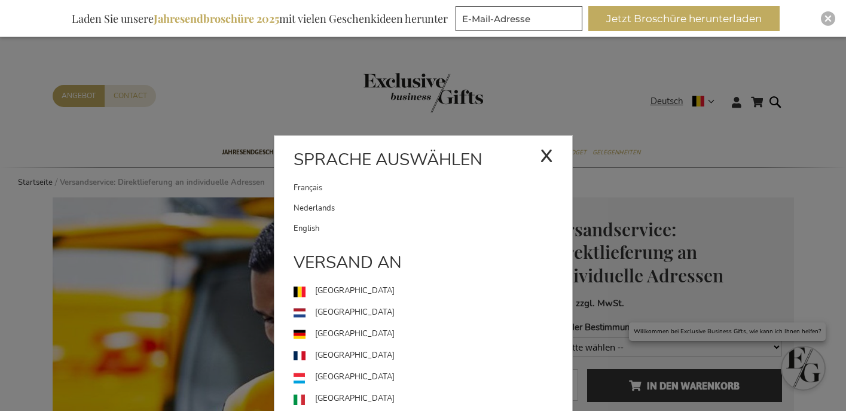
click at [319, 183] on link "Français" at bounding box center [417, 188] width 246 height 20
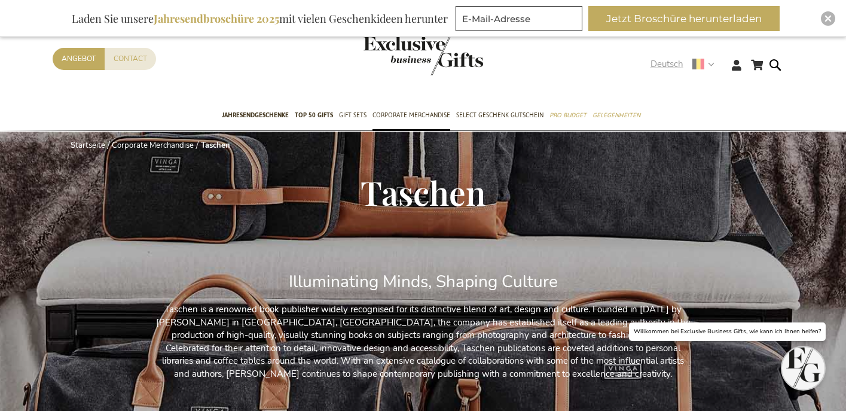
click at [668, 71] on span "Deutsch" at bounding box center [667, 64] width 33 height 14
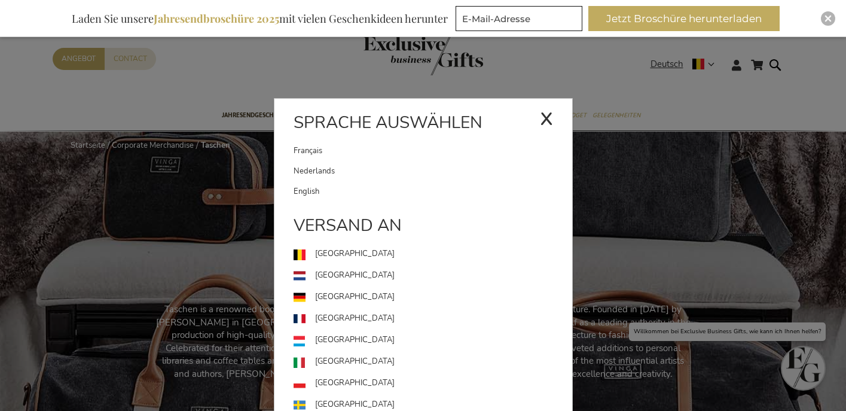
drag, startPoint x: 404, startPoint y: 153, endPoint x: 452, endPoint y: 128, distance: 54.0
click at [404, 153] on link "Français" at bounding box center [417, 151] width 246 height 20
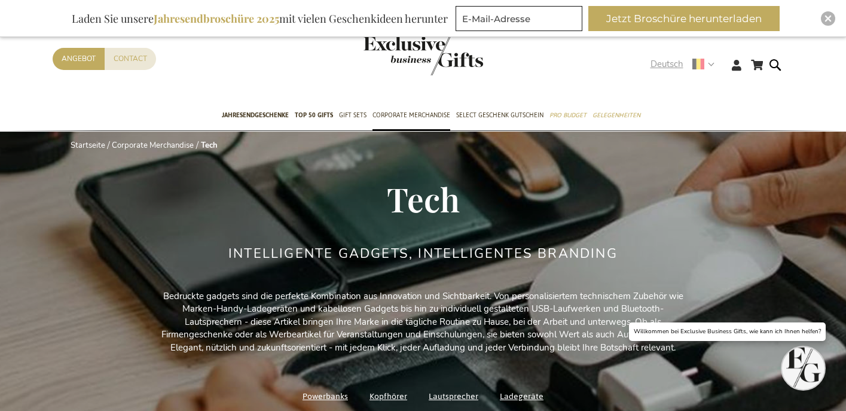
click at [674, 65] on span "Deutsch" at bounding box center [667, 64] width 33 height 14
click at [673, 65] on div "Deutsch x Sprache auswählen Français Nederlands" at bounding box center [687, 65] width 72 height 17
click at [661, 77] on div "Mein Warenkorb Mein Warenkorb 0 Schließen Sie haben keine Artikel in Ihrem Ware…" at bounding box center [423, 74] width 761 height 53
click at [659, 71] on div "Deutsch x Sprache auswählen Français Nederlands" at bounding box center [687, 65] width 72 height 17
click at [659, 64] on span "Deutsch" at bounding box center [667, 64] width 33 height 14
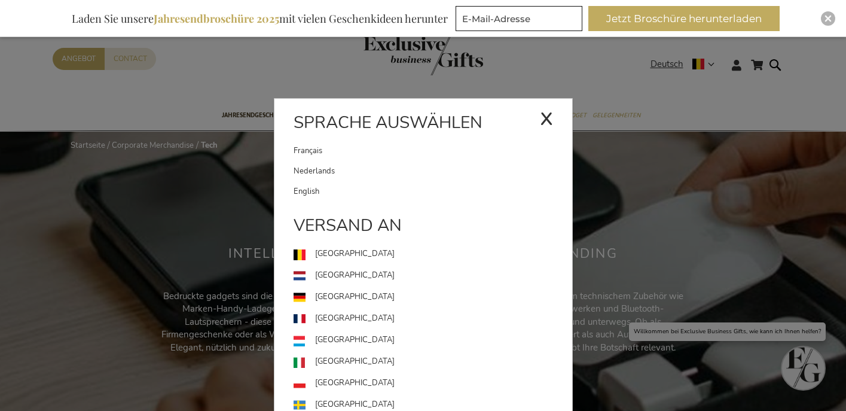
click at [384, 154] on link "Français" at bounding box center [417, 151] width 246 height 20
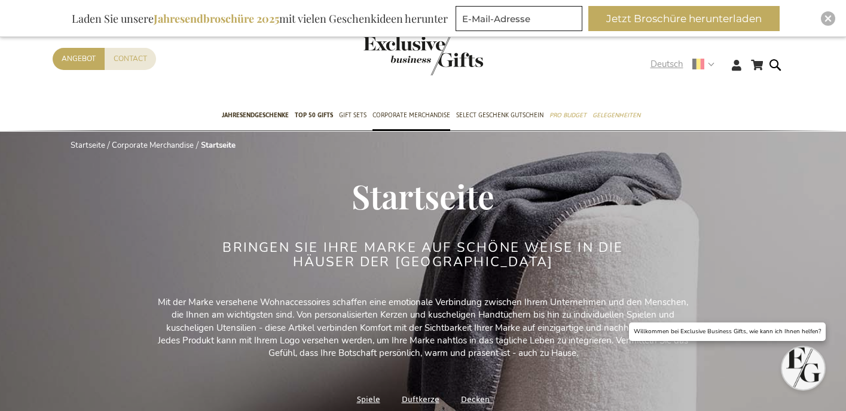
click at [662, 70] on span "Deutsch" at bounding box center [667, 64] width 33 height 14
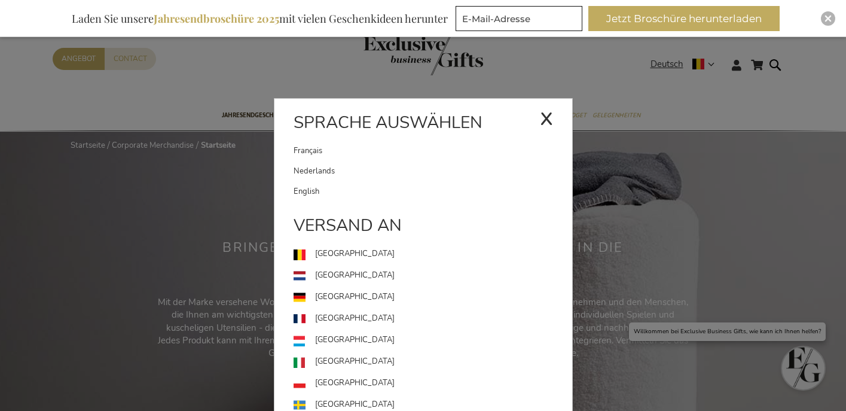
click at [372, 148] on link "Français" at bounding box center [417, 151] width 246 height 20
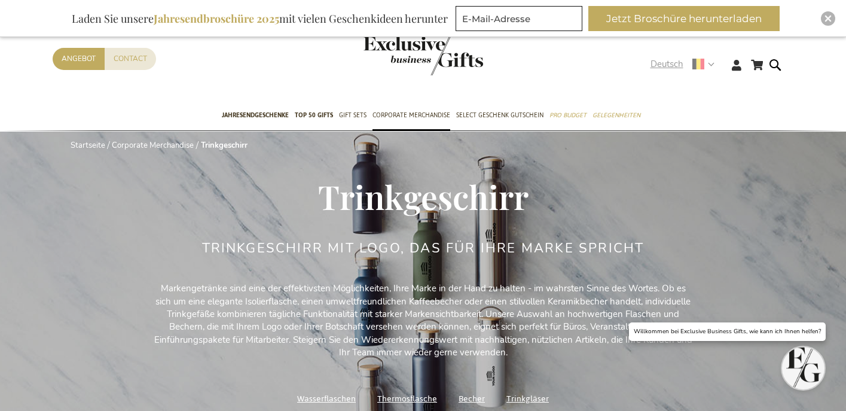
drag, startPoint x: 665, startPoint y: 66, endPoint x: 652, endPoint y: 81, distance: 20.3
click at [665, 66] on span "Deutsch" at bounding box center [667, 64] width 33 height 14
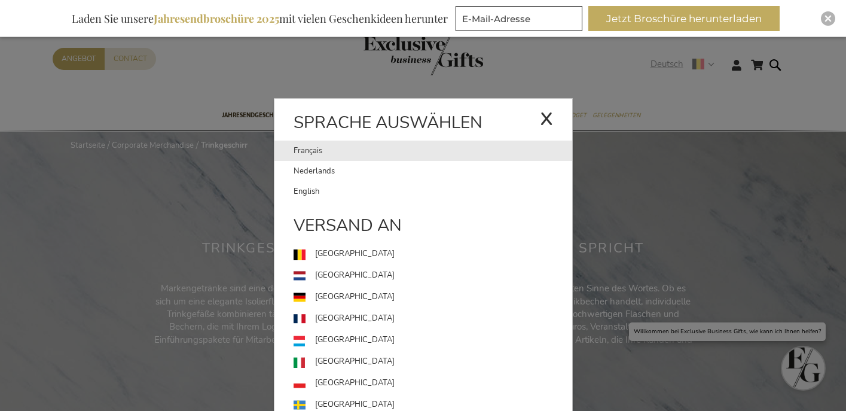
click at [377, 155] on link "Français" at bounding box center [417, 151] width 246 height 20
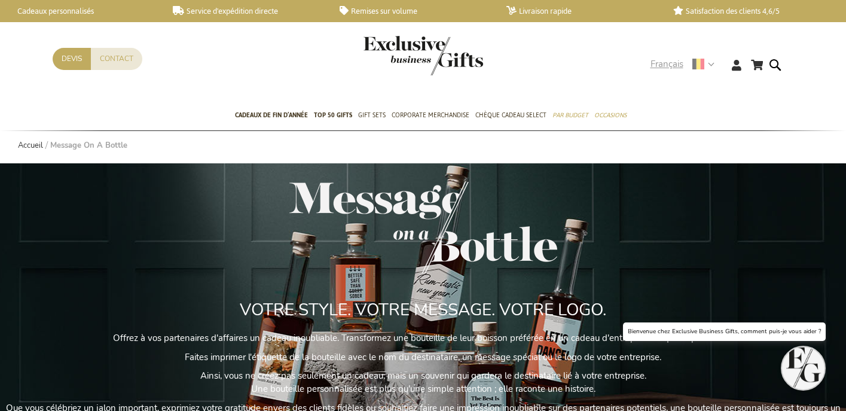
click at [663, 65] on span "Français" at bounding box center [667, 64] width 33 height 14
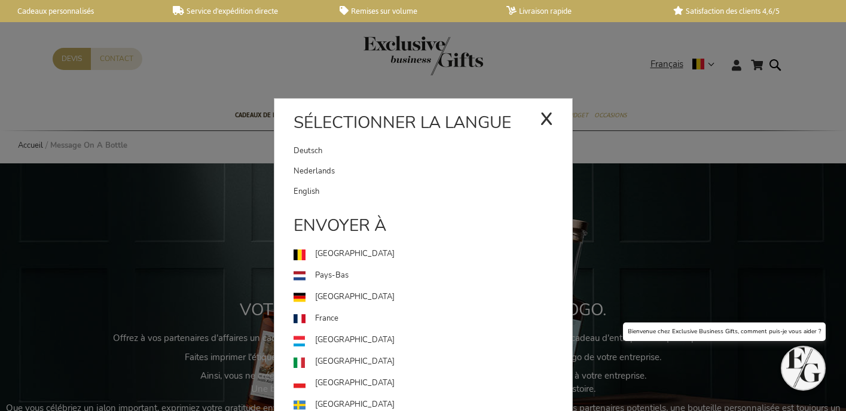
click at [419, 150] on link "Deutsch" at bounding box center [417, 151] width 246 height 20
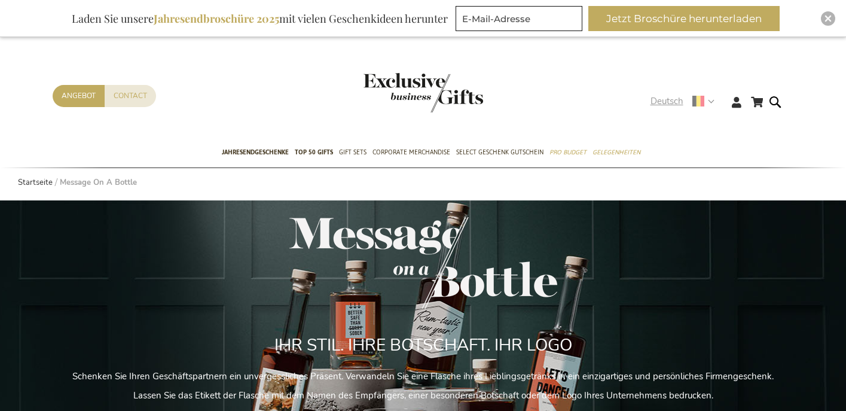
click at [666, 100] on span "Deutsch" at bounding box center [667, 101] width 33 height 14
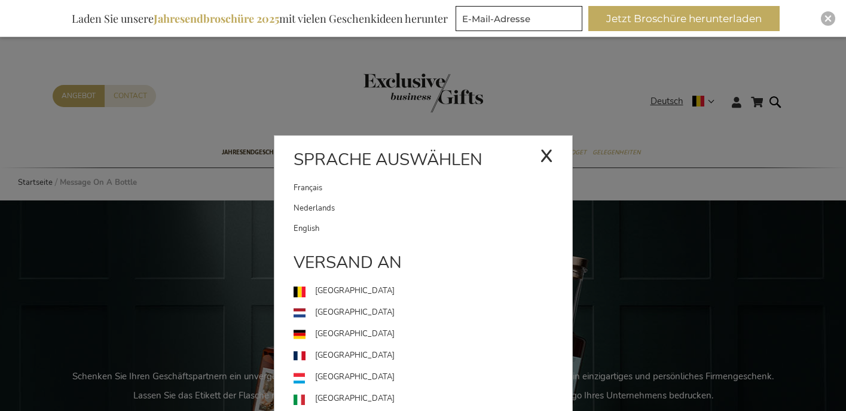
click at [345, 194] on link "Français" at bounding box center [417, 188] width 246 height 20
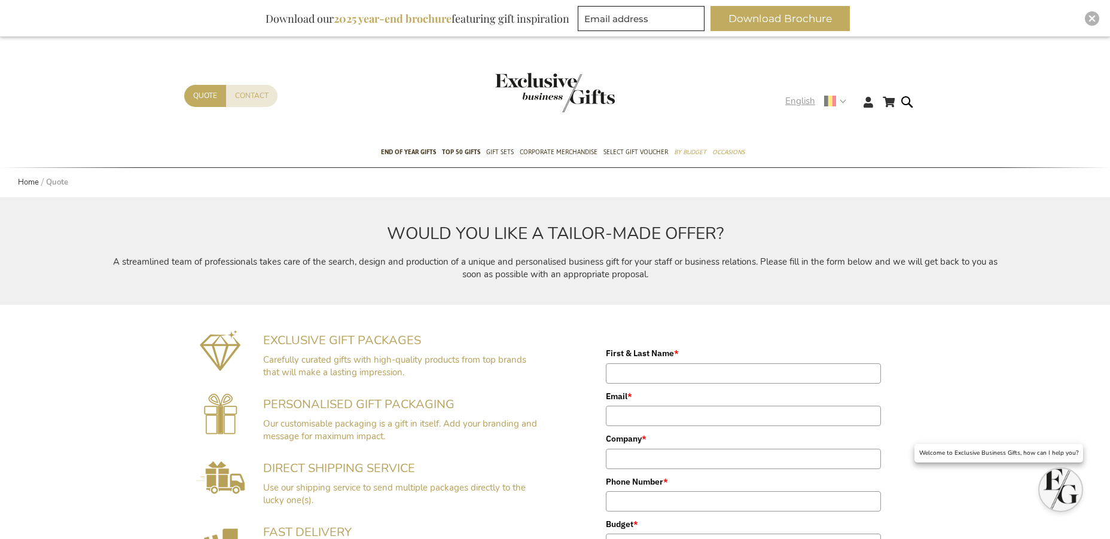
click at [808, 101] on span "English" at bounding box center [800, 101] width 30 height 14
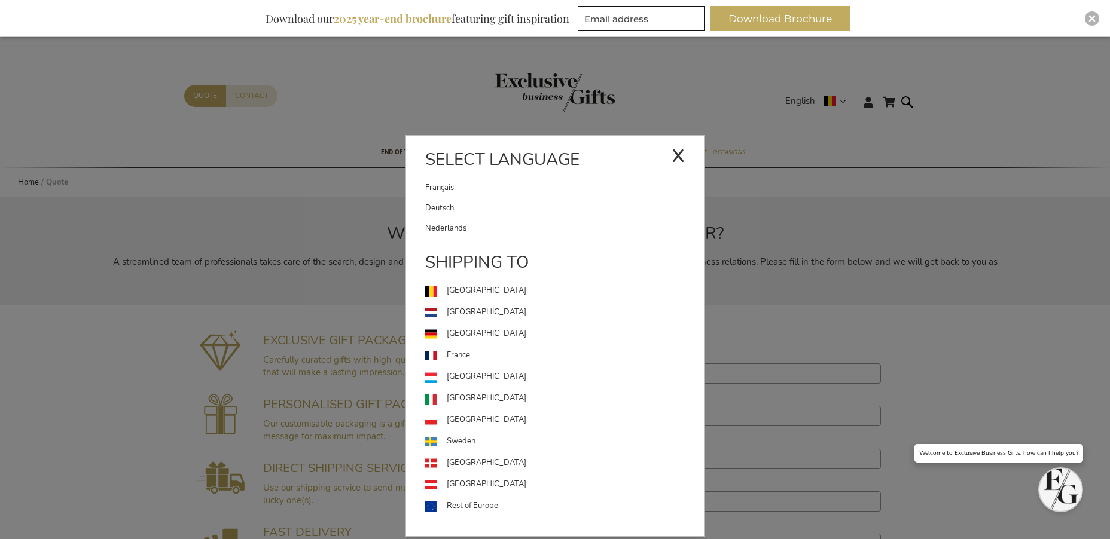
click at [524, 195] on link "Français" at bounding box center [548, 188] width 246 height 20
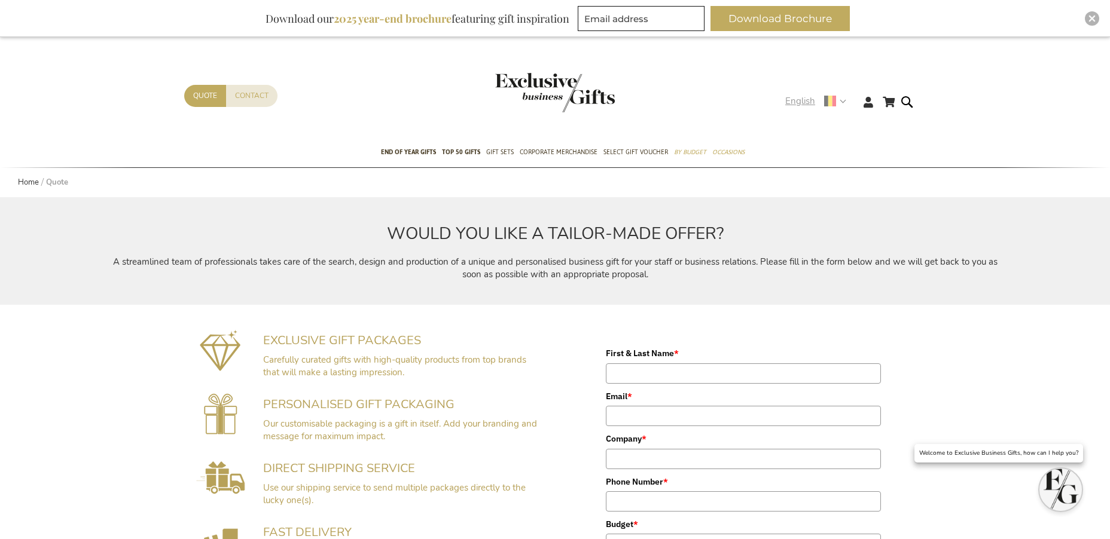
click at [806, 103] on span "English" at bounding box center [800, 101] width 30 height 14
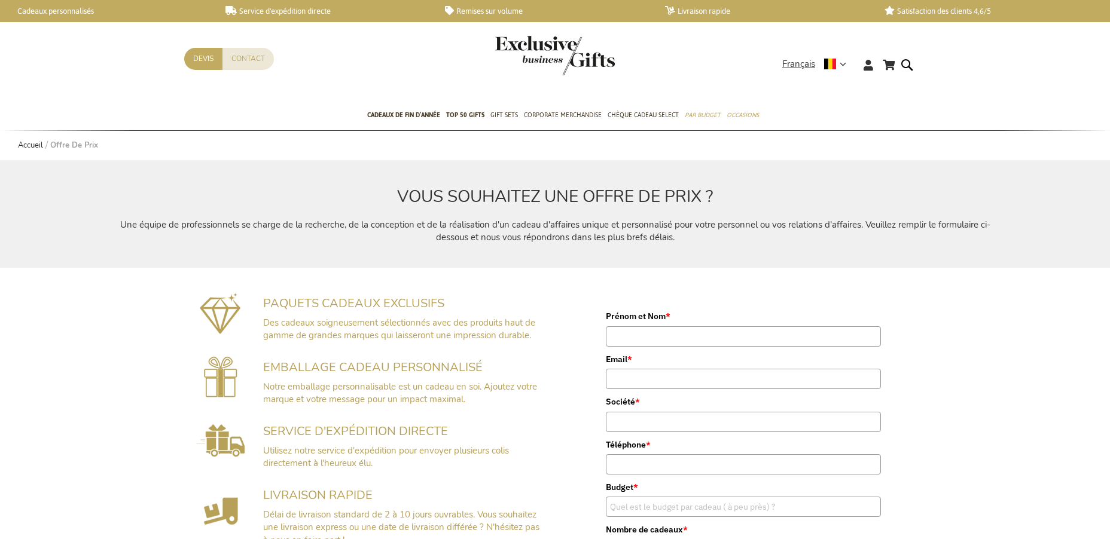
drag, startPoint x: 801, startPoint y: 38, endPoint x: 801, endPoint y: 50, distance: 12.0
click at [801, 38] on div "Mon panier Allez au contenu Contact Devis Langue [DEMOGRAPHIC_DATA] x Sélection…" at bounding box center [555, 68] width 1110 height 65
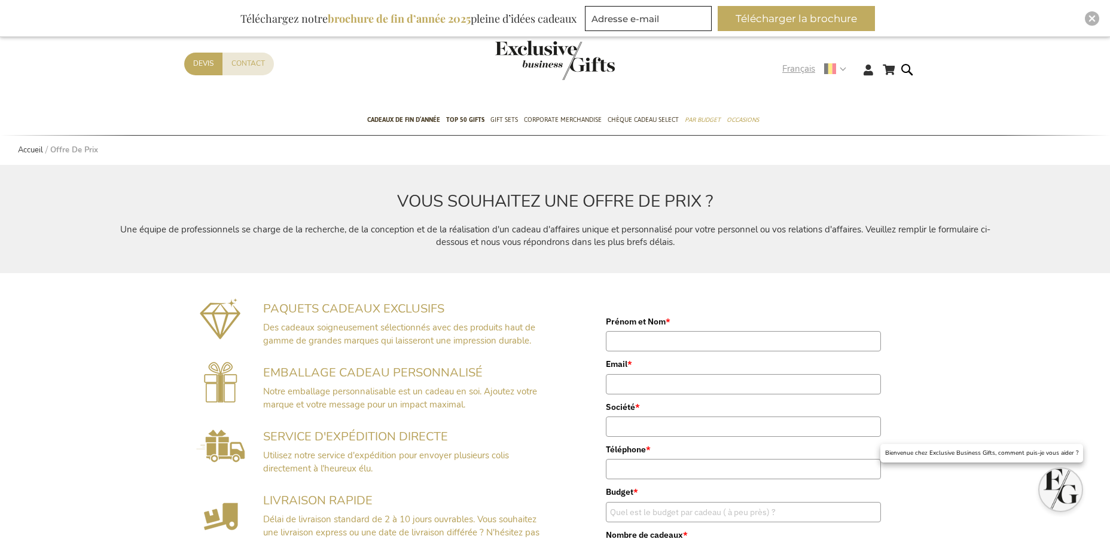
click at [799, 80] on div "Mon panier Mon panier 0 Fermer Aucun article dans votre panier. Allez au conten…" at bounding box center [555, 79] width 761 height 53
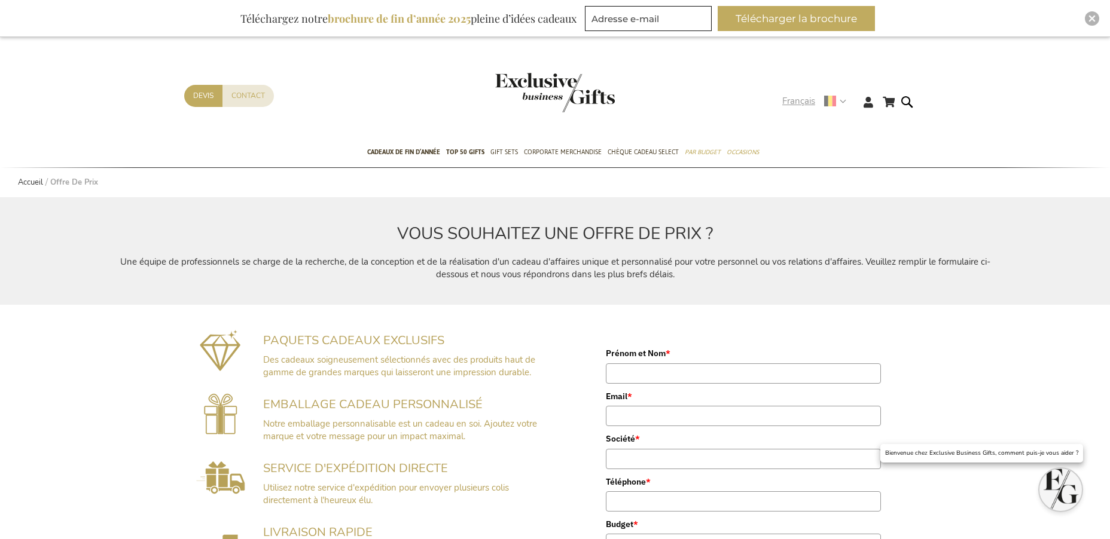
click at [796, 98] on span "Français" at bounding box center [798, 101] width 33 height 14
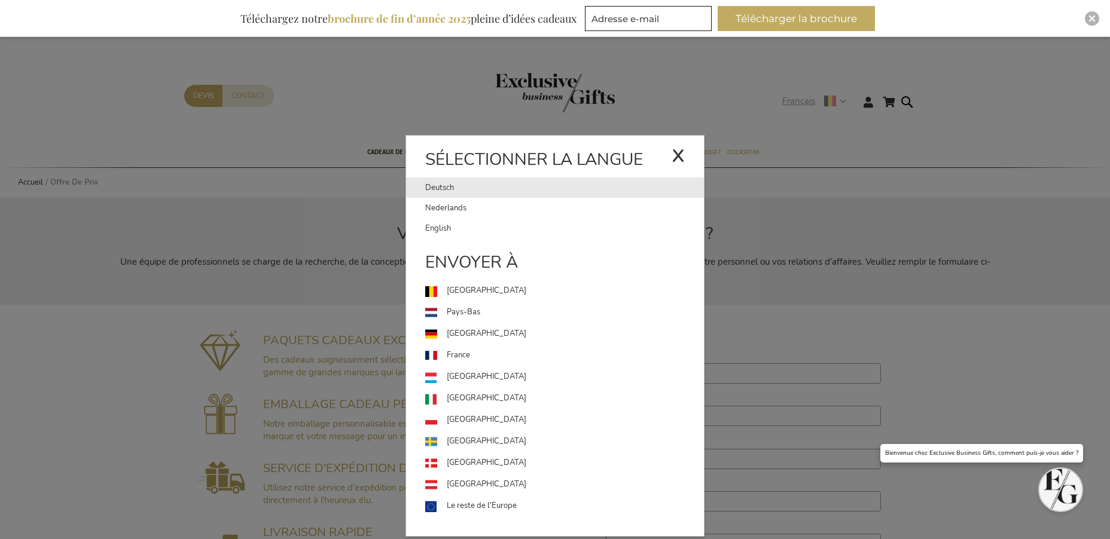
click at [555, 182] on link "Deutsch" at bounding box center [548, 188] width 246 height 20
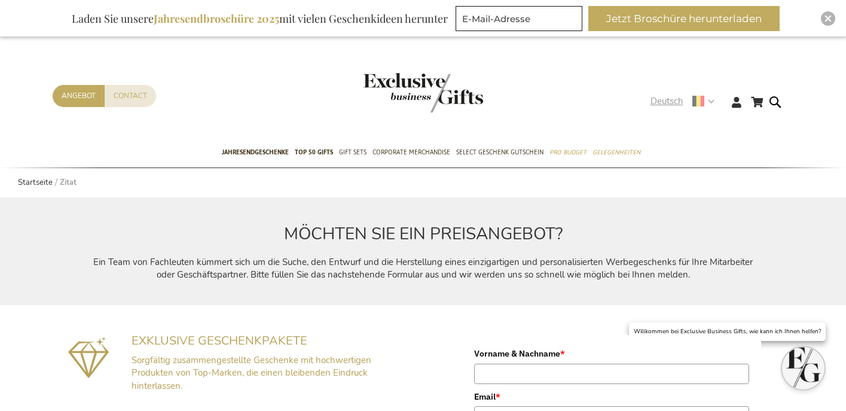
click at [664, 107] on span "Deutsch" at bounding box center [667, 101] width 33 height 14
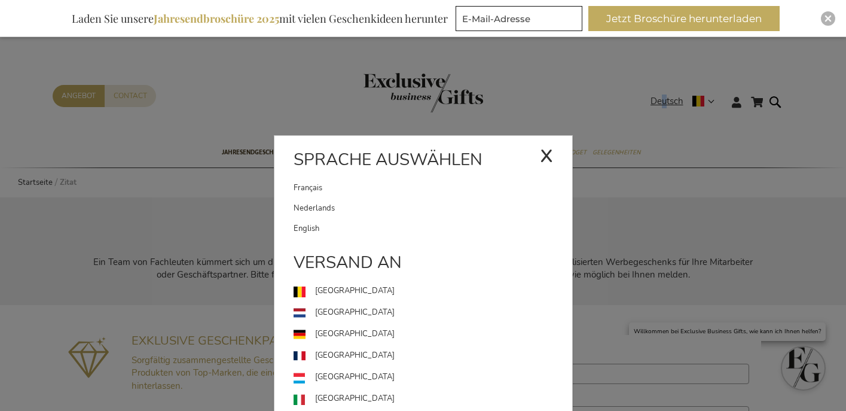
drag, startPoint x: 349, startPoint y: 193, endPoint x: 345, endPoint y: 182, distance: 11.0
click at [349, 193] on link "Français" at bounding box center [417, 188] width 246 height 20
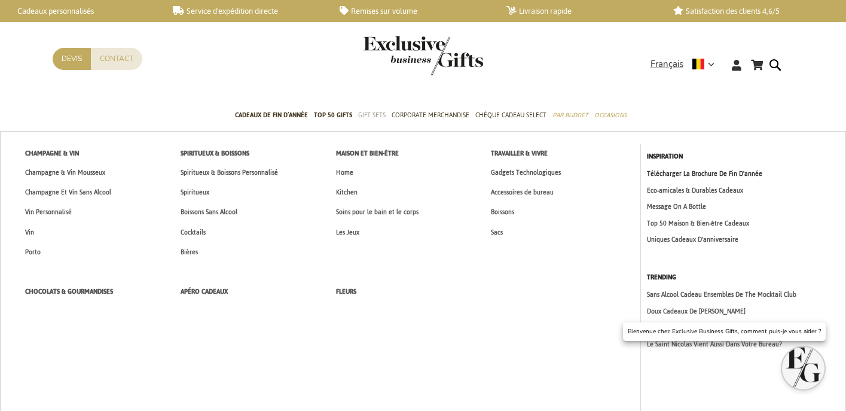
click at [667, 171] on link "Télécharger La Brochure De Fin D'année" at bounding box center [743, 174] width 193 height 10
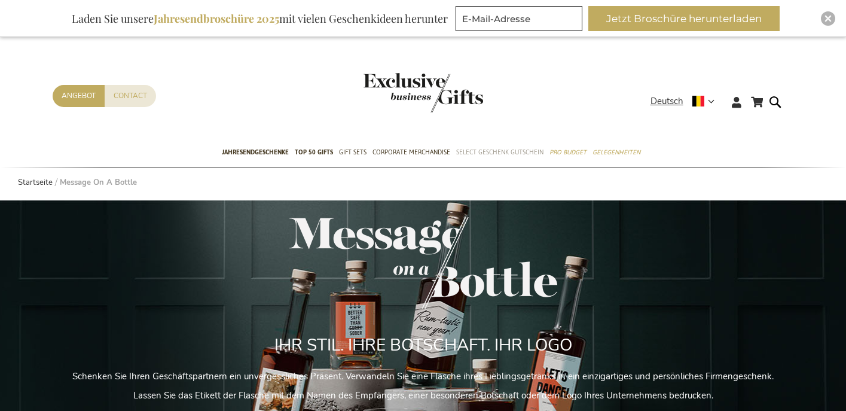
click at [488, 148] on span "Select Geschenk Gutschein" at bounding box center [499, 152] width 87 height 13
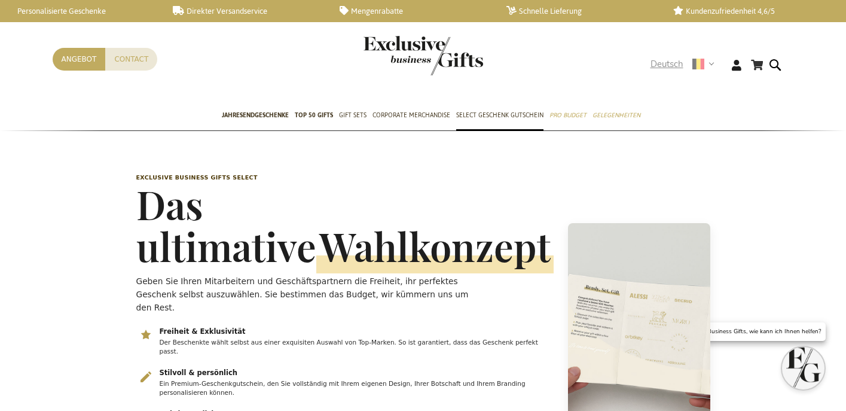
click at [670, 62] on span "Deutsch" at bounding box center [667, 64] width 33 height 14
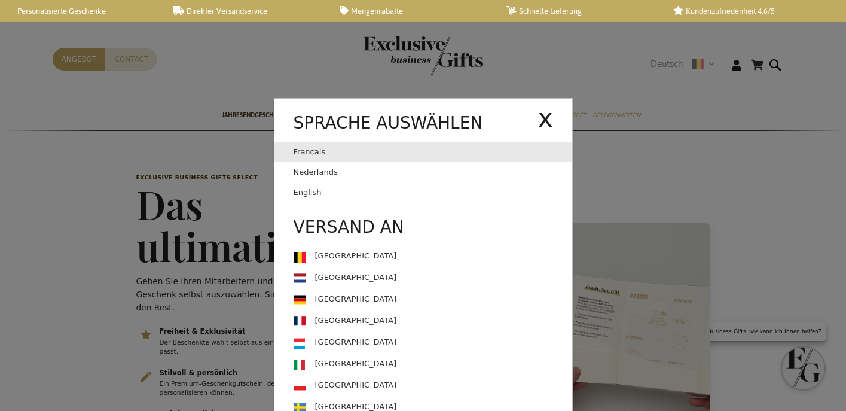
click at [317, 155] on link "Français" at bounding box center [416, 152] width 245 height 20
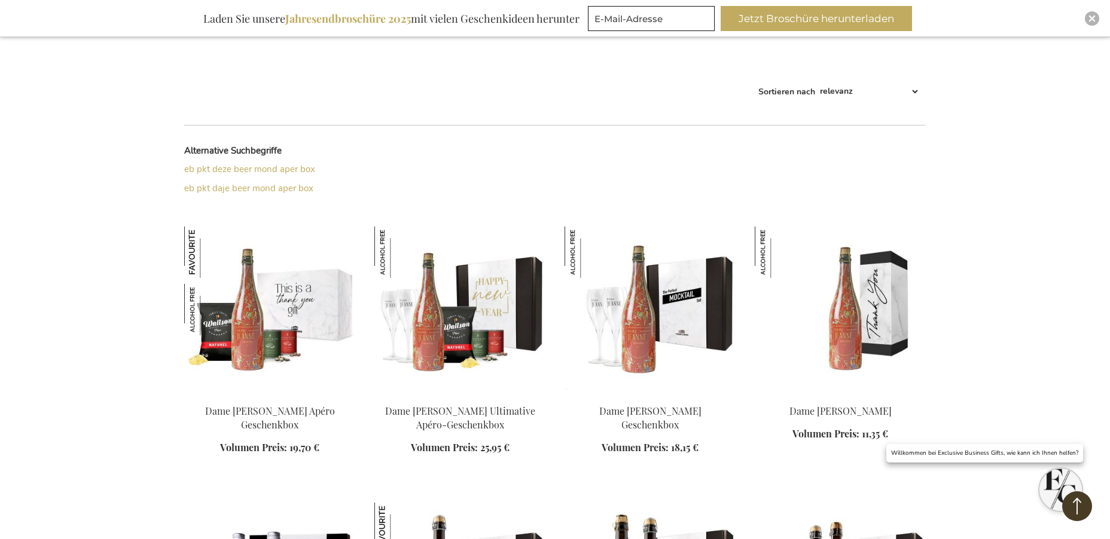
drag, startPoint x: 334, startPoint y: 292, endPoint x: 341, endPoint y: 288, distance: 8.3
click at [334, 292] on img at bounding box center [269, 310] width 171 height 167
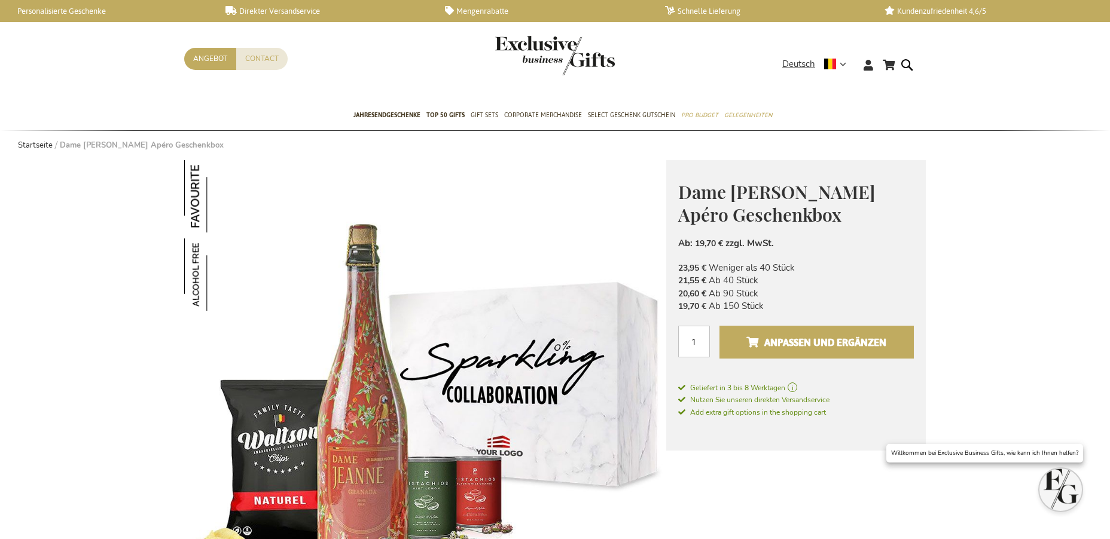
click at [787, 357] on button "Anpassen und ergänzen" at bounding box center [816, 342] width 194 height 33
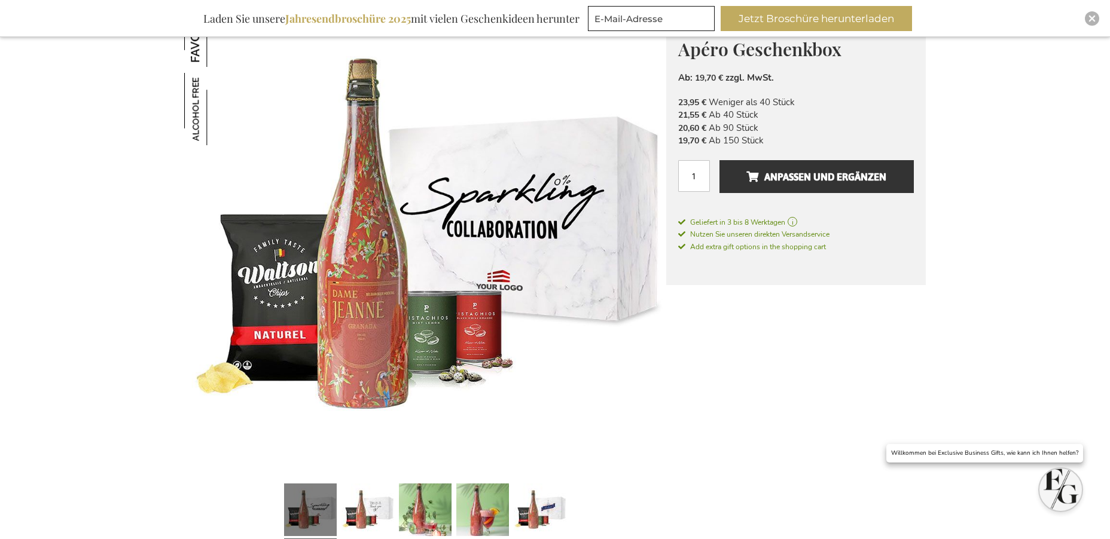
scroll to position [663, 0]
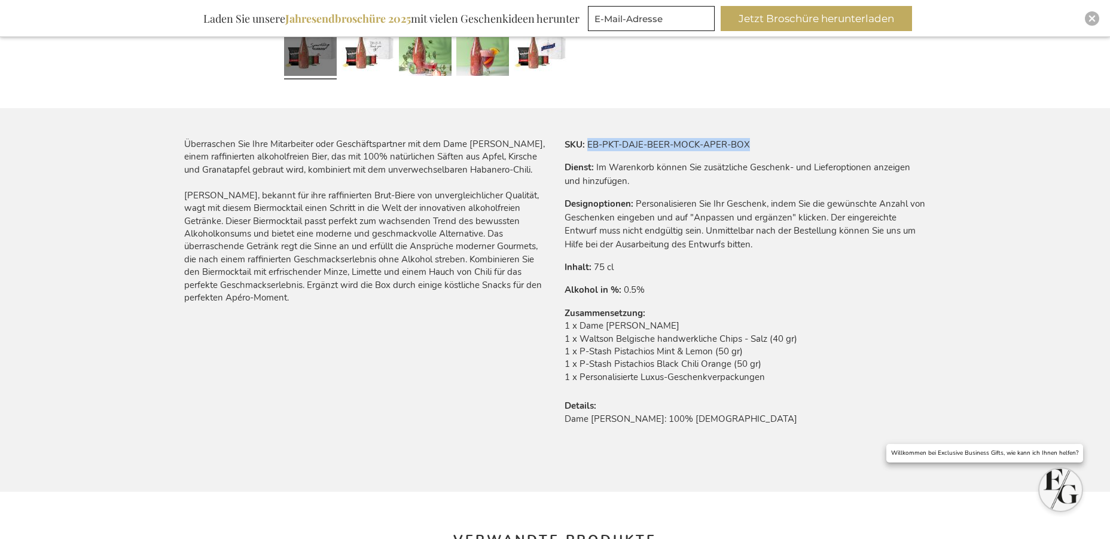
drag, startPoint x: 622, startPoint y: 136, endPoint x: 766, endPoint y: 142, distance: 143.6
click at [766, 142] on tr "SKU EB-PKT-DAJE-BEER-MOCK-APER-BOX" at bounding box center [744, 144] width 361 height 13
copy td "EB-PKT-DAJE-BEER-MOCK-APER-BOX"
drag, startPoint x: 8, startPoint y: 198, endPoint x: 26, endPoint y: 57, distance: 142.2
click at [8, 198] on div "Mein Warenkorb Mein Warenkorb 0 Schließen Sie haben keine Artikel in Ihrem Ware…" at bounding box center [555, 514] width 1110 height 2281
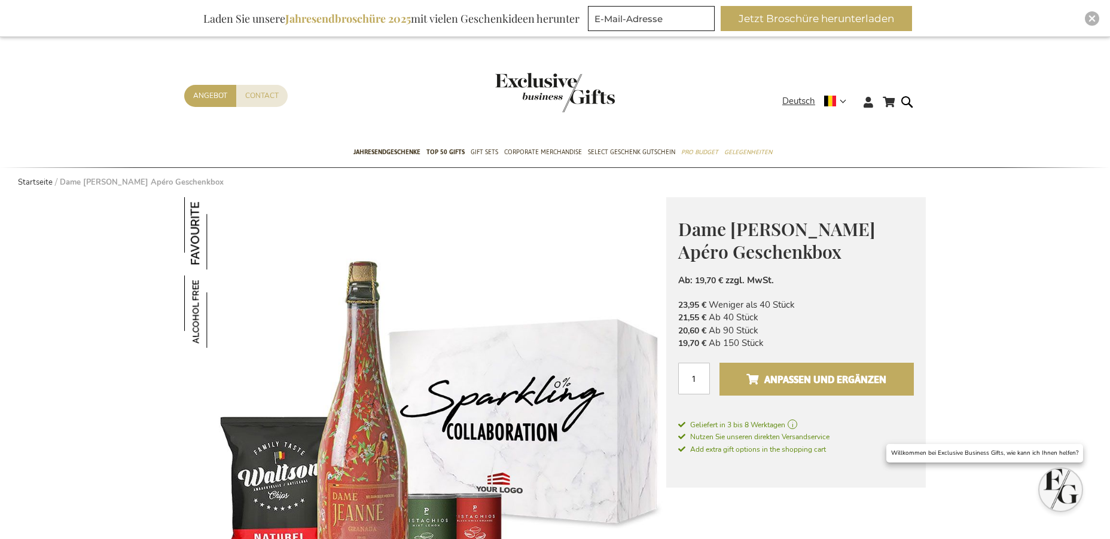
click at [772, 376] on span "Anpassen und ergänzen" at bounding box center [816, 379] width 140 height 19
click at [793, 365] on button "Anpassen und ergänzen" at bounding box center [816, 379] width 194 height 33
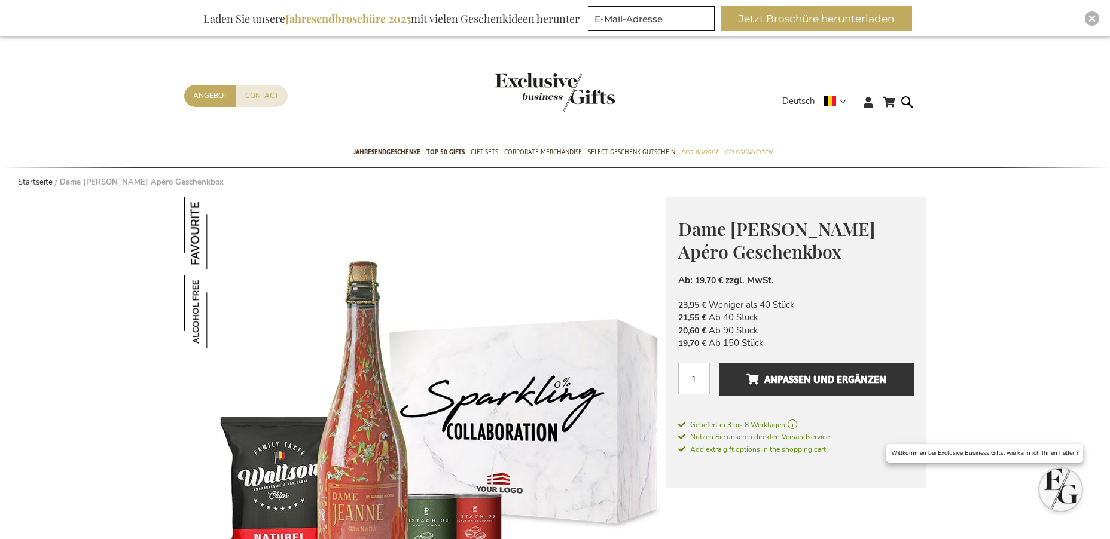
click at [810, 228] on span "Dame [PERSON_NAME] Apéro Geschenkbox" at bounding box center [776, 240] width 197 height 47
click at [810, 228] on span "Dame Jeanne Biermocktail Apéro Geschenkbox" at bounding box center [776, 240] width 197 height 47
copy span "Biermocktail"
click at [679, 230] on span "Dame Jeanne Biermocktail Apéro Geschenkbox" at bounding box center [776, 240] width 197 height 47
drag, startPoint x: 678, startPoint y: 230, endPoint x: 847, endPoint y: 169, distance: 179.7
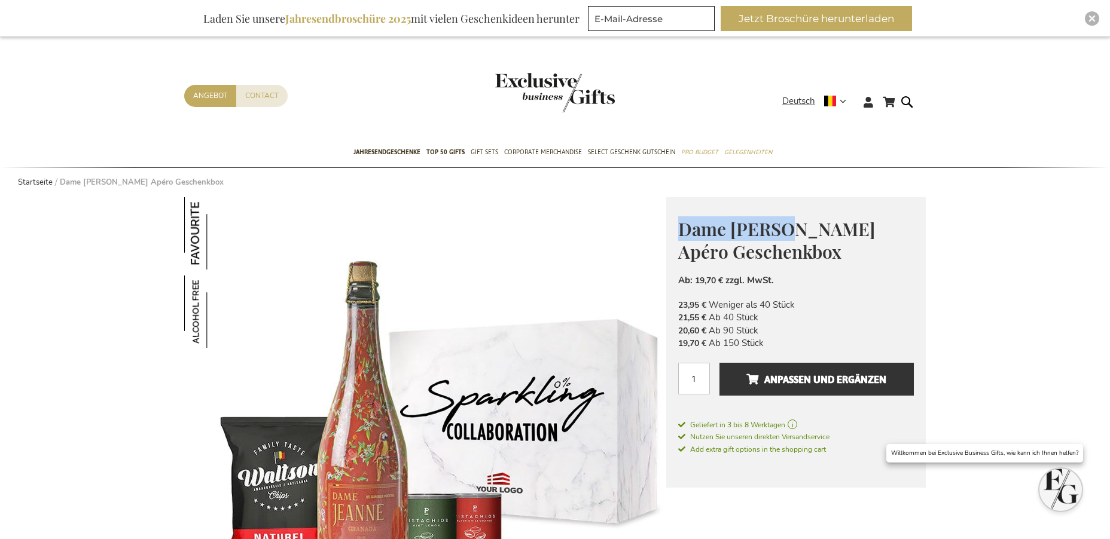
click at [782, 228] on span "Dame Jeanne Biermocktail Apéro Geschenkbox" at bounding box center [776, 240] width 197 height 47
copy span "Dame Jeanne"
drag, startPoint x: 905, startPoint y: 106, endPoint x: 896, endPoint y: 146, distance: 41.2
click at [905, 106] on form "Search Search" at bounding box center [910, 111] width 12 height 34
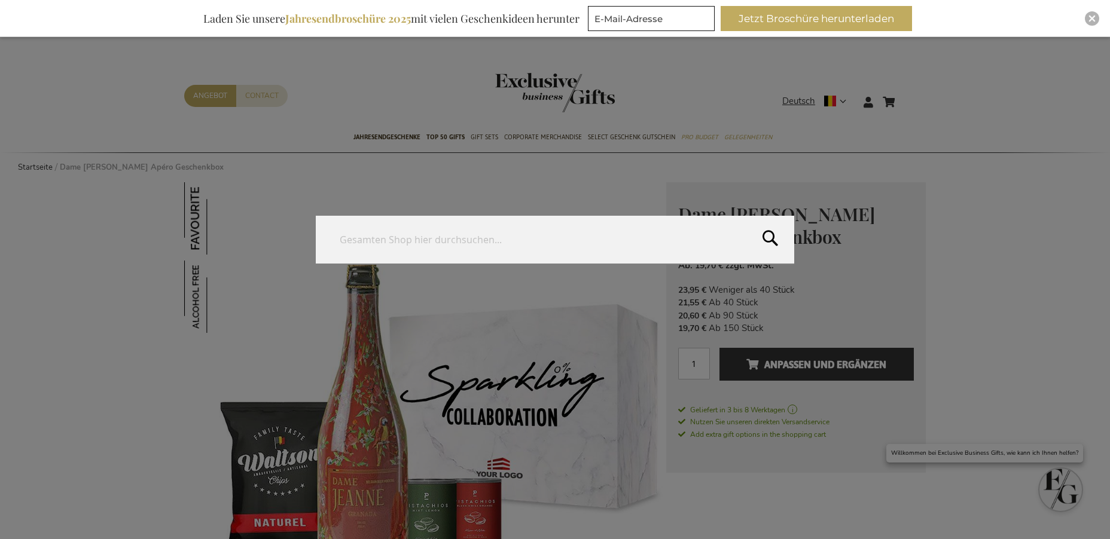
paste input "Dame Jeanne"
type input "Dame Jeanne"
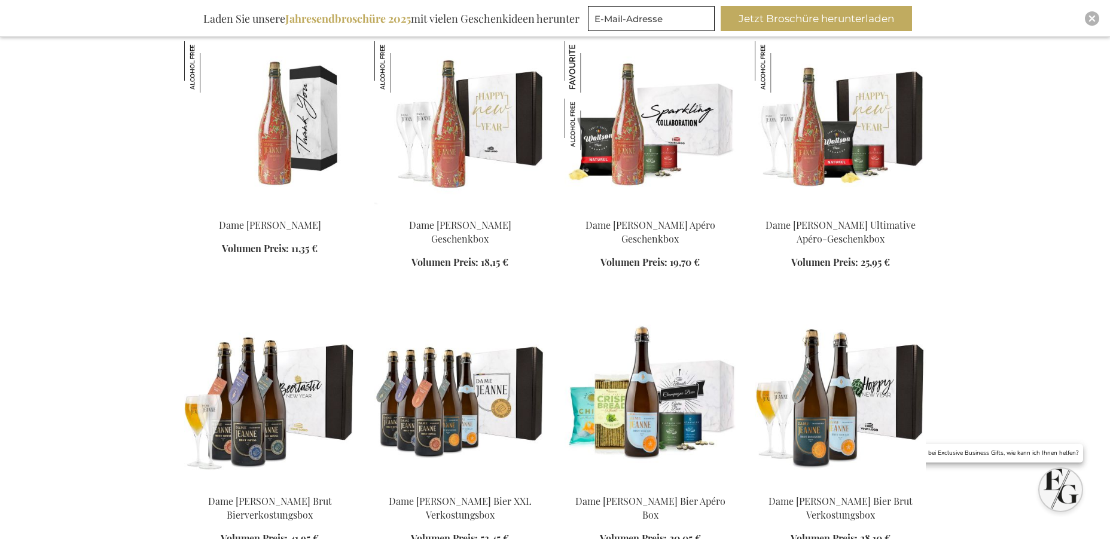
scroll to position [375, 0]
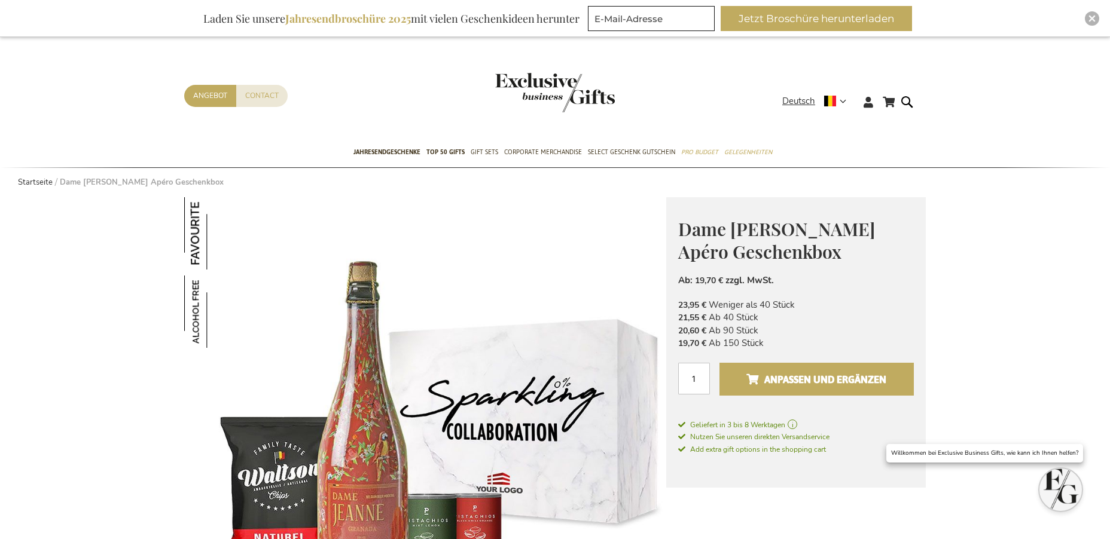
click at [848, 377] on span "Anpassen und ergänzen" at bounding box center [816, 379] width 140 height 19
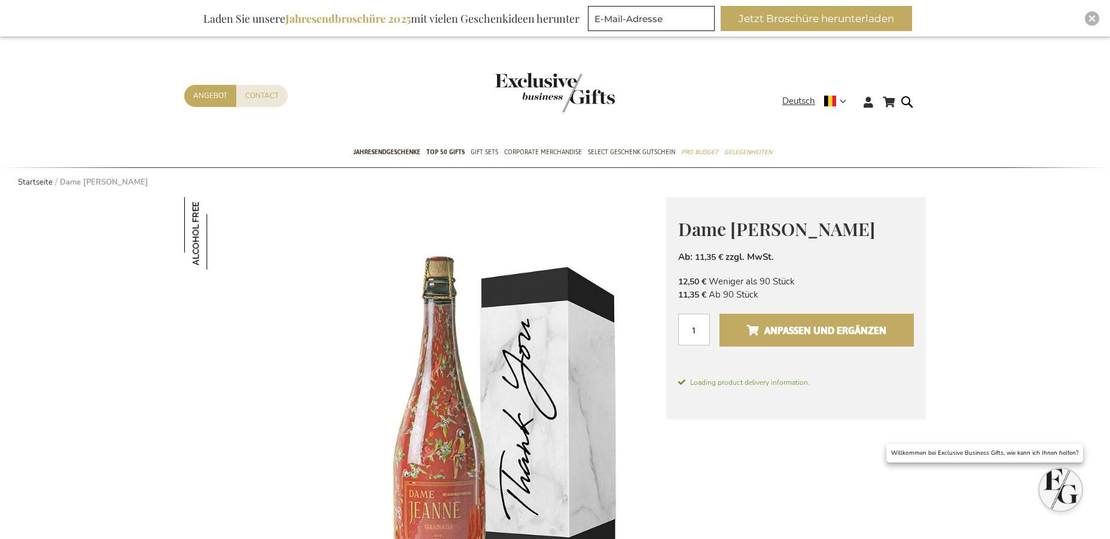
click at [834, 326] on span "Anpassen und ergänzen" at bounding box center [816, 330] width 140 height 19
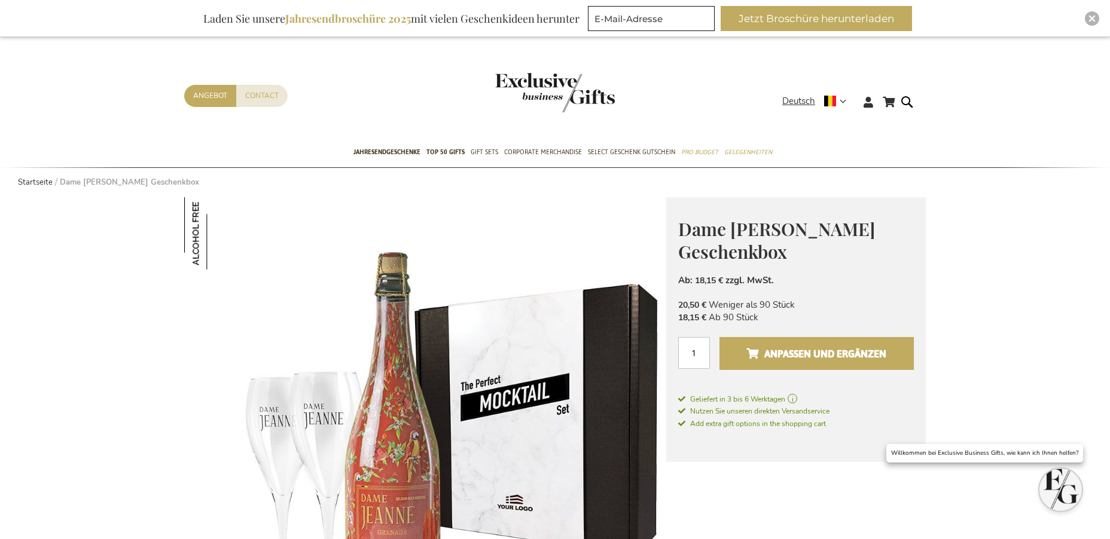
click at [842, 351] on span "Anpassen und ergänzen" at bounding box center [816, 353] width 140 height 19
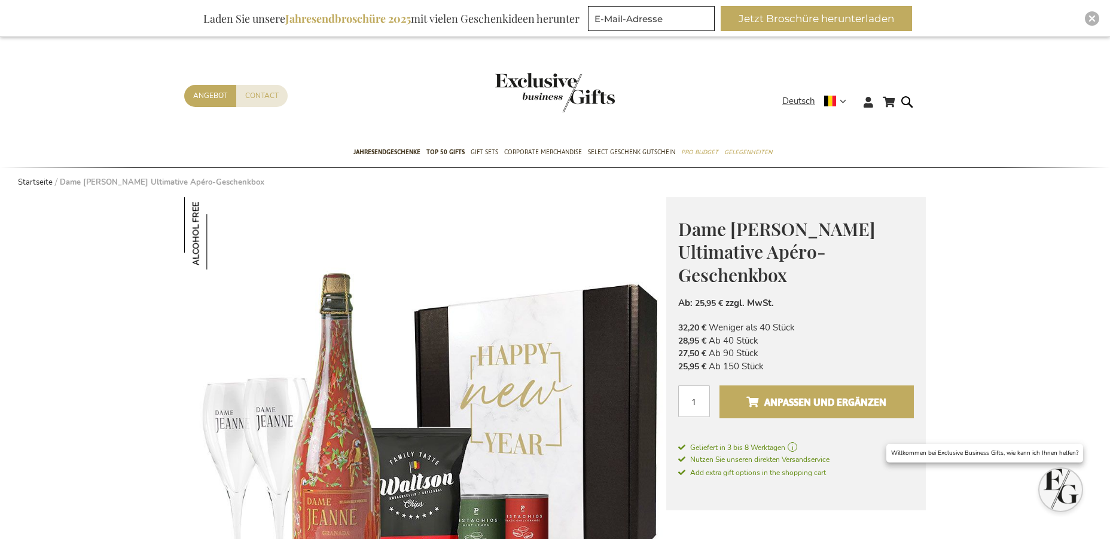
click at [796, 403] on span "Anpassen und ergänzen" at bounding box center [816, 402] width 140 height 19
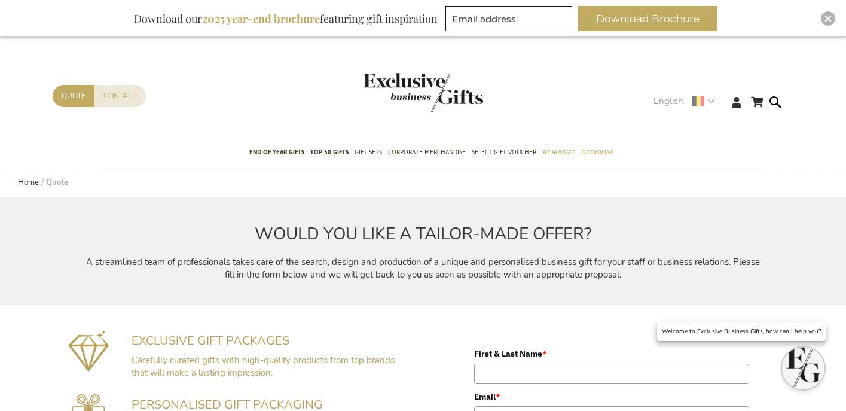
click at [667, 100] on span "English" at bounding box center [669, 101] width 30 height 14
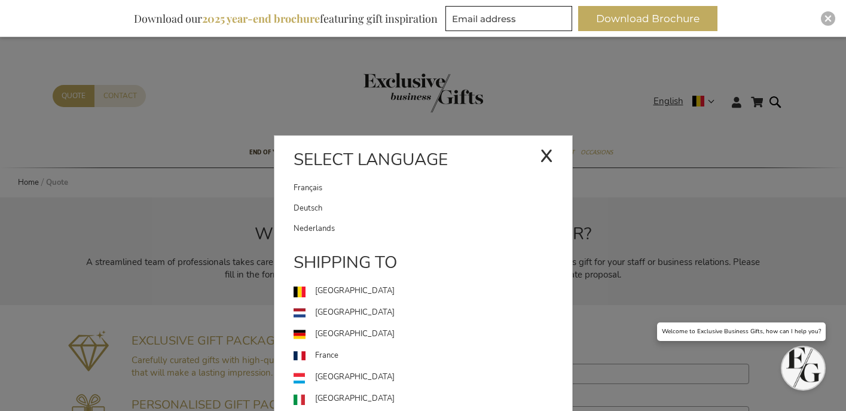
click at [407, 210] on link "Deutsch" at bounding box center [433, 208] width 279 height 20
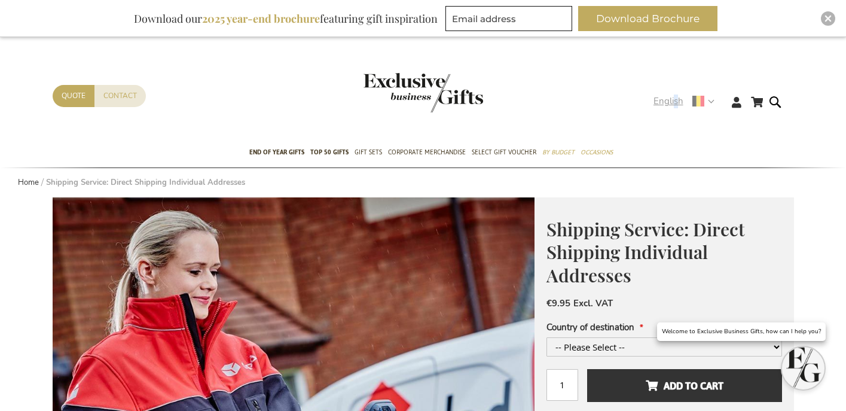
drag, startPoint x: 678, startPoint y: 96, endPoint x: 673, endPoint y: 102, distance: 8.1
click at [674, 102] on span "English" at bounding box center [669, 101] width 30 height 14
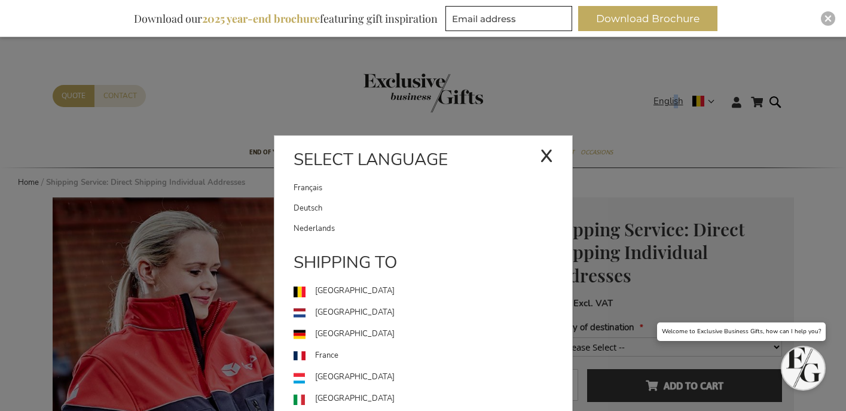
click at [447, 190] on link "Français" at bounding box center [417, 188] width 246 height 20
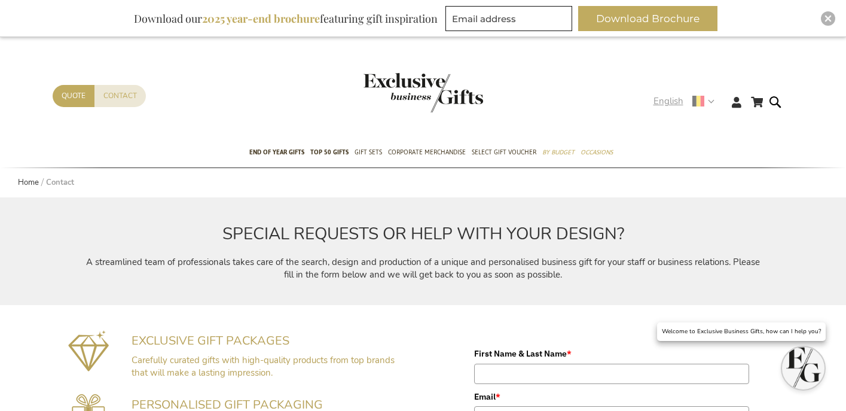
click at [665, 102] on span "English" at bounding box center [669, 101] width 30 height 14
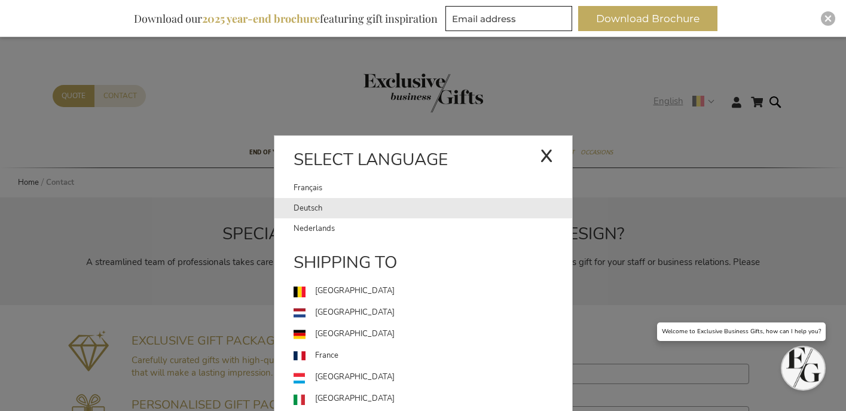
click at [468, 202] on link "Deutsch" at bounding box center [433, 208] width 279 height 20
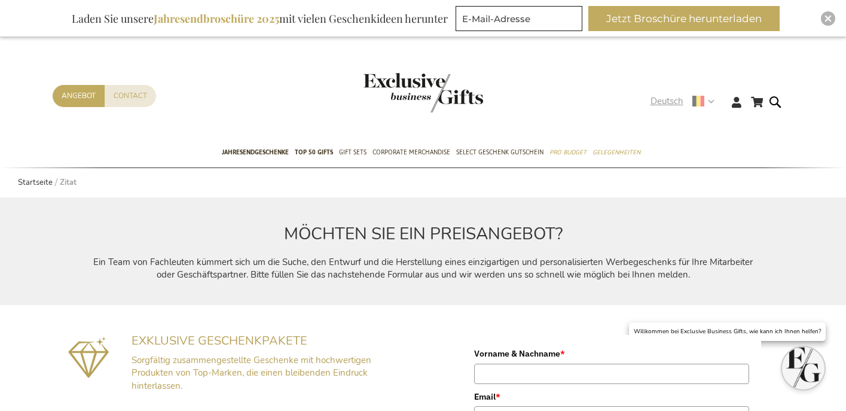
click at [674, 100] on span "Deutsch" at bounding box center [667, 101] width 33 height 14
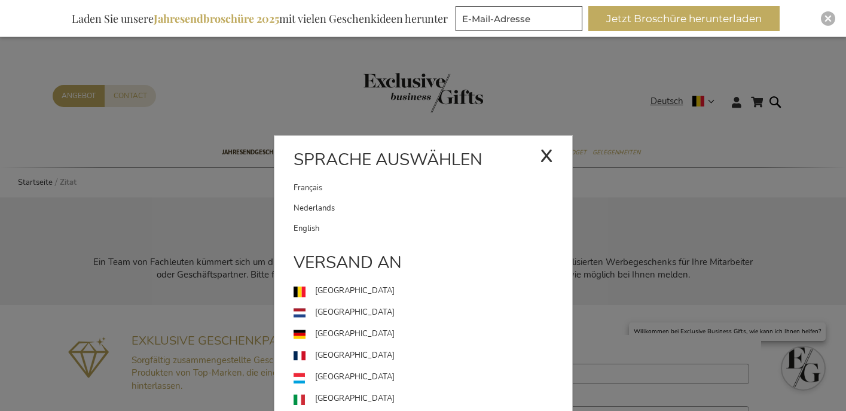
click at [356, 188] on link "Français" at bounding box center [417, 188] width 246 height 20
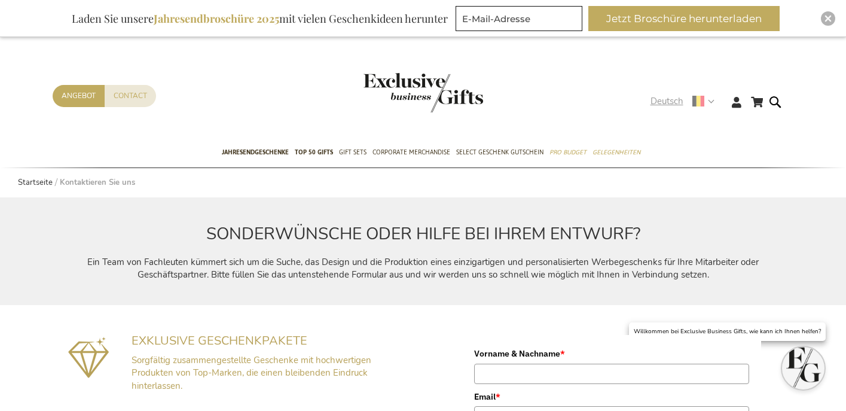
click at [658, 102] on span "Deutsch" at bounding box center [667, 101] width 33 height 14
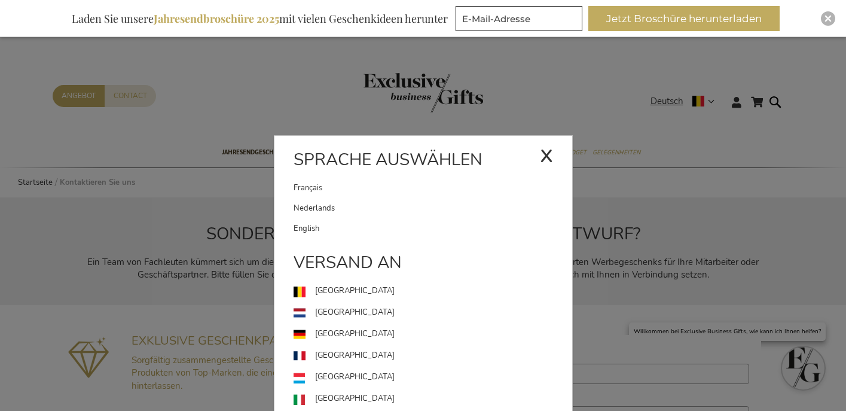
click at [311, 186] on link "Français" at bounding box center [417, 188] width 246 height 20
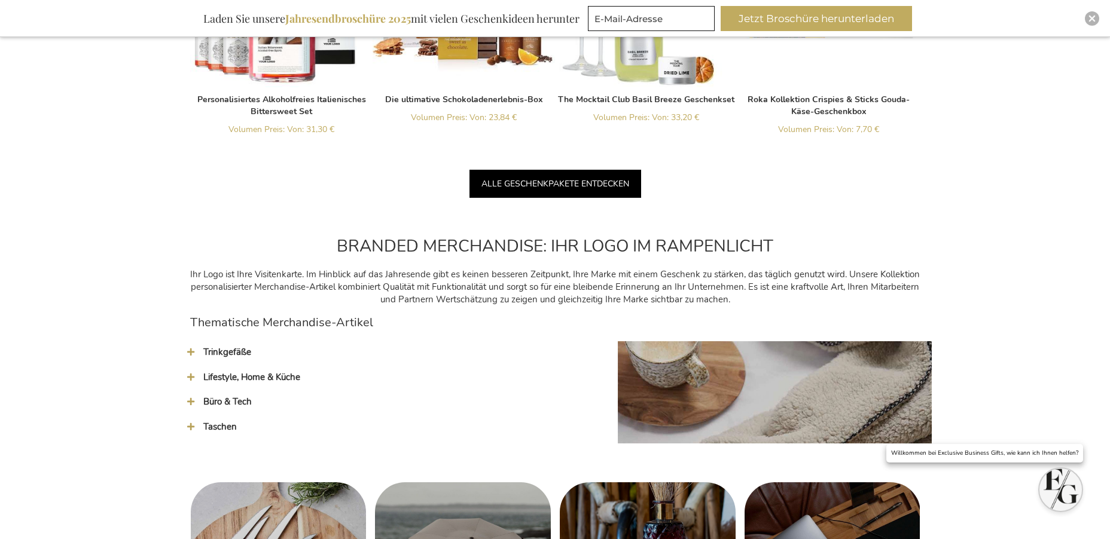
scroll to position [1460, 0]
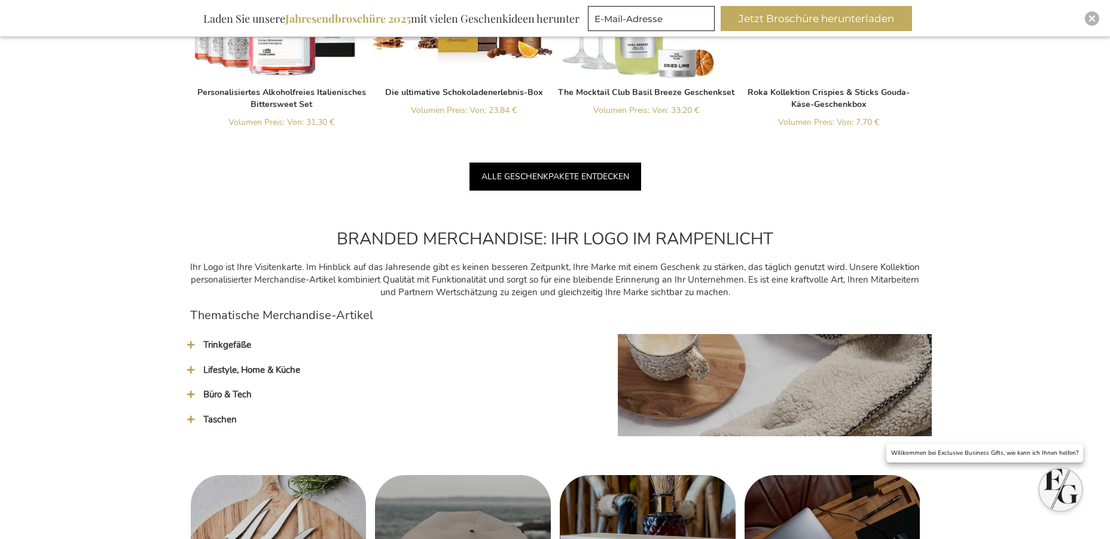
click at [216, 339] on span "Trinkgefäße" at bounding box center [227, 345] width 48 height 12
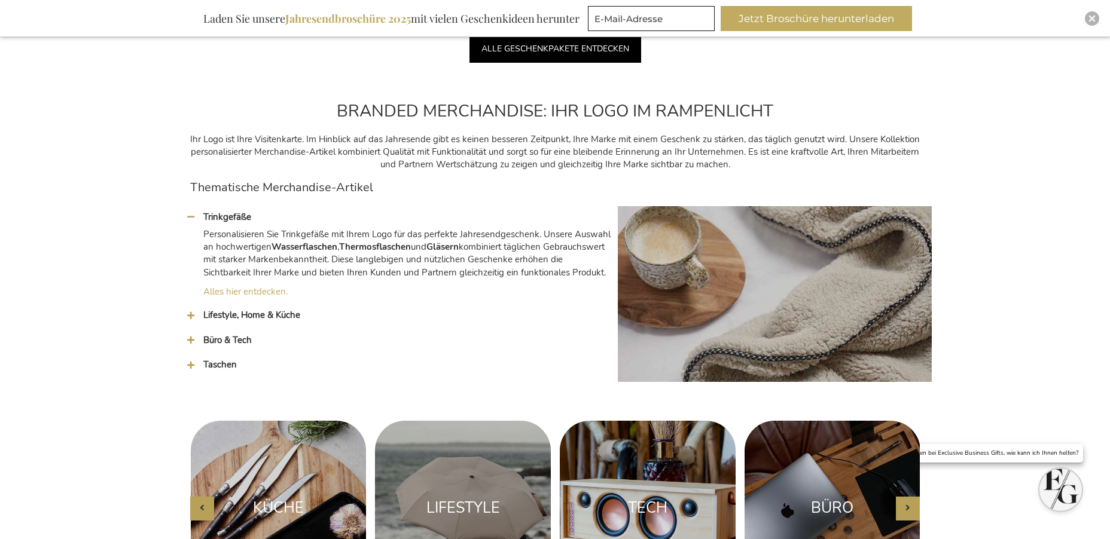
scroll to position [1754, 0]
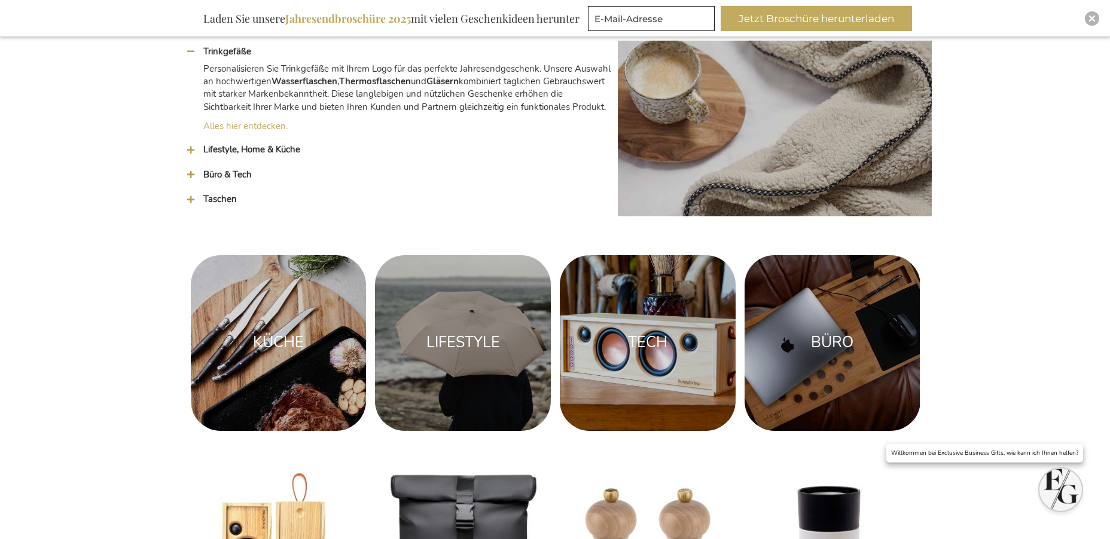
click at [253, 145] on span "Lifestyle, Home & Küche" at bounding box center [251, 149] width 97 height 12
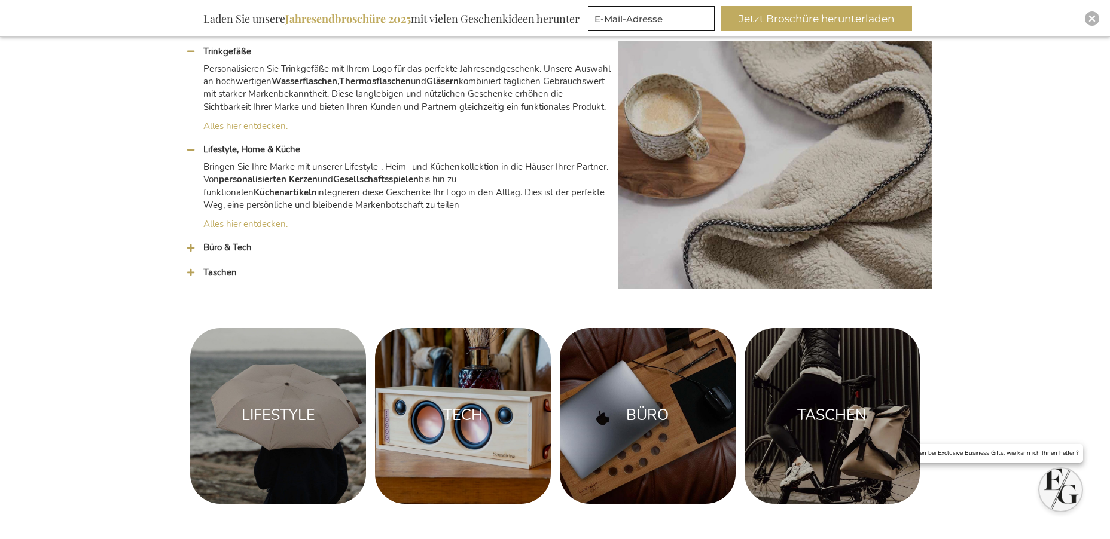
drag, startPoint x: 221, startPoint y: 270, endPoint x: 227, endPoint y: 262, distance: 10.2
click at [221, 270] on span "Taschen" at bounding box center [219, 273] width 33 height 12
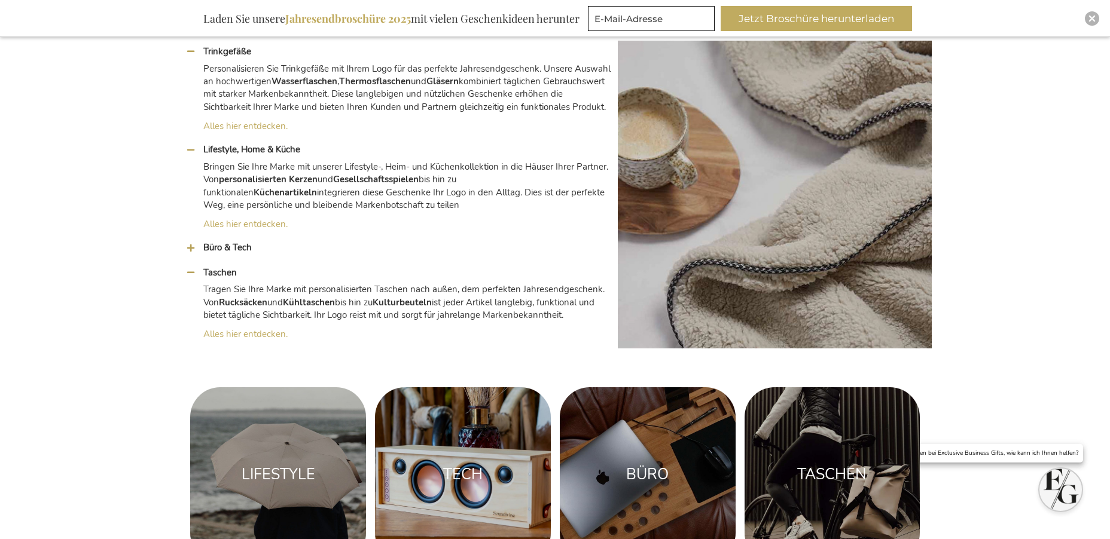
click at [233, 249] on span "Büro & Tech" at bounding box center [227, 248] width 48 height 12
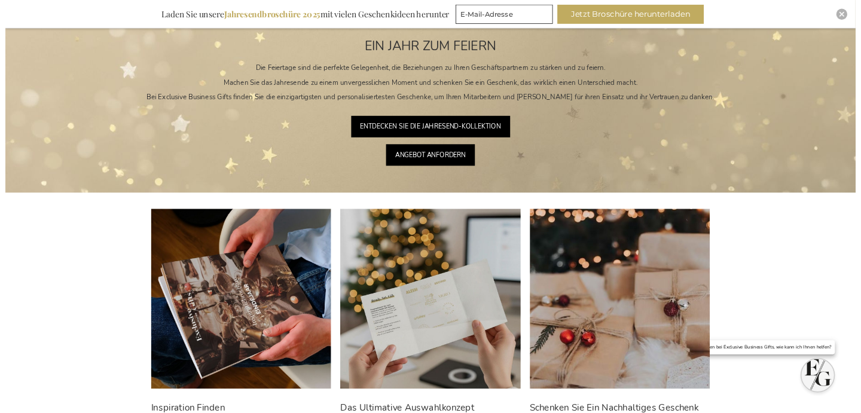
scroll to position [0, 0]
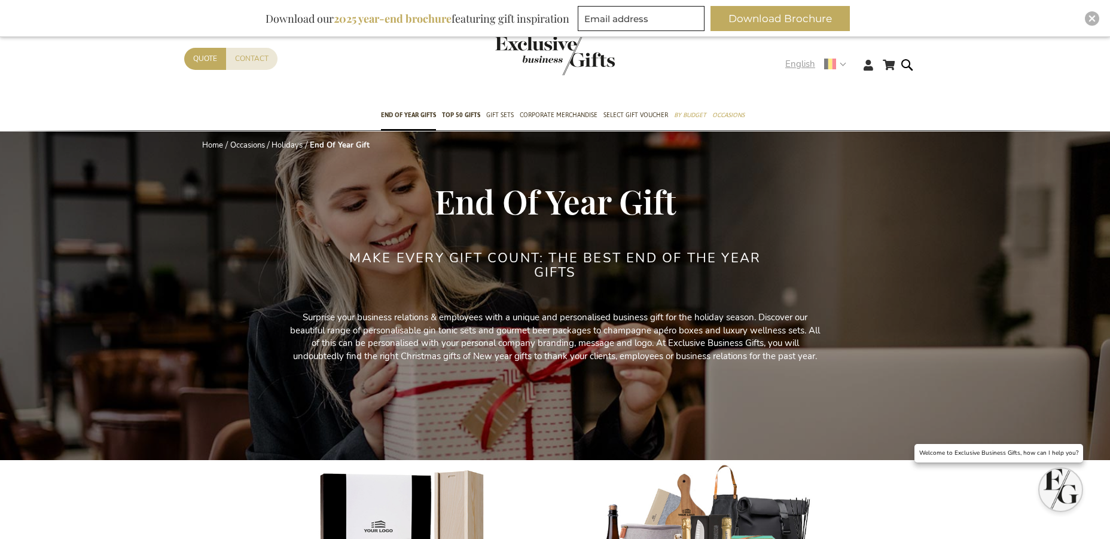
click at [802, 63] on span "English" at bounding box center [800, 64] width 30 height 14
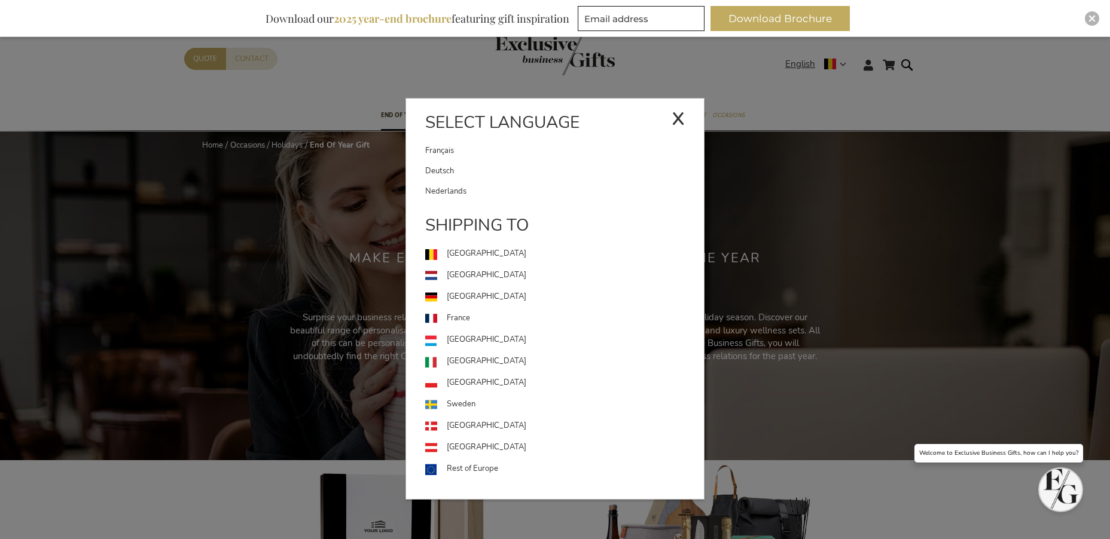
drag, startPoint x: 515, startPoint y: 151, endPoint x: 520, endPoint y: 148, distance: 6.2
click at [515, 151] on link "Français" at bounding box center [548, 151] width 246 height 20
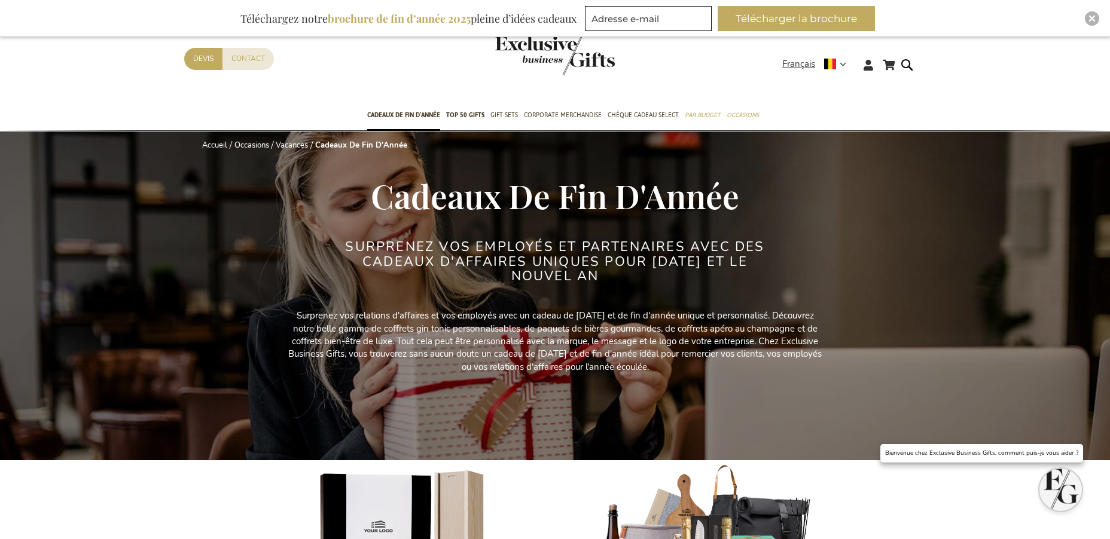
click at [519, 205] on span "Cadeaux De Fin D'Année" at bounding box center [555, 195] width 368 height 44
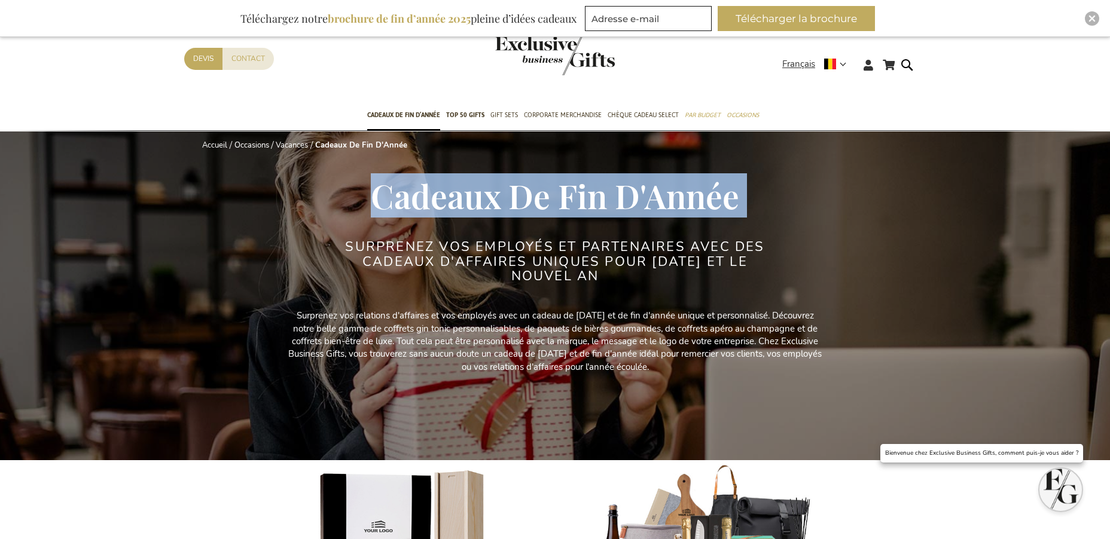
click at [519, 205] on span "Cadeaux De Fin D'Année" at bounding box center [555, 195] width 368 height 44
copy div "Cadeaux De Fin D'Année"
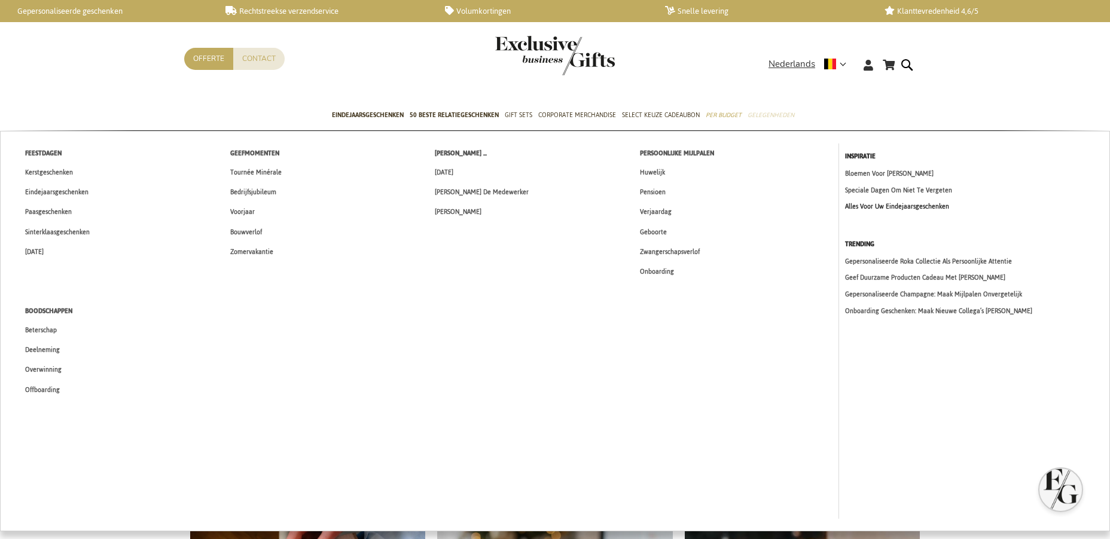
click at [884, 206] on link "Alles Voor Uw Eindejaarsgeschenken" at bounding box center [974, 206] width 259 height 10
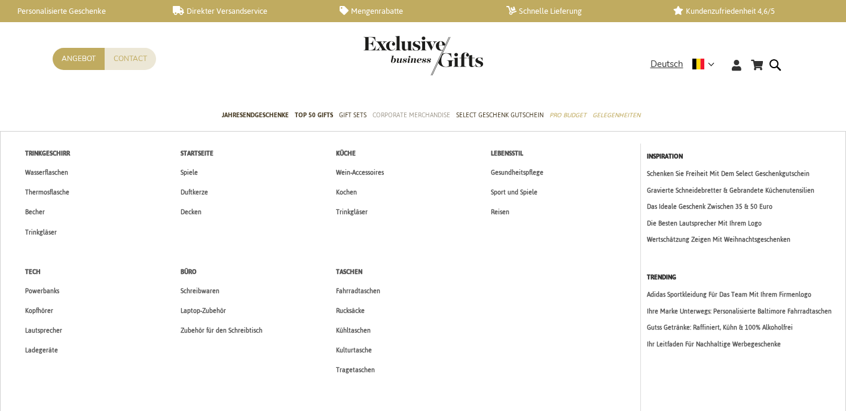
scroll to position [15, 0]
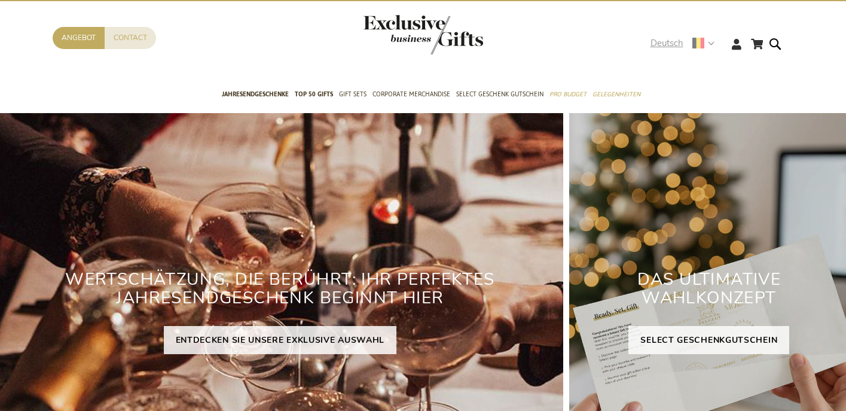
click at [668, 50] on span "Deutsch" at bounding box center [667, 43] width 33 height 14
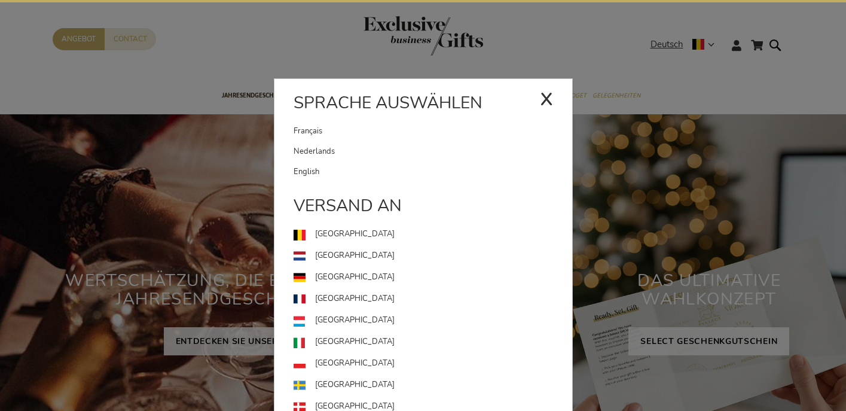
click at [317, 132] on link "Français" at bounding box center [417, 131] width 246 height 20
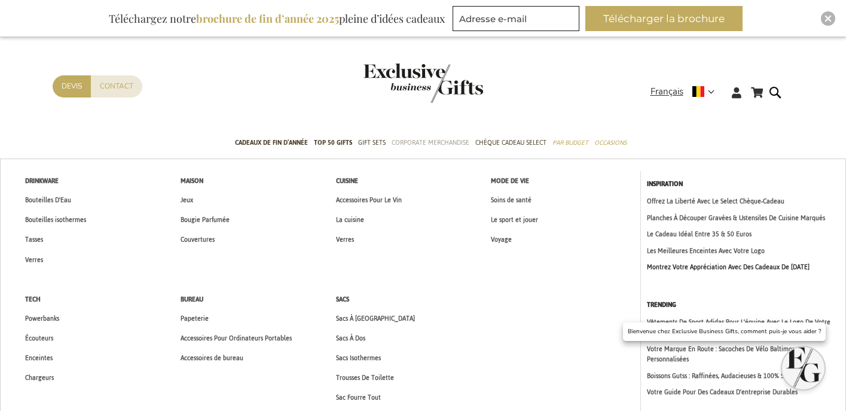
scroll to position [10, 0]
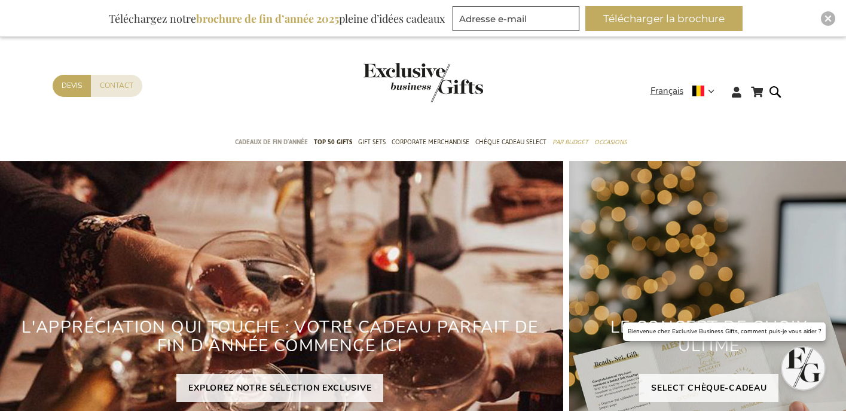
click at [292, 145] on span "Cadeaux de fin d’année" at bounding box center [271, 142] width 73 height 13
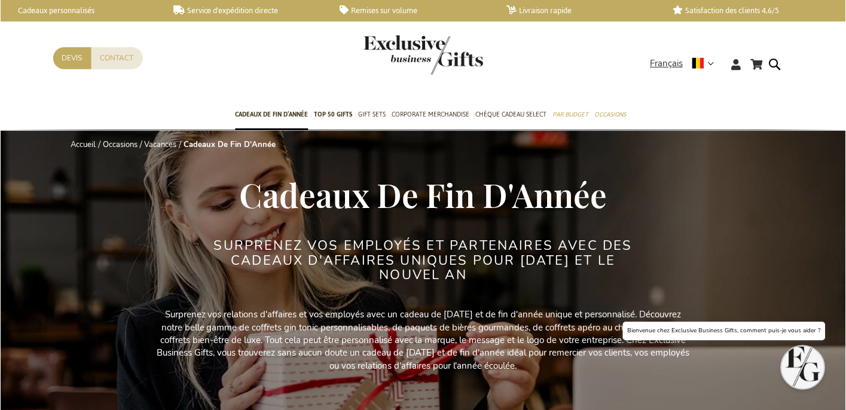
scroll to position [1, 0]
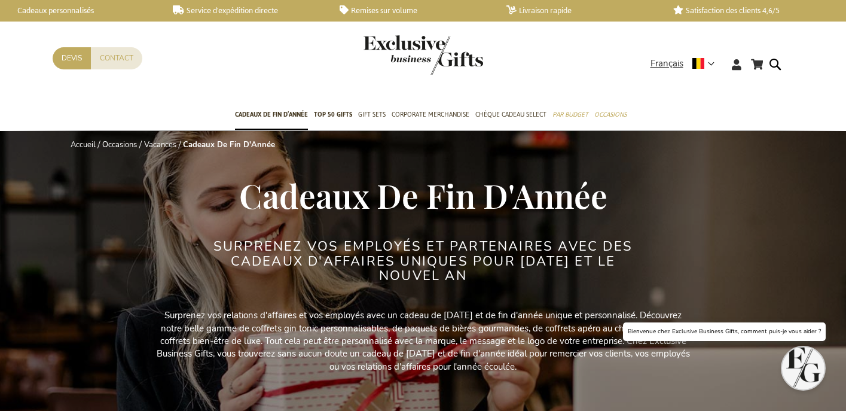
click at [434, 201] on span "Cadeaux De Fin D'Année" at bounding box center [423, 195] width 368 height 44
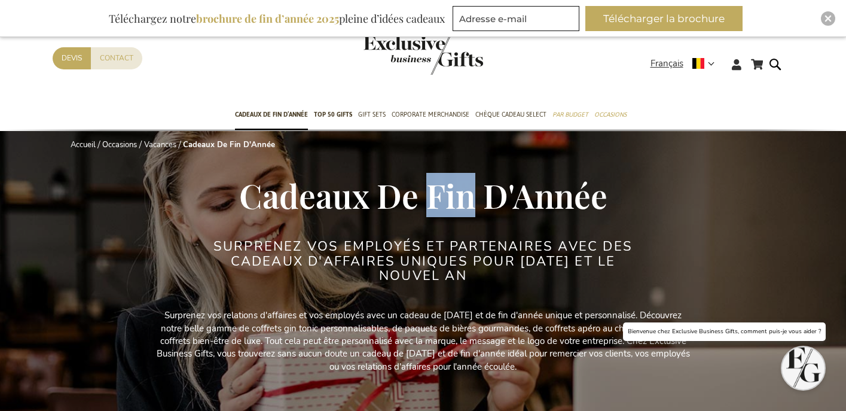
click at [434, 201] on span "Cadeaux De Fin D'Année" at bounding box center [423, 195] width 368 height 44
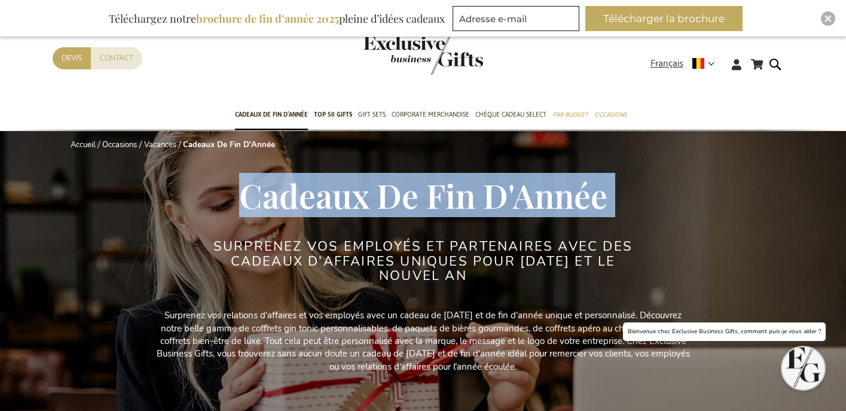
click at [434, 201] on span "Cadeaux De Fin D'Année" at bounding box center [423, 195] width 368 height 44
copy div "Cadeaux De Fin D'Année"
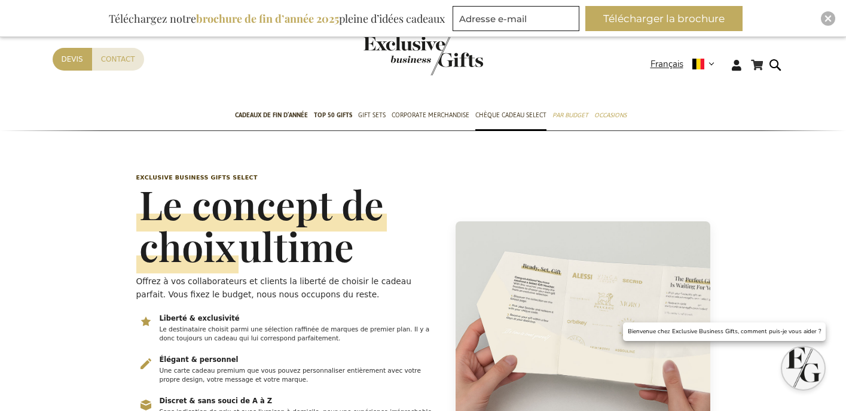
scroll to position [0, 5]
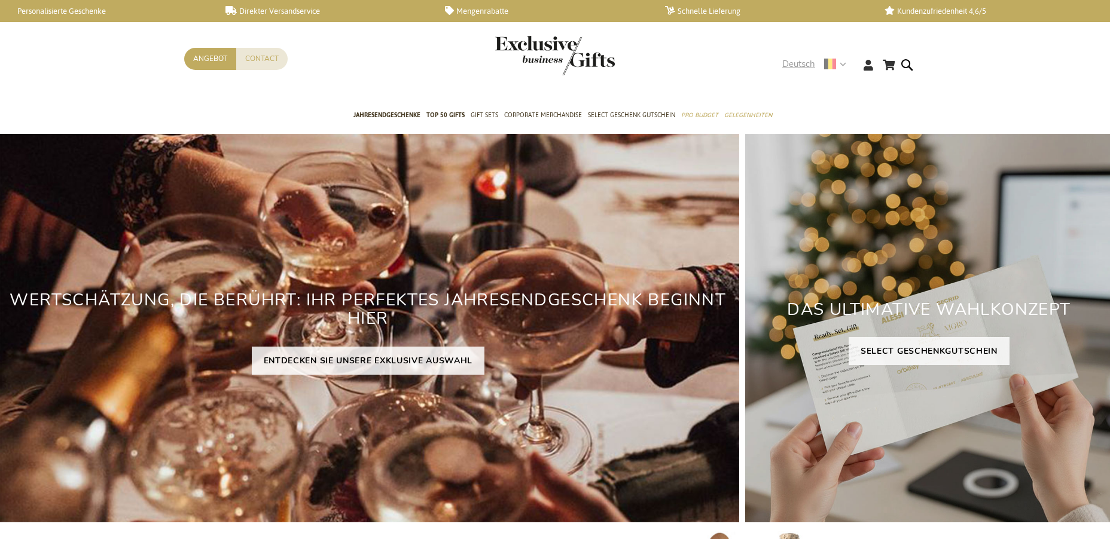
drag, startPoint x: 802, startPoint y: 63, endPoint x: 793, endPoint y: 71, distance: 11.9
click at [802, 63] on span "Deutsch" at bounding box center [798, 64] width 33 height 14
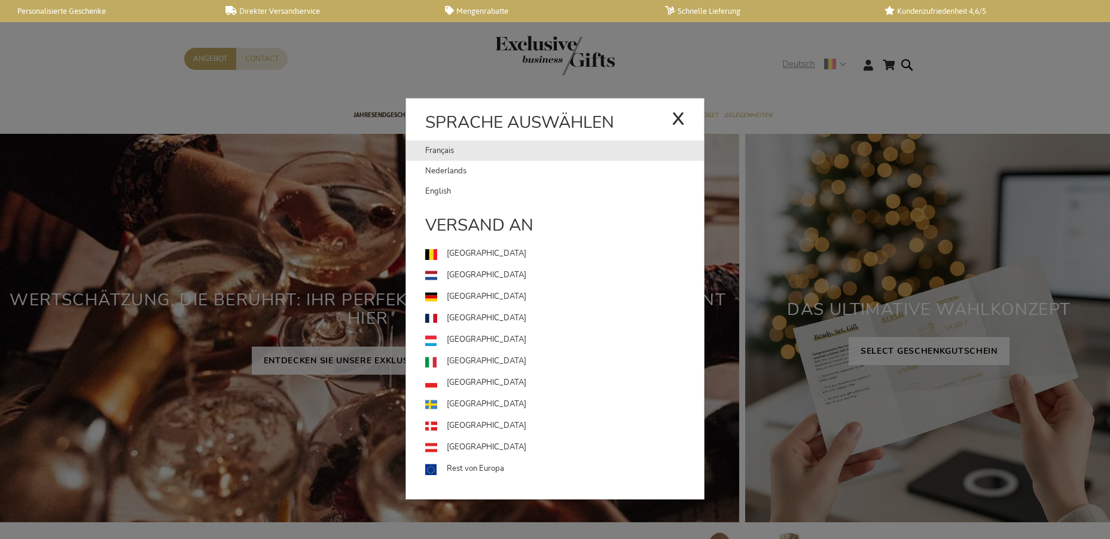
drag, startPoint x: 538, startPoint y: 157, endPoint x: 605, endPoint y: 160, distance: 67.7
click at [538, 156] on link "Français" at bounding box center [548, 151] width 246 height 20
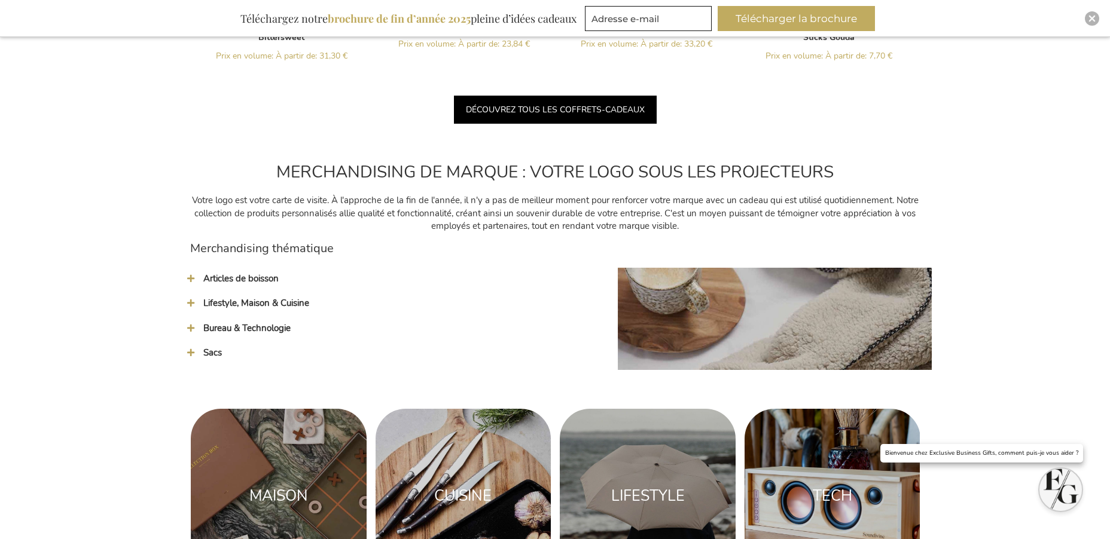
scroll to position [1718, 0]
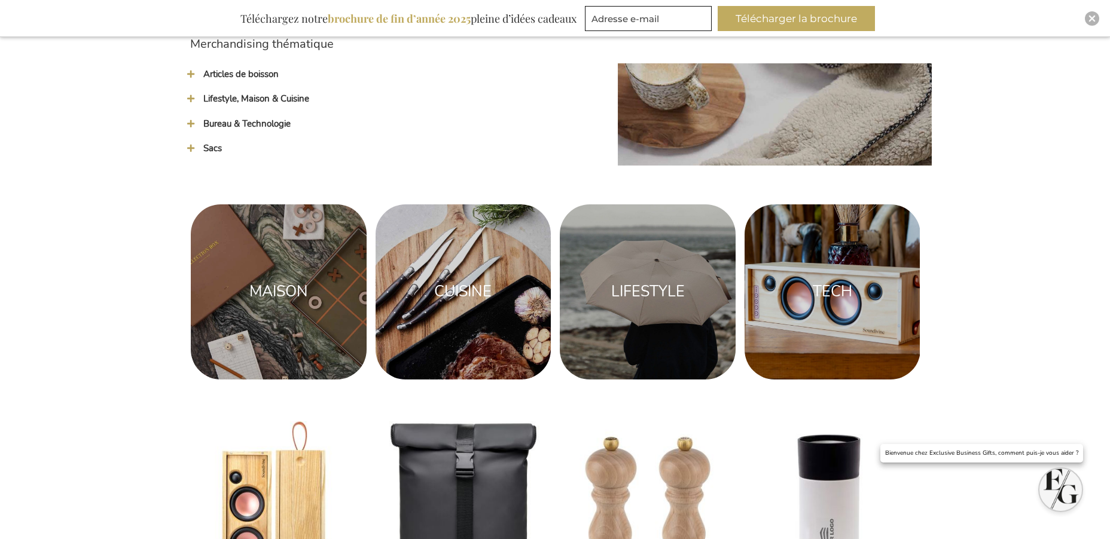
drag, startPoint x: 214, startPoint y: 126, endPoint x: 219, endPoint y: 122, distance: 6.4
click at [214, 126] on span "Bureau & Technologie" at bounding box center [246, 124] width 87 height 12
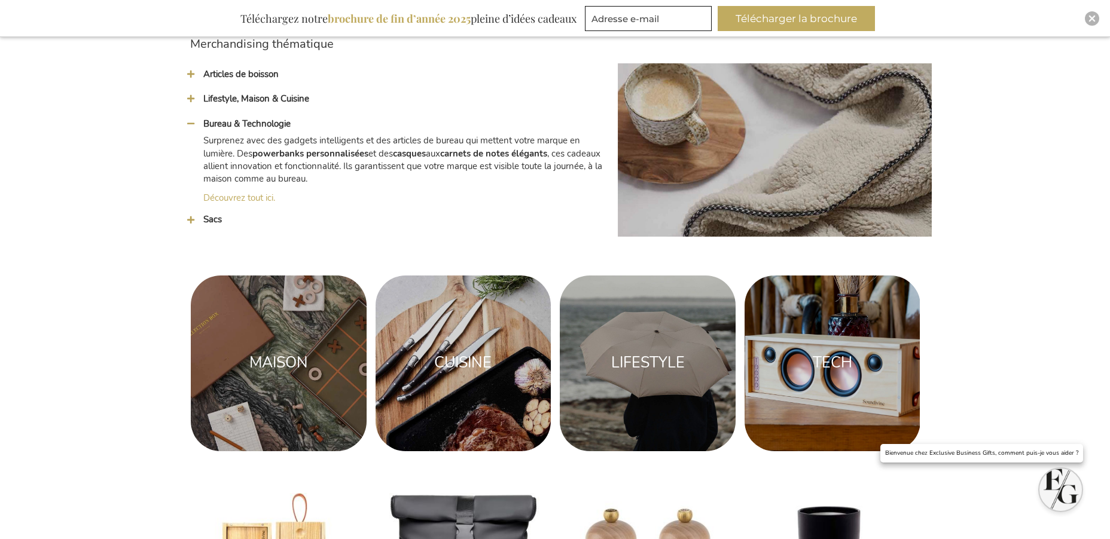
click at [222, 100] on span "Lifestyle, Maison & Cuisine" at bounding box center [256, 99] width 106 height 12
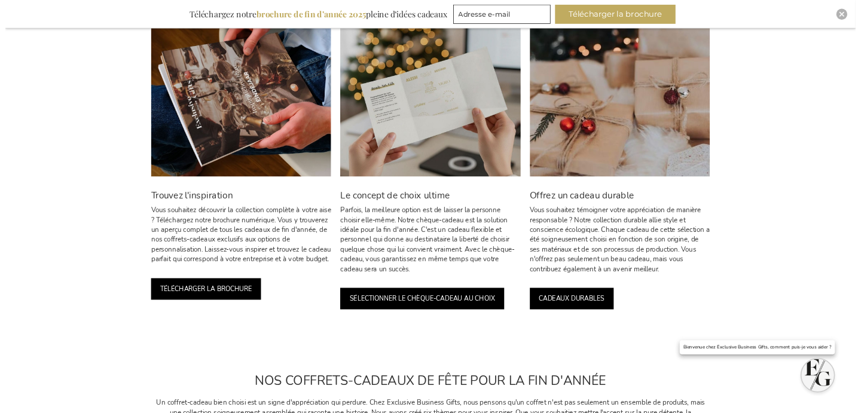
scroll to position [0, 0]
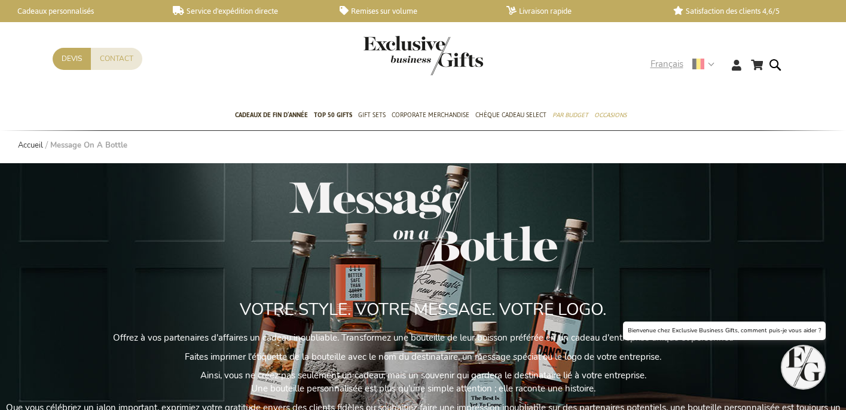
click at [669, 66] on span "Français" at bounding box center [667, 64] width 33 height 14
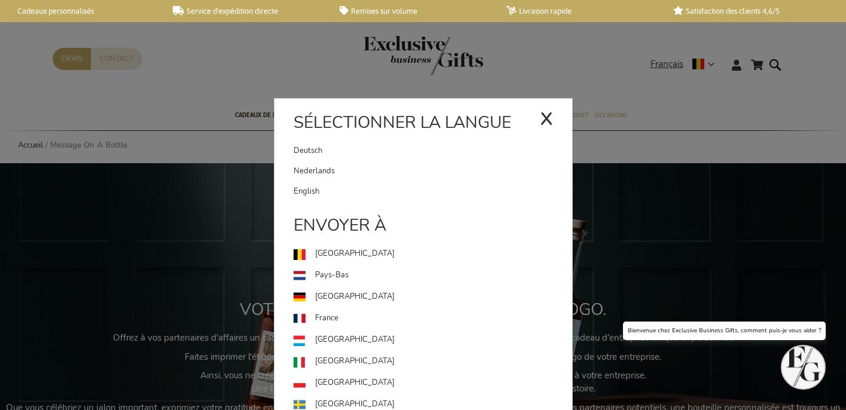
drag, startPoint x: 404, startPoint y: 166, endPoint x: 398, endPoint y: 147, distance: 20.2
click at [404, 166] on link "Nederlands" at bounding box center [433, 171] width 279 height 20
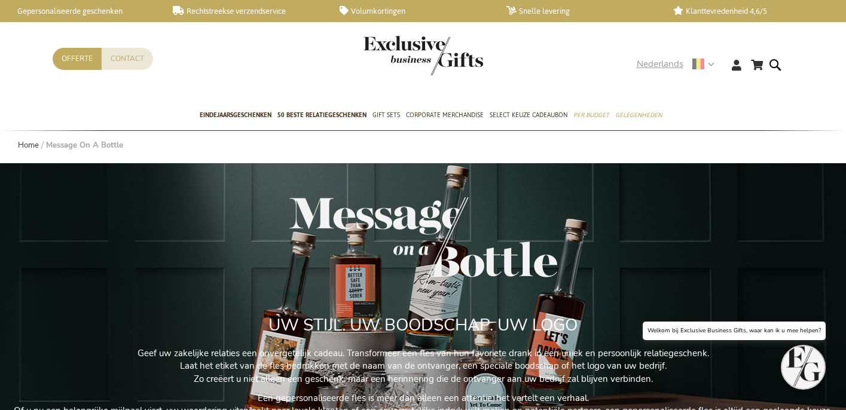
drag, startPoint x: 662, startPoint y: 63, endPoint x: 644, endPoint y: 75, distance: 22.1
click at [662, 63] on span "Nederlands" at bounding box center [660, 64] width 47 height 14
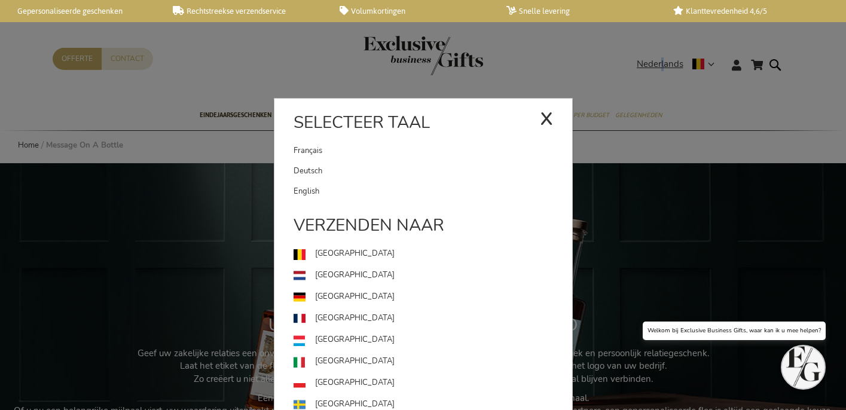
click at [380, 161] on link "Deutsch" at bounding box center [433, 171] width 279 height 20
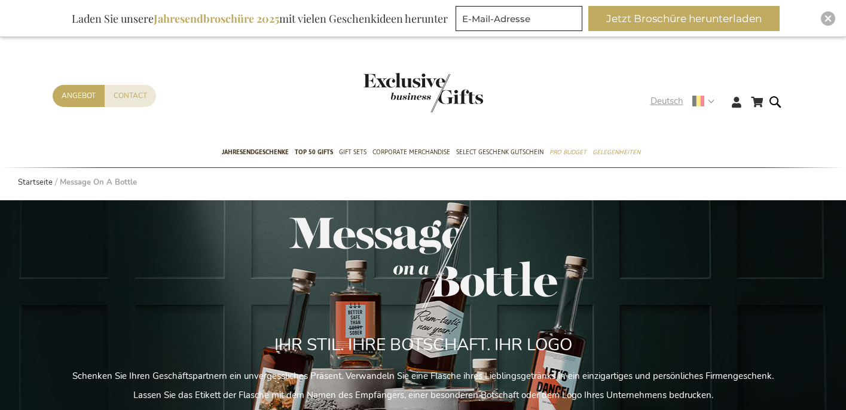
click at [660, 99] on span "Deutsch" at bounding box center [667, 101] width 33 height 14
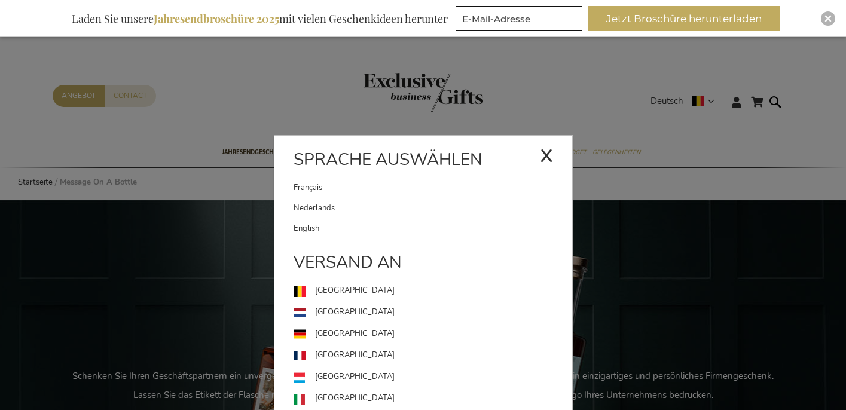
click at [422, 193] on link "Français" at bounding box center [417, 188] width 246 height 20
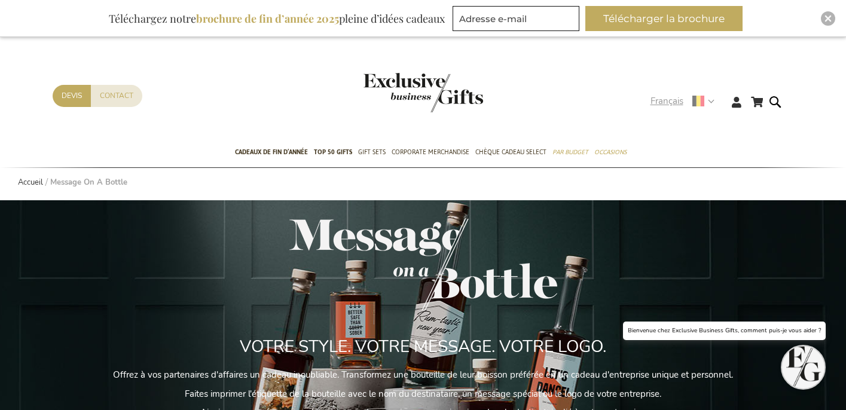
click at [666, 102] on span "Français" at bounding box center [667, 101] width 33 height 14
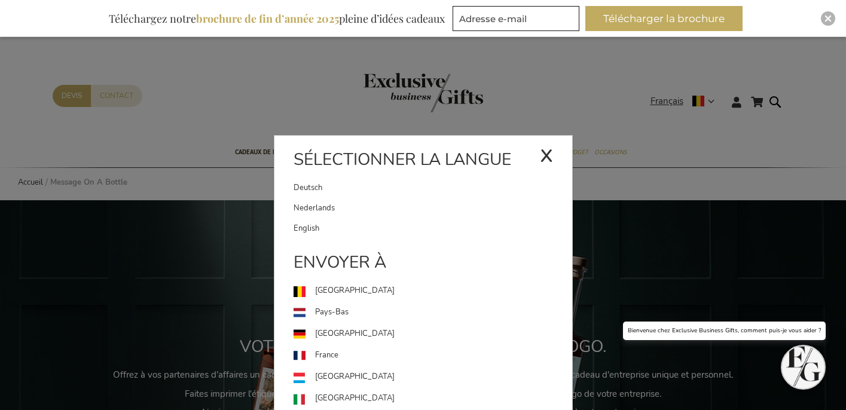
click at [350, 230] on link "English" at bounding box center [433, 228] width 279 height 20
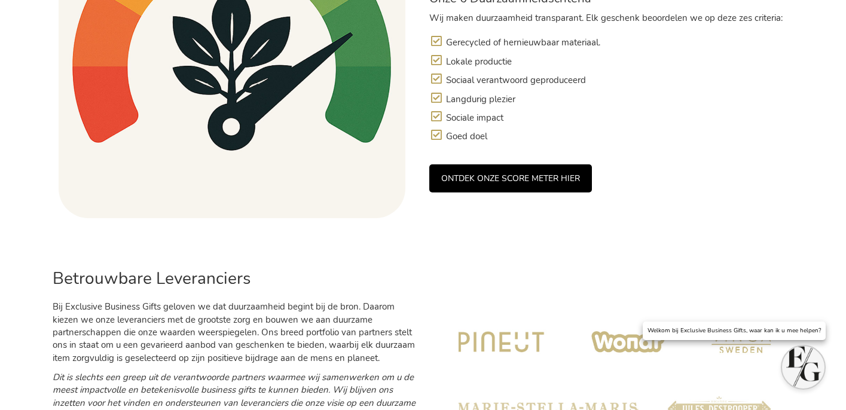
scroll to position [939, 0]
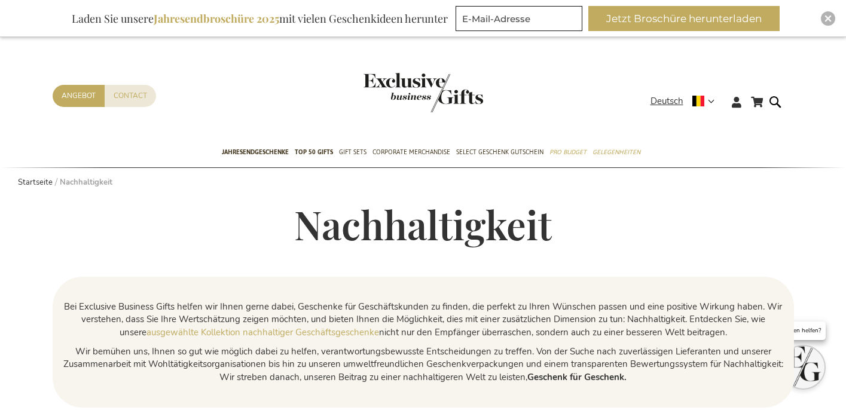
click at [575, 207] on h1 "Nachhaltigkeit" at bounding box center [423, 224] width 741 height 43
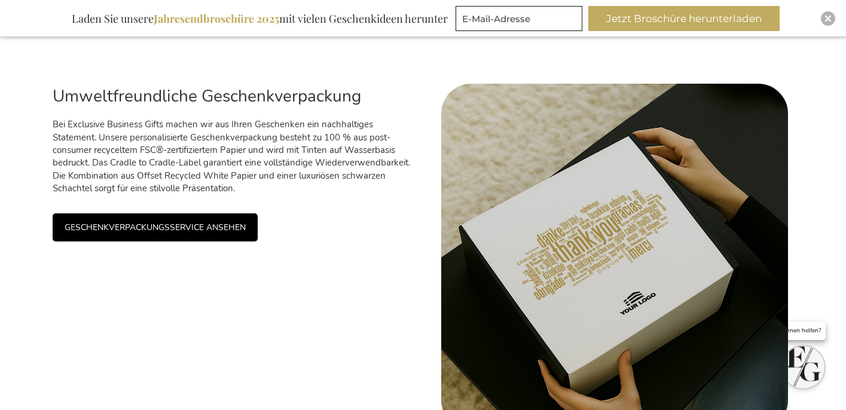
scroll to position [2507, 0]
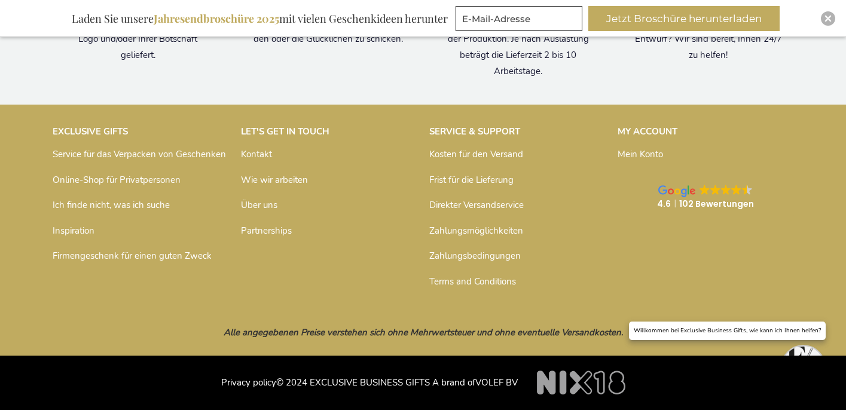
click at [77, 230] on link "Inspiration" at bounding box center [74, 231] width 42 height 12
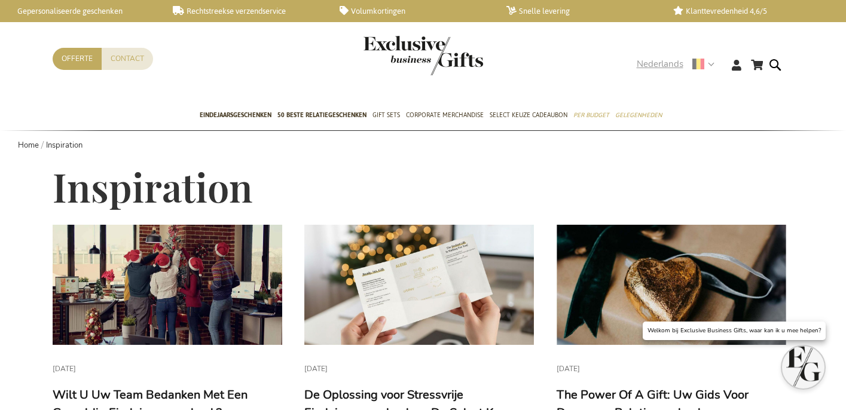
drag, startPoint x: 661, startPoint y: 63, endPoint x: 639, endPoint y: 75, distance: 25.1
click at [661, 63] on span "Nederlands" at bounding box center [660, 64] width 47 height 14
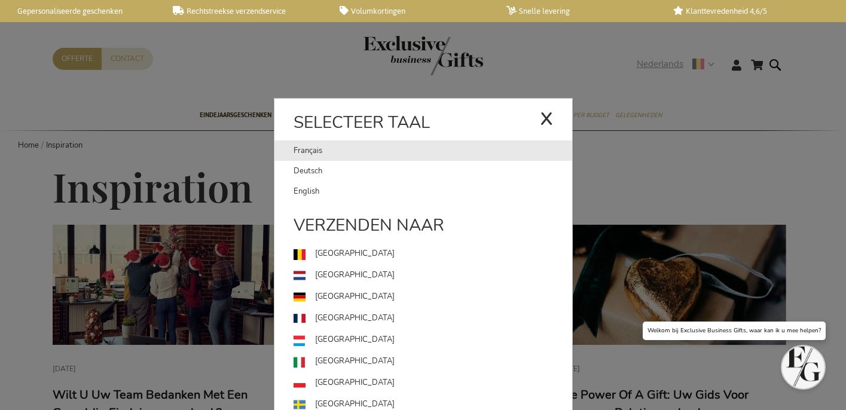
drag, startPoint x: 386, startPoint y: 152, endPoint x: 379, endPoint y: 152, distance: 6.6
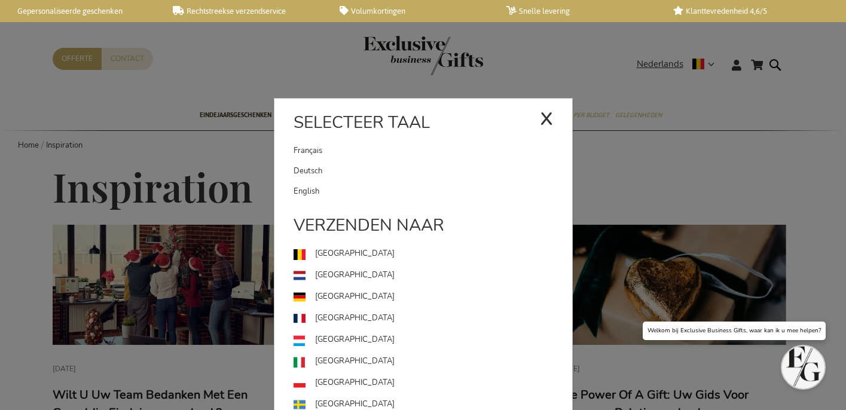
click at [386, 152] on link "Français" at bounding box center [417, 151] width 246 height 20
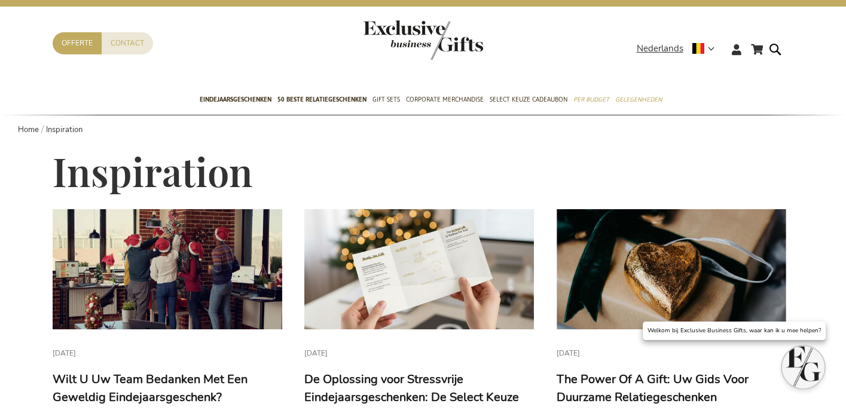
scroll to position [17, 0]
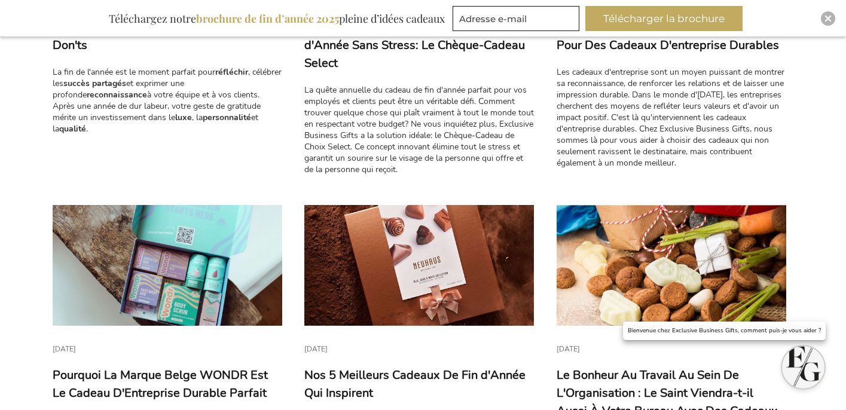
scroll to position [347, 0]
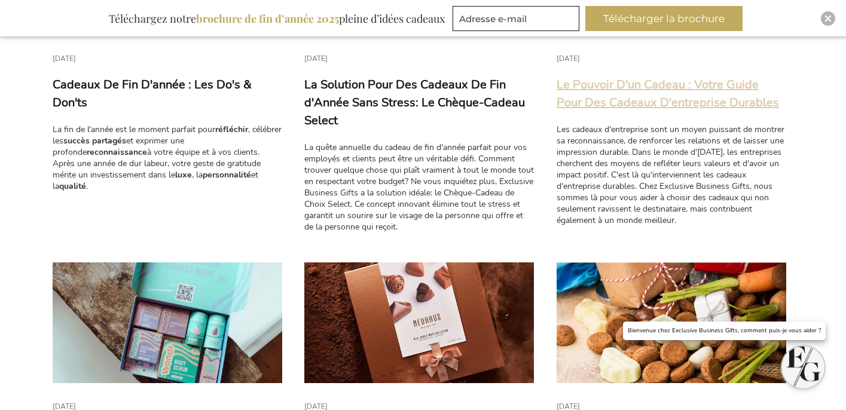
click at [579, 103] on link "Le Pouvoir D'un Cadeau : Votre Guide Pour Des Cadeaux D'entreprise Durables" at bounding box center [668, 94] width 222 height 34
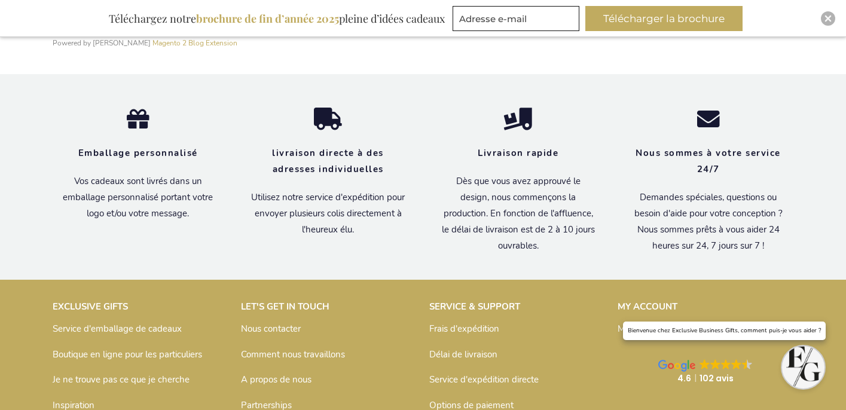
scroll to position [2110, 0]
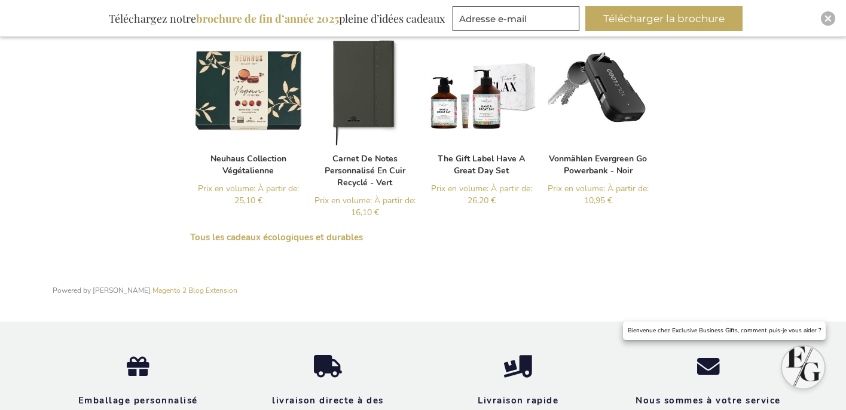
click at [305, 243] on link "Tous les cadeaux écologiques et durables" at bounding box center [276, 237] width 173 height 12
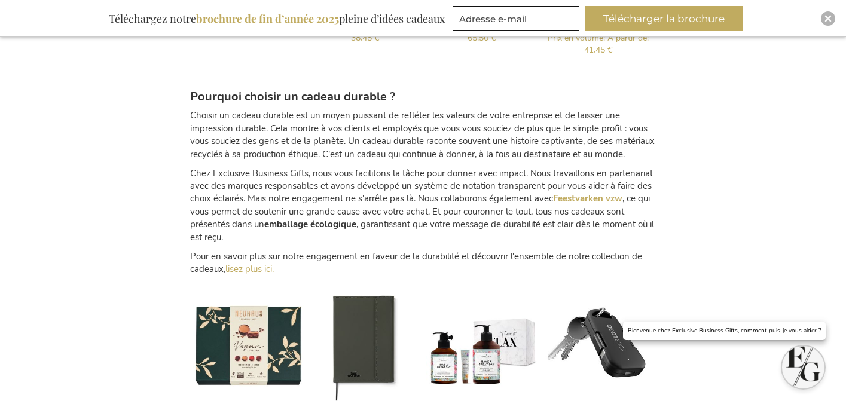
scroll to position [1810, 0]
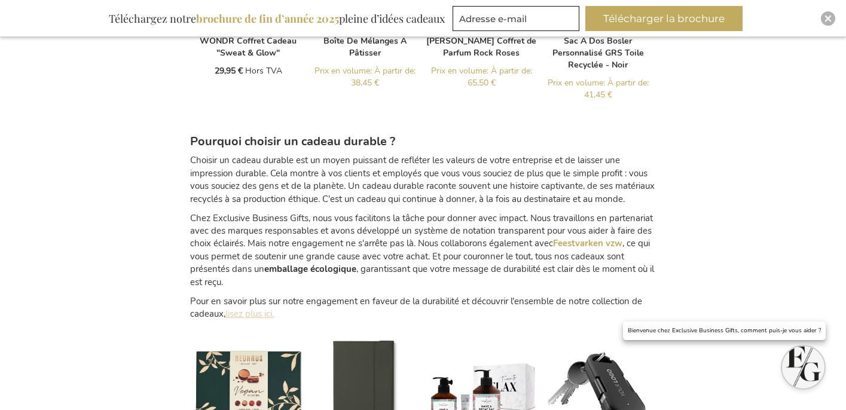
click at [256, 313] on link "lisez plus ici." at bounding box center [249, 314] width 48 height 12
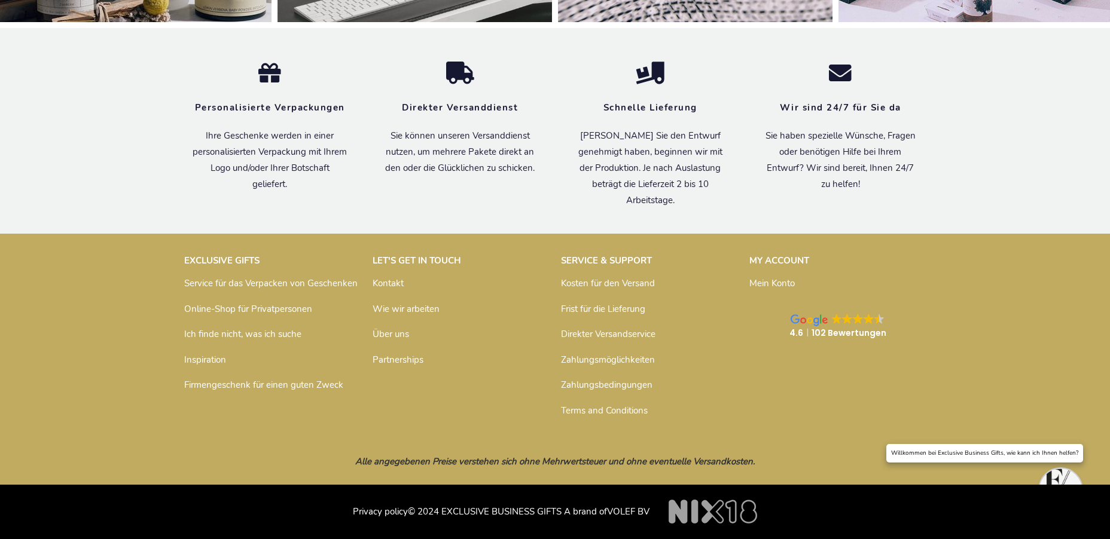
click at [197, 360] on link "Inspiration" at bounding box center [205, 360] width 42 height 12
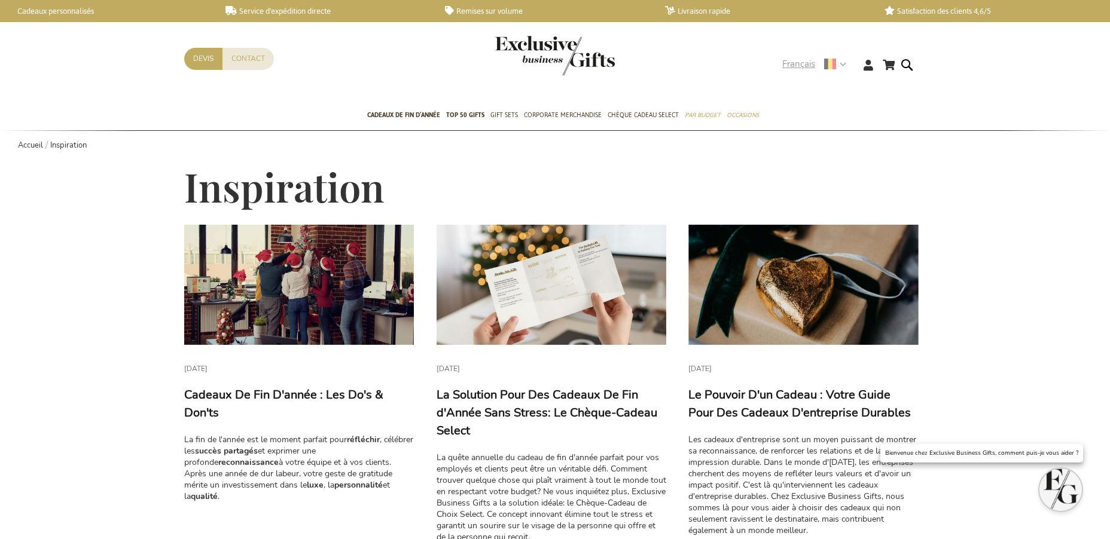
click at [792, 68] on span "Français" at bounding box center [798, 64] width 33 height 14
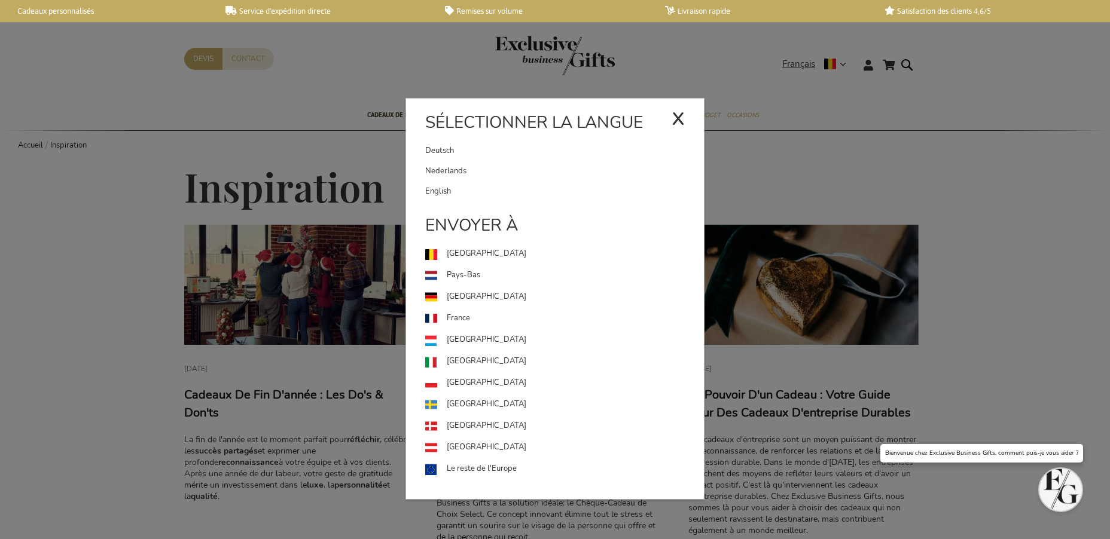
click at [579, 191] on link "English" at bounding box center [564, 191] width 279 height 20
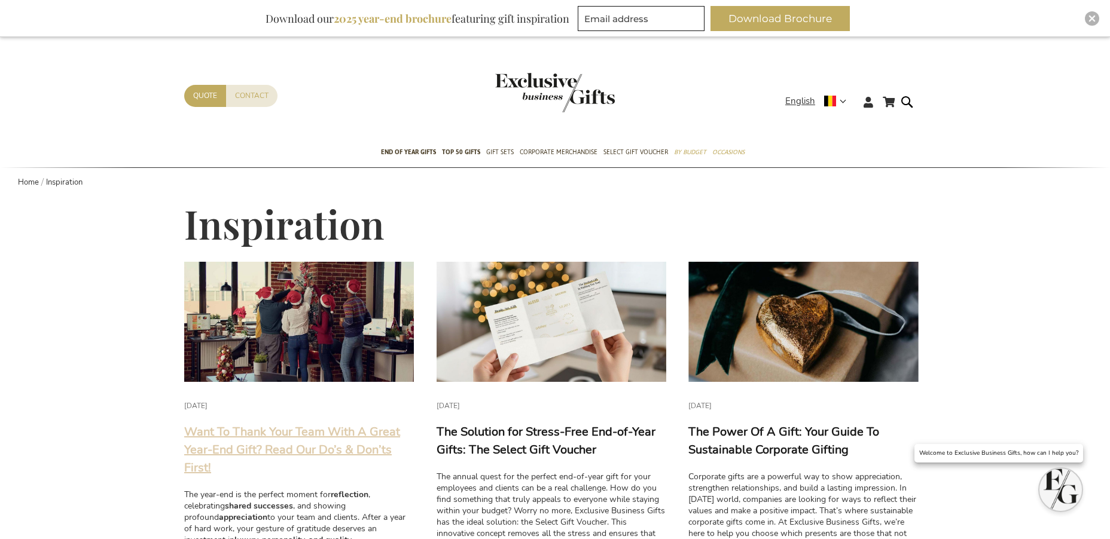
click at [347, 452] on link "Want To Thank Your Team With A Great Year-End Gift? Read Our Do’s & Don’ts Firs…" at bounding box center [292, 450] width 216 height 52
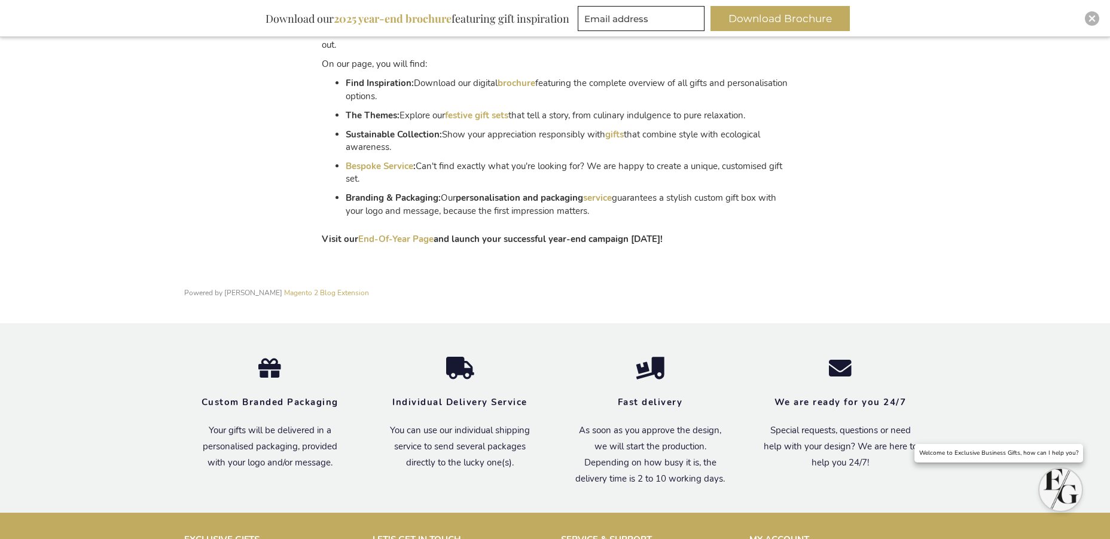
scroll to position [2288, 0]
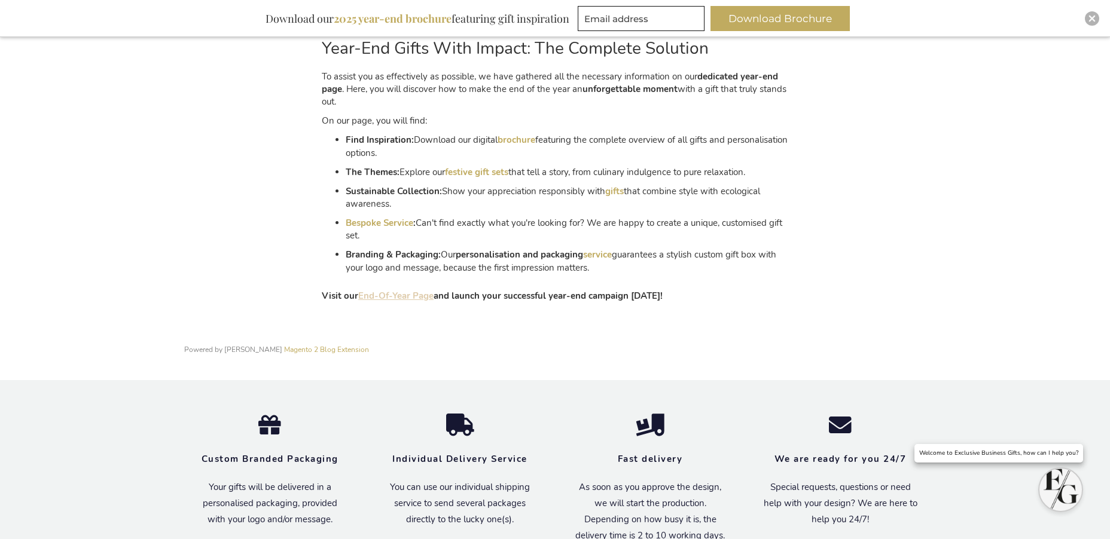
click at [413, 289] on div "Year-End Gifts With Impact: The Complete Solution To assist you as effectively …" at bounding box center [555, 163] width 466 height 279
drag, startPoint x: 412, startPoint y: 297, endPoint x: 427, endPoint y: 294, distance: 15.7
click at [412, 296] on link "End-Of-Year Page" at bounding box center [395, 296] width 75 height 12
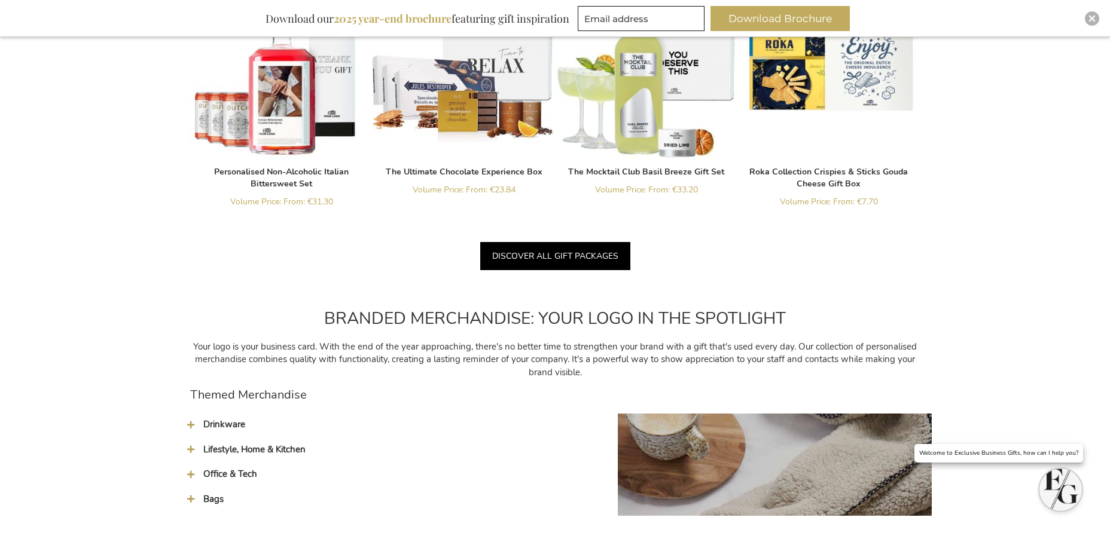
scroll to position [1422, 0]
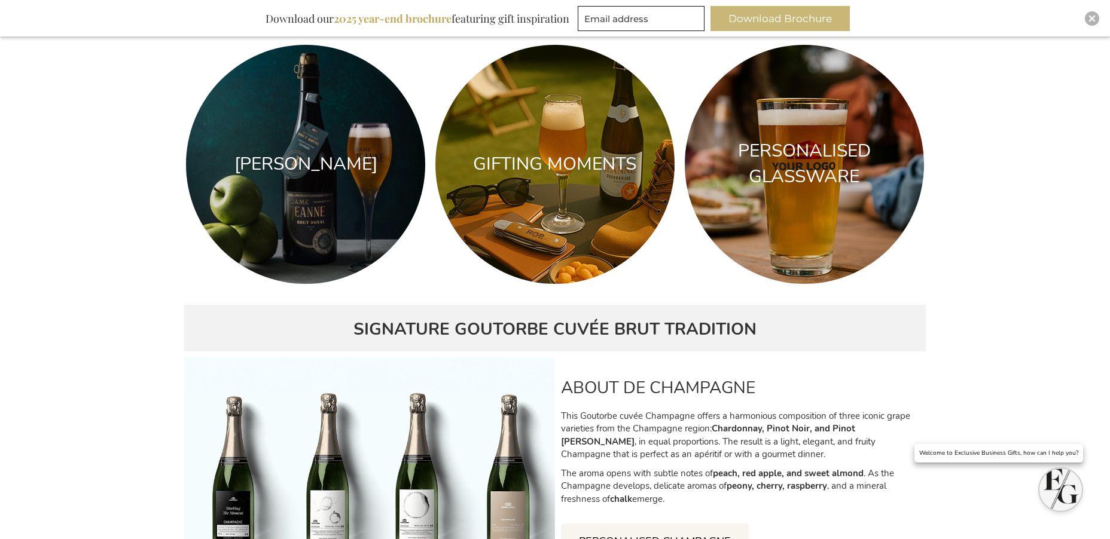
scroll to position [2302, 0]
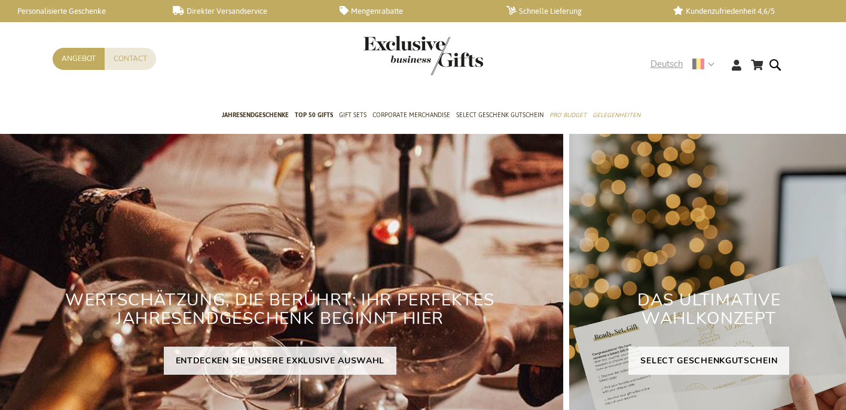
click at [671, 63] on span "Deutsch" at bounding box center [667, 64] width 33 height 14
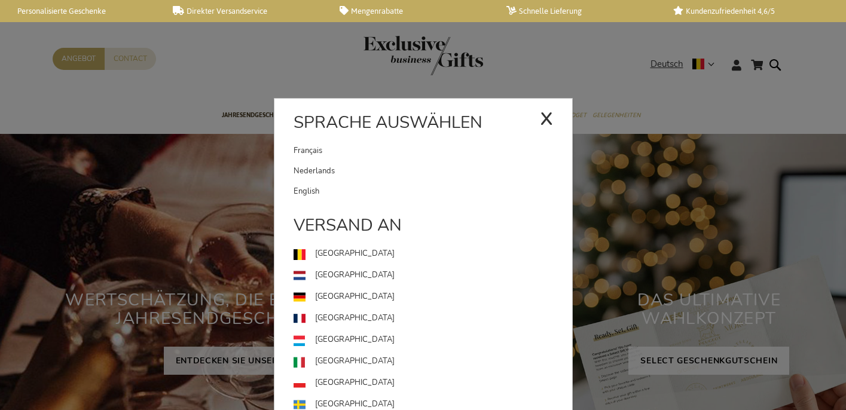
click at [407, 148] on link "Français" at bounding box center [417, 151] width 246 height 20
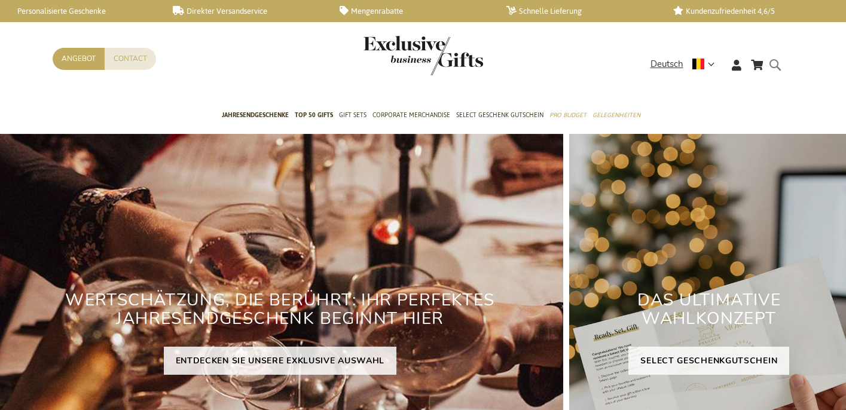
click at [775, 60] on form "Search Search" at bounding box center [778, 74] width 12 height 34
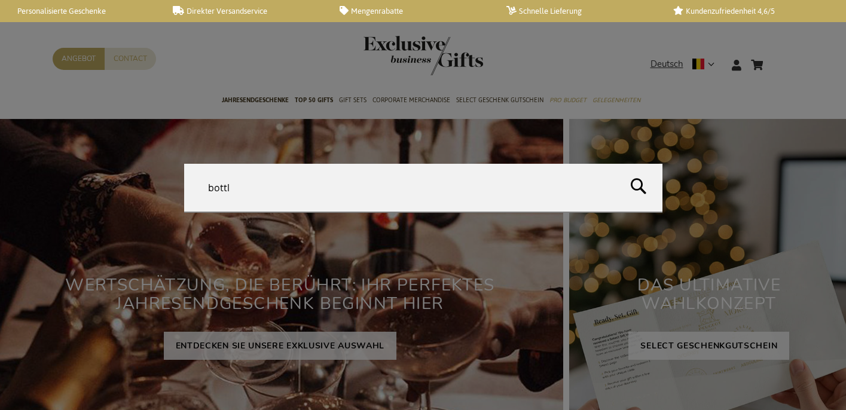
type input "bottle"
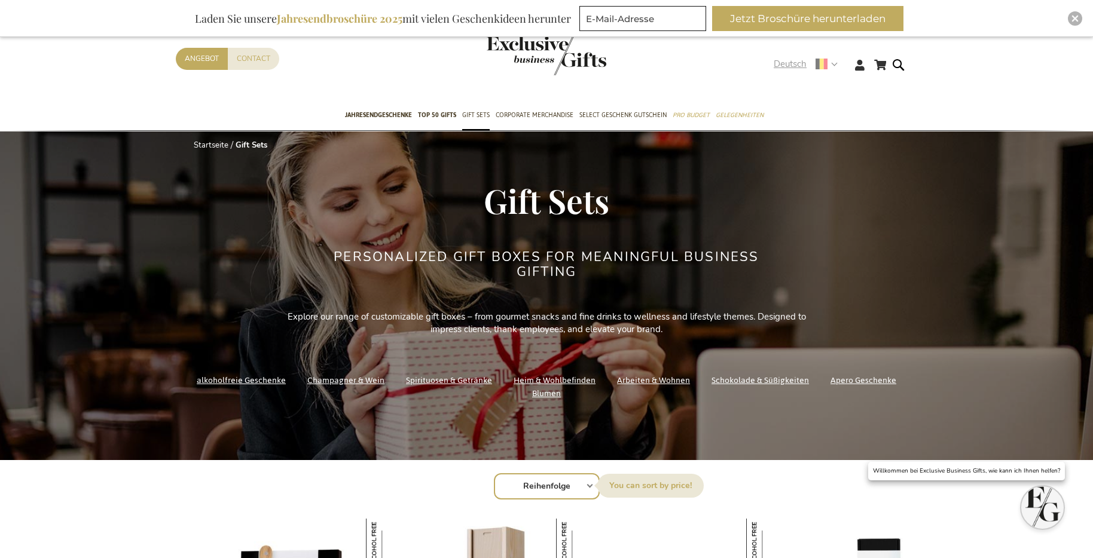
click at [788, 65] on span "Deutsch" at bounding box center [790, 64] width 33 height 14
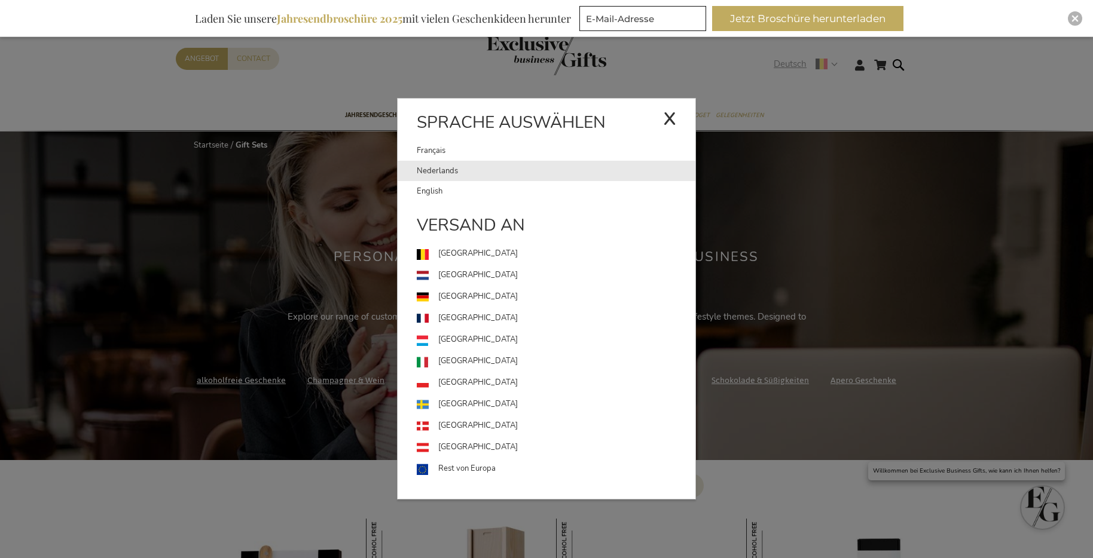
click at [534, 174] on link "Nederlands" at bounding box center [556, 171] width 279 height 20
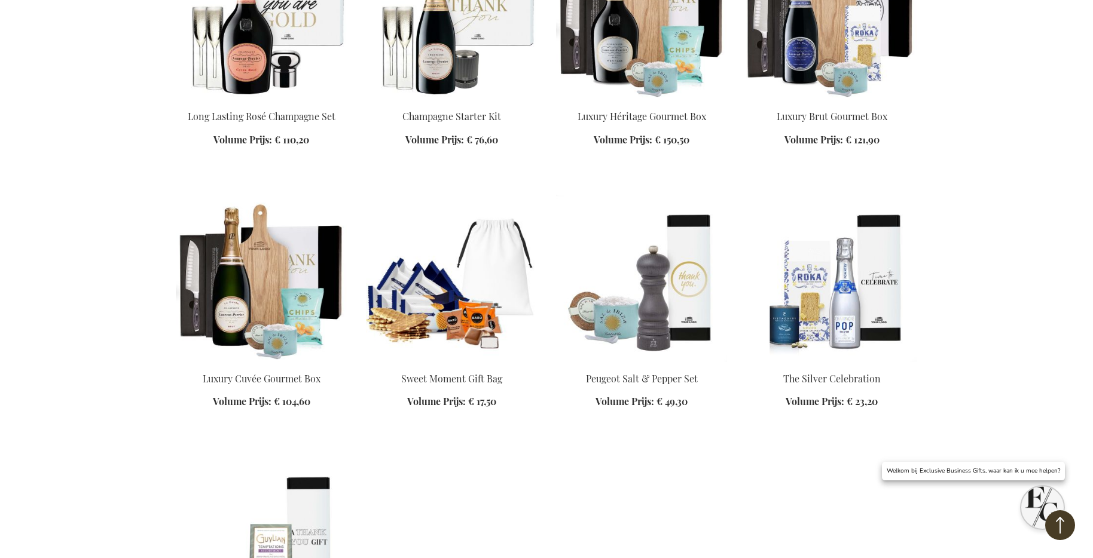
scroll to position [1300, 0]
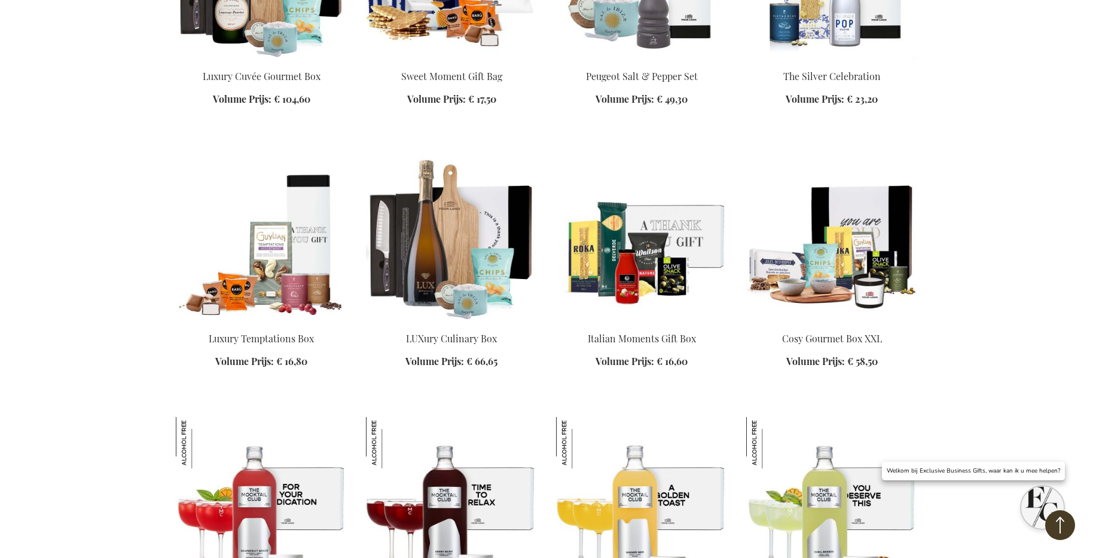
scroll to position [1422, 0]
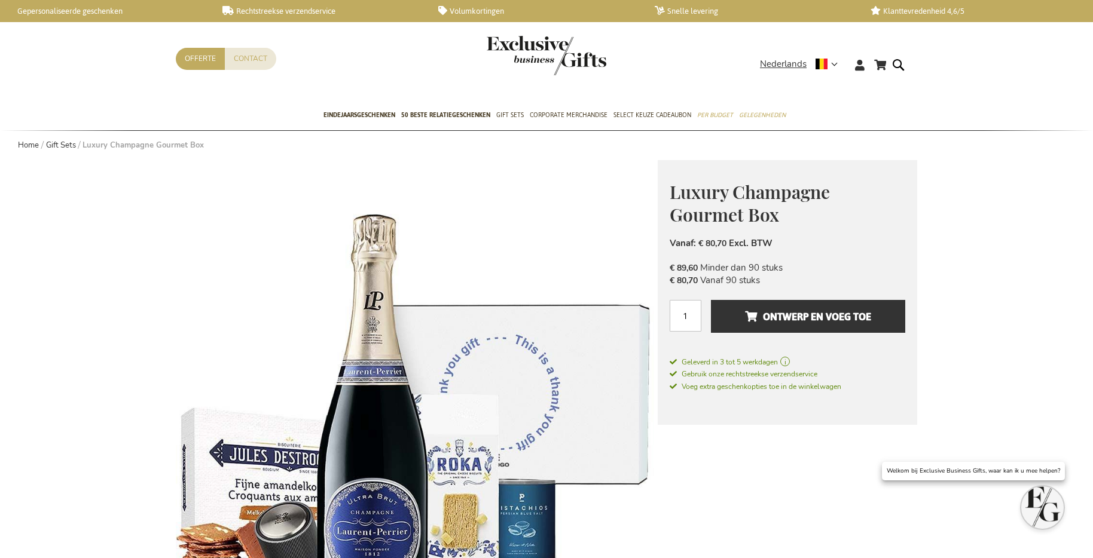
click at [752, 206] on span "Luxury Champagne Gourmet Box" at bounding box center [750, 203] width 160 height 47
copy div "Luxury Champagne Gourmet Box € 89,60 Excl. BTW"
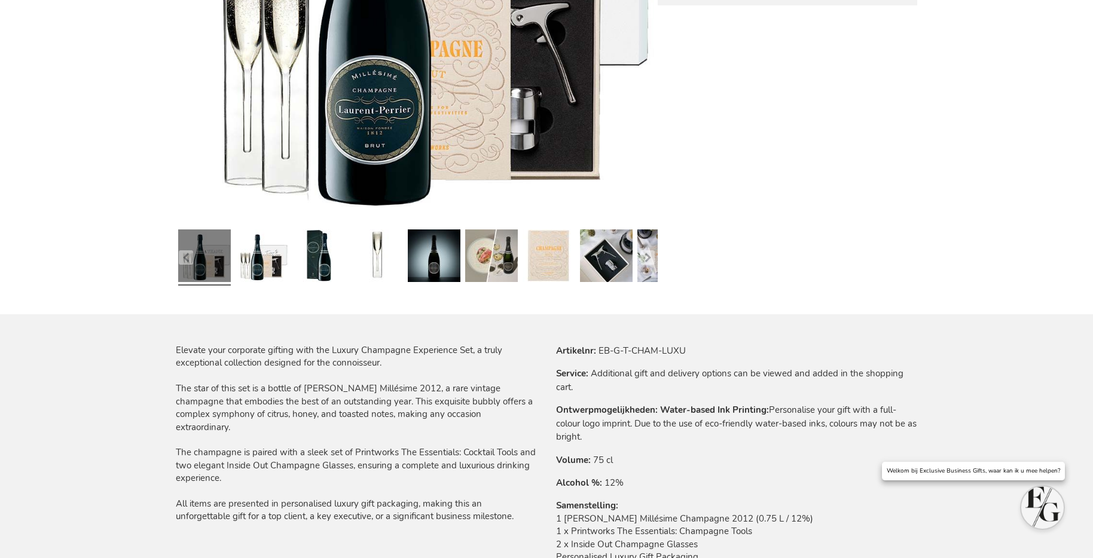
scroll to position [438, 0]
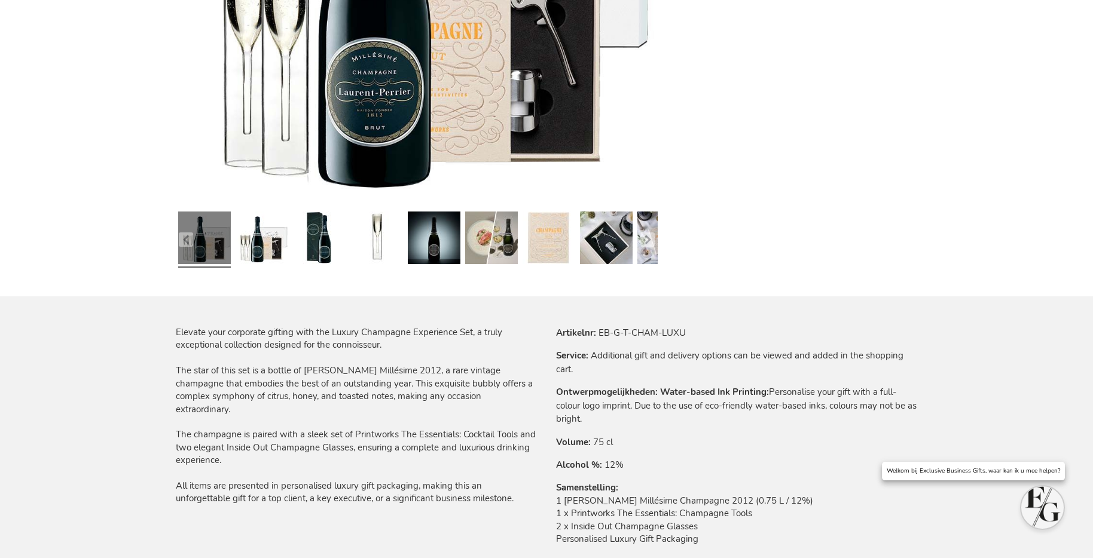
click at [0, 0] on th "Artikelnr" at bounding box center [0, 0] width 0 height 0
drag, startPoint x: 608, startPoint y: 331, endPoint x: 702, endPoint y: 387, distance: 109.7
click at [714, 336] on tr "Artikelnr EB-G-T-CHAM-LUXU" at bounding box center [736, 332] width 361 height 13
copy td "EB-G-T-CHAM-LUXU"
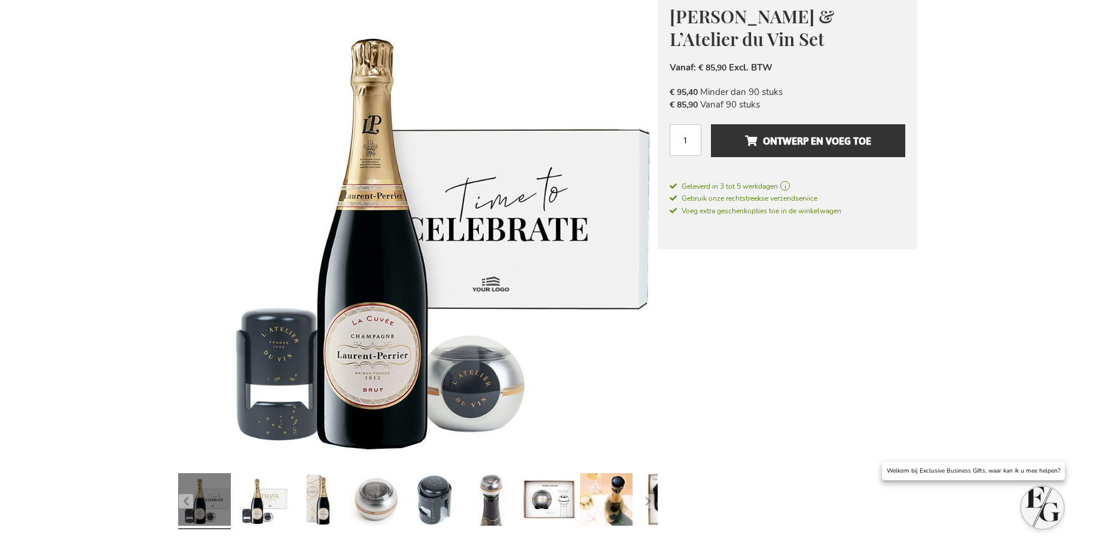
scroll to position [494, 0]
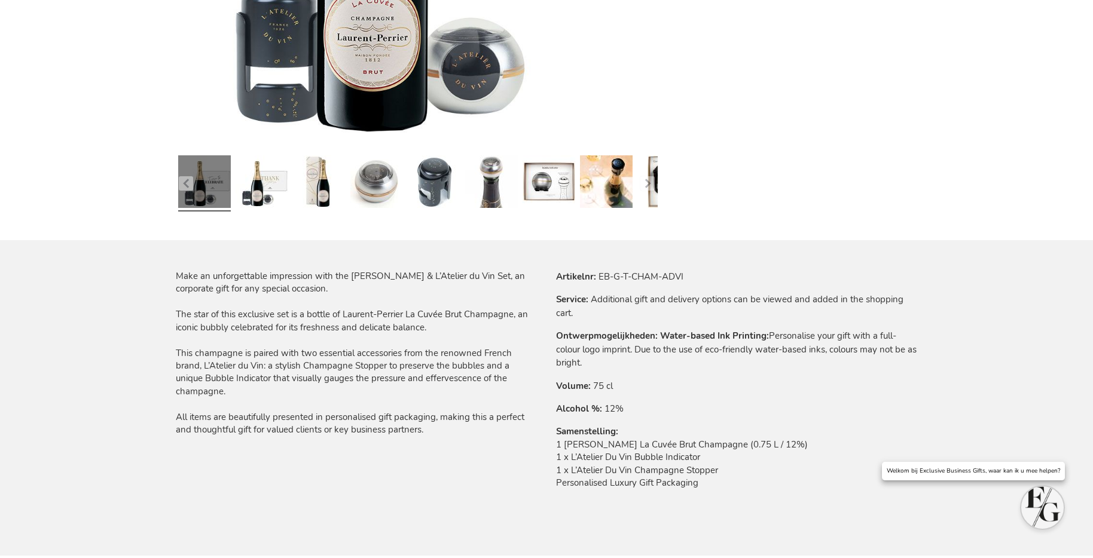
click at [0, 0] on td "EB-G-T-CHAM-ADVI" at bounding box center [0, 0] width 0 height 0
drag, startPoint x: 601, startPoint y: 277, endPoint x: 748, endPoint y: 278, distance: 147.1
click at [744, 278] on tr "Artikelnr EB-G-T-CHAM-ADVI" at bounding box center [736, 276] width 361 height 13
copy td "B-G-T-CHAM-ADVI"
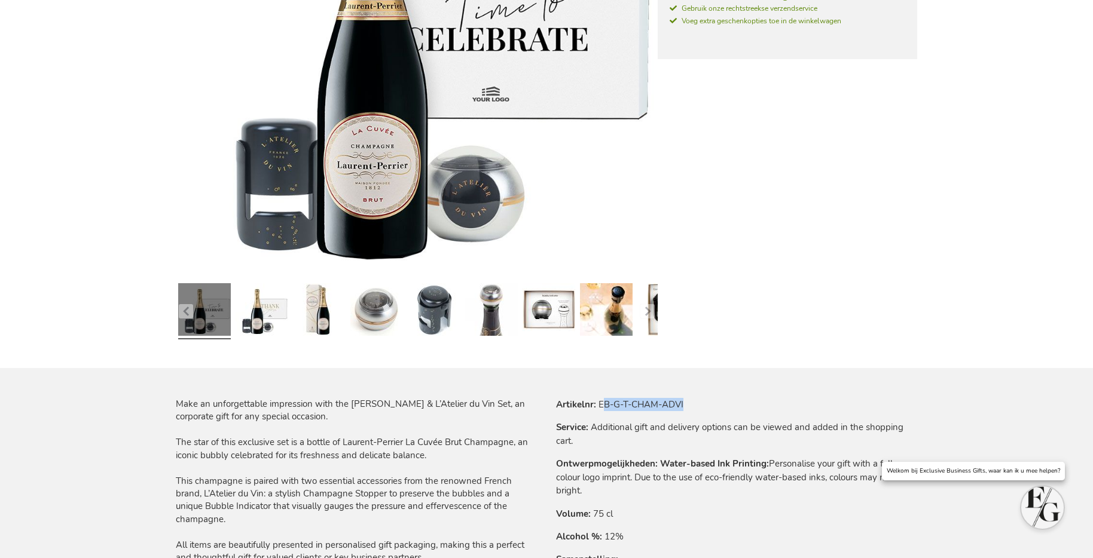
scroll to position [427, 0]
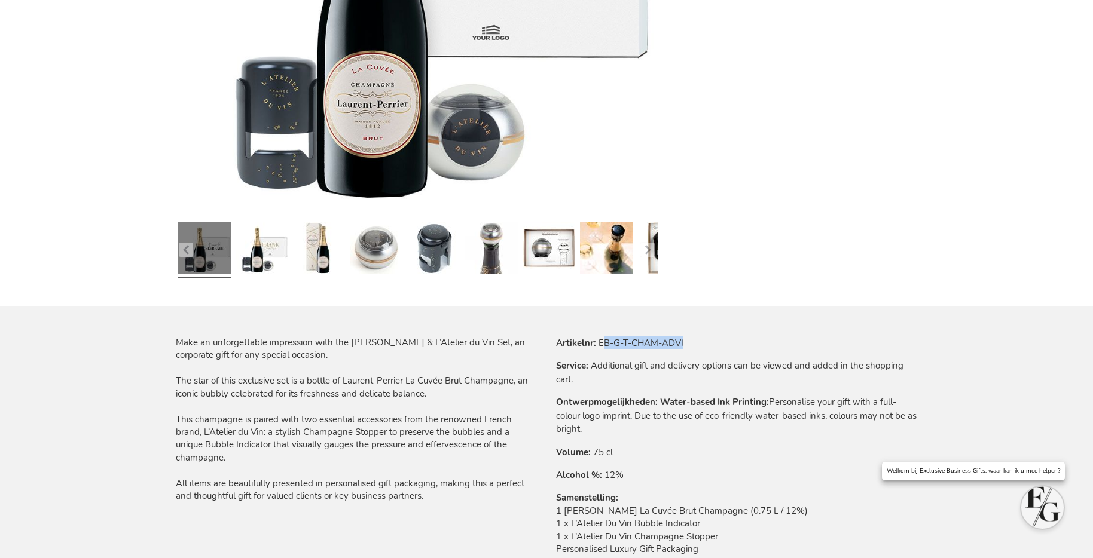
copy td "B-G-T-CHAM-ADVI"
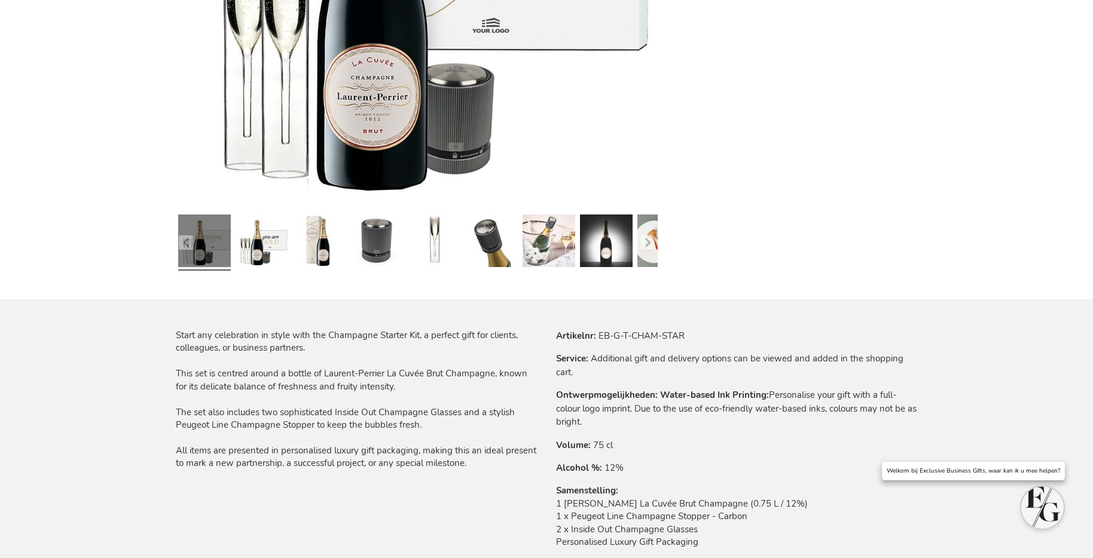
scroll to position [439, 0]
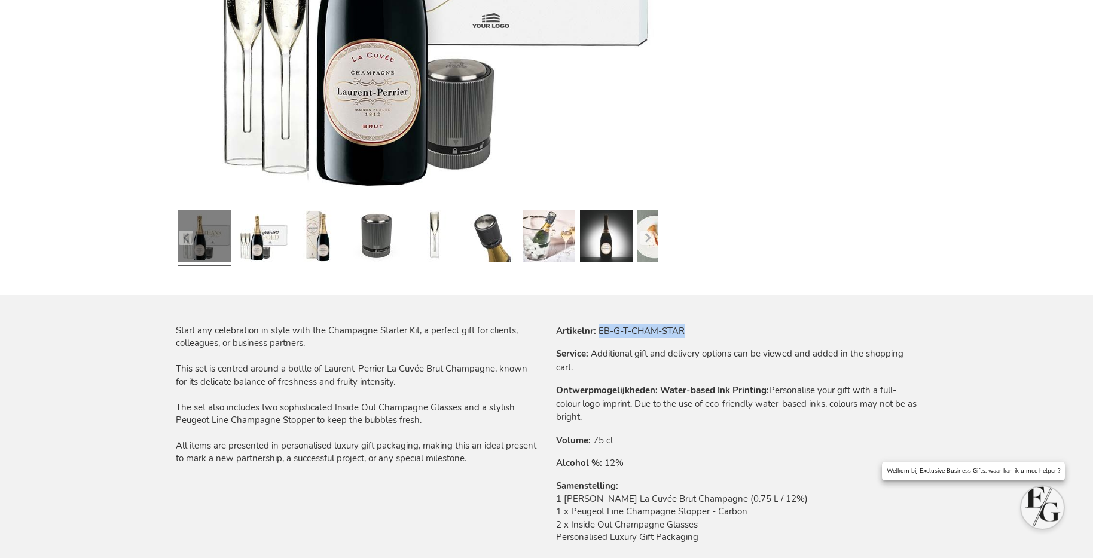
drag, startPoint x: 600, startPoint y: 331, endPoint x: 723, endPoint y: 334, distance: 122.6
click at [722, 328] on tr "Artikelnr EB-G-T-CHAM-STAR" at bounding box center [736, 331] width 361 height 13
copy td "EB-G-T-CHAM-STAR"
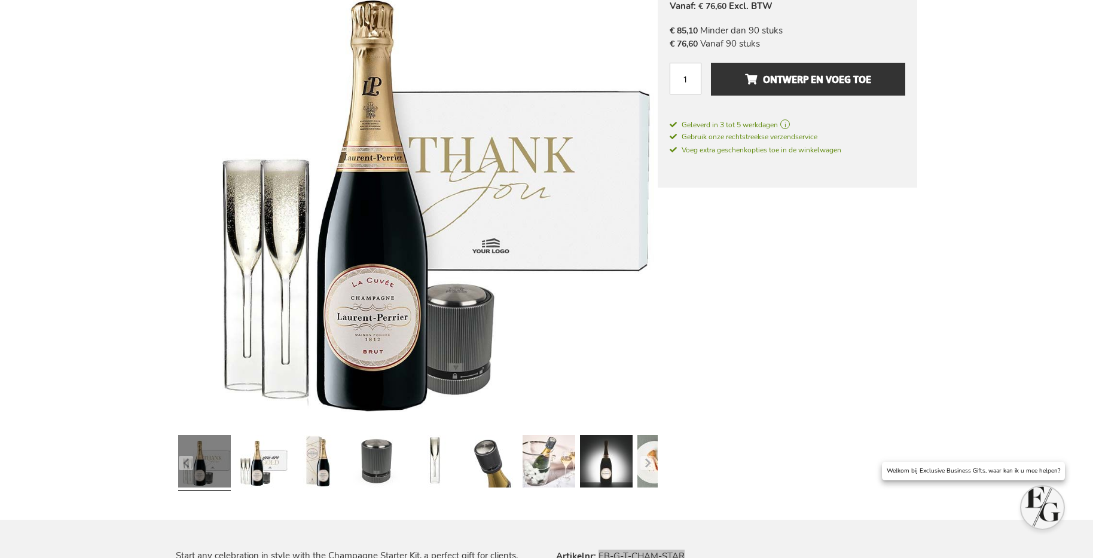
scroll to position [0, 0]
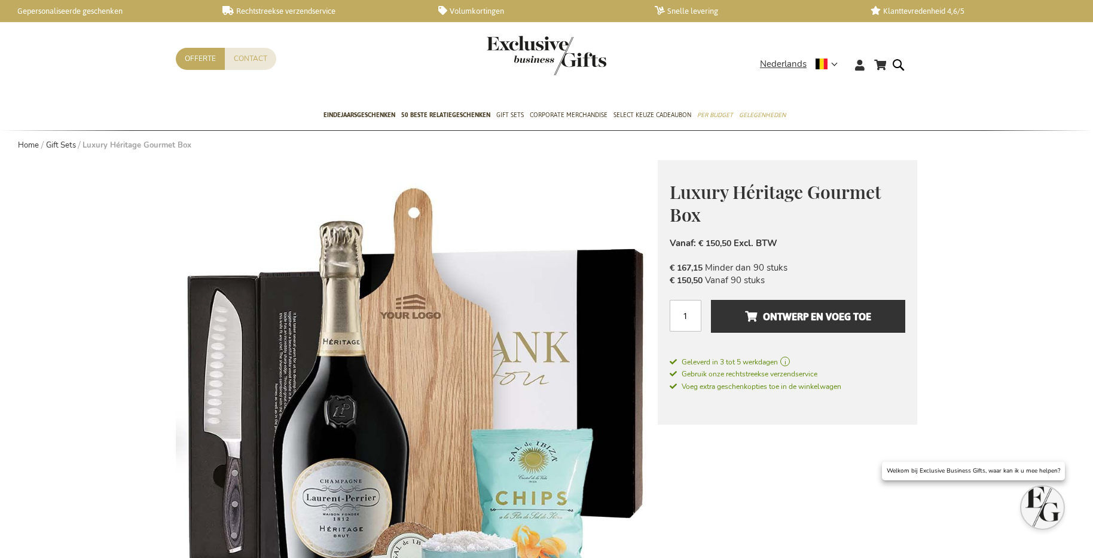
click at [791, 194] on span "Luxury Héritage Gourmet Box" at bounding box center [776, 203] width 212 height 47
copy span "Héritage"
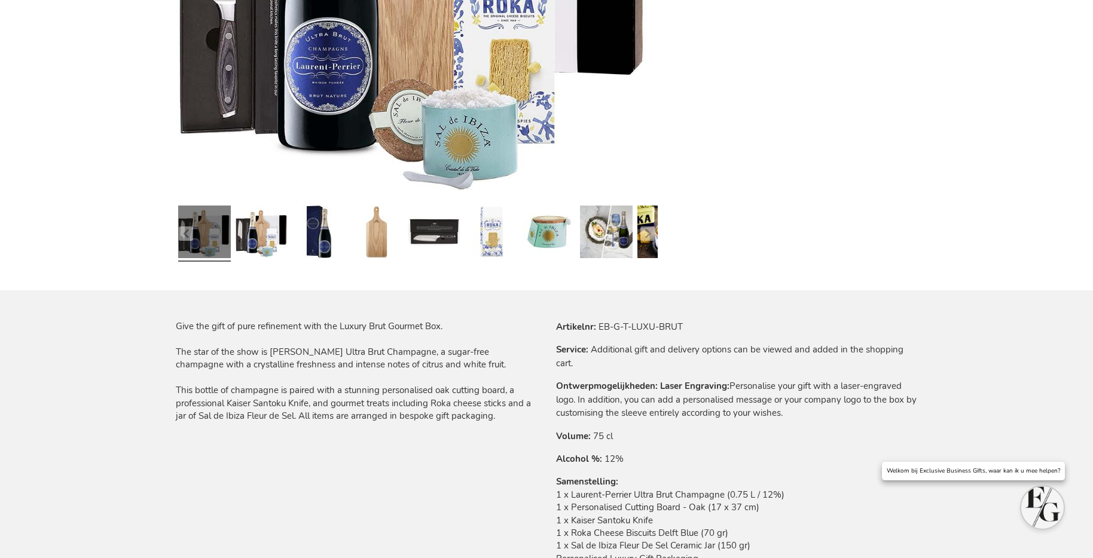
scroll to position [445, 0]
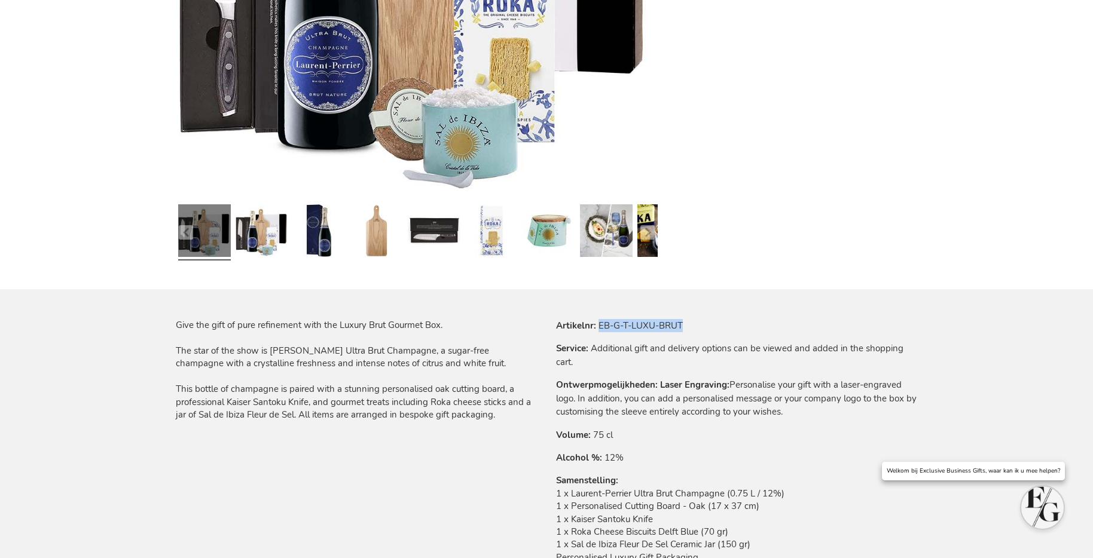
drag, startPoint x: 600, startPoint y: 323, endPoint x: 694, endPoint y: 352, distance: 97.4
click at [713, 325] on tr "Artikelnr EB-G-T-LUXU-BRUT" at bounding box center [736, 325] width 361 height 13
copy td "EB-G-T-LUXU-BRUT"
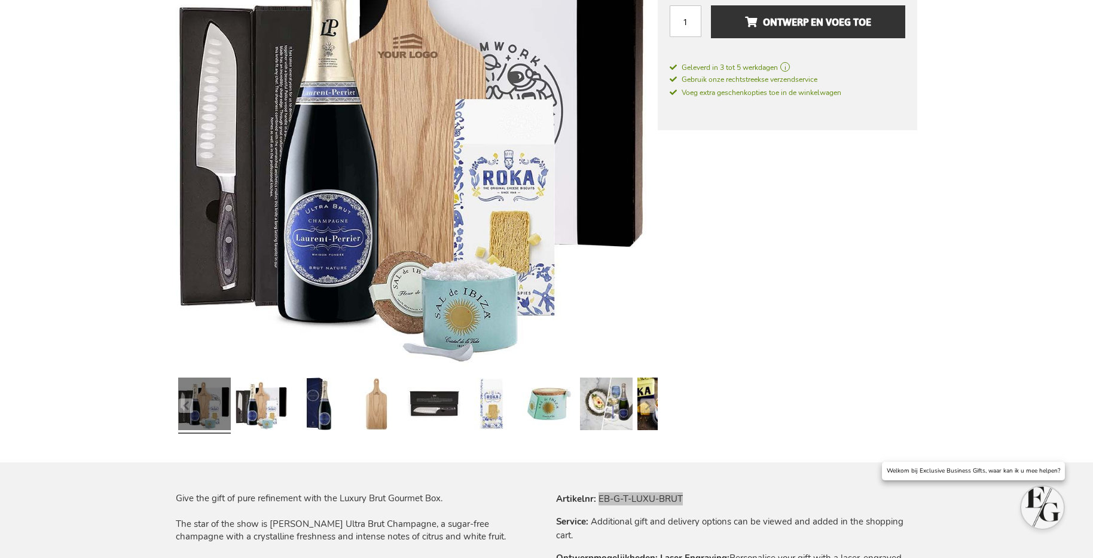
scroll to position [242, 0]
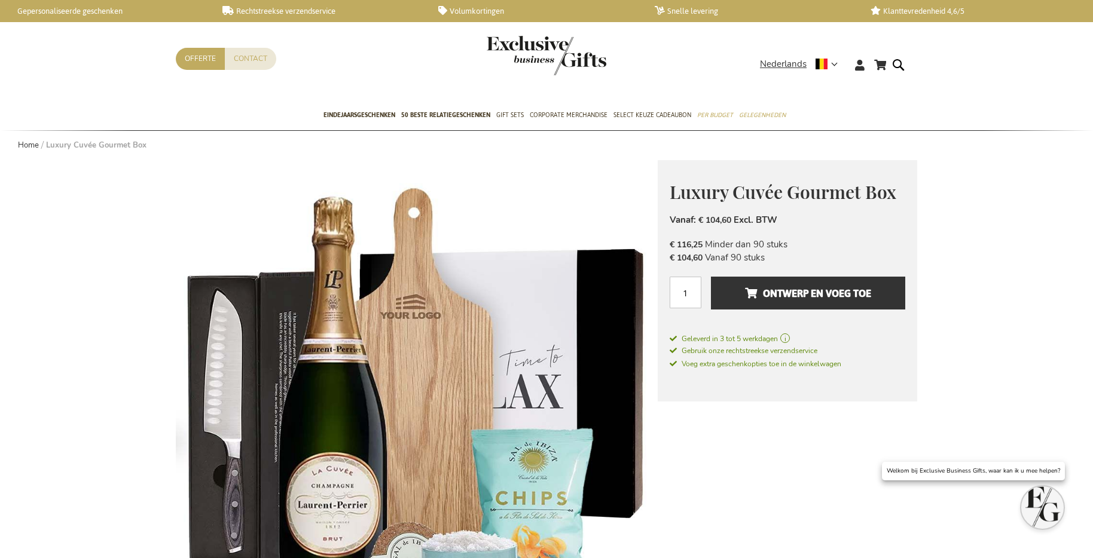
scroll to position [1, 0]
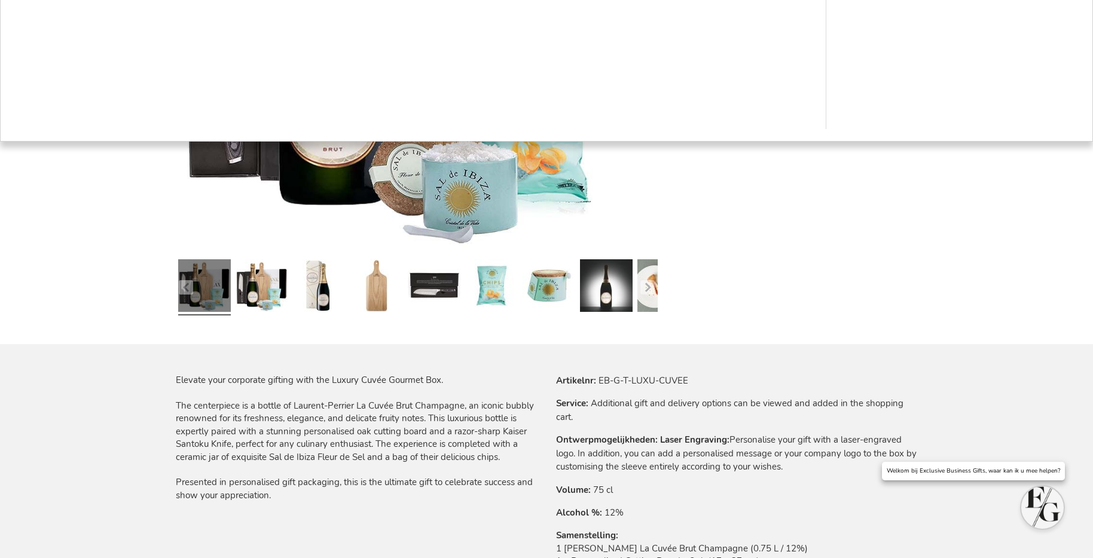
scroll to position [465, 0]
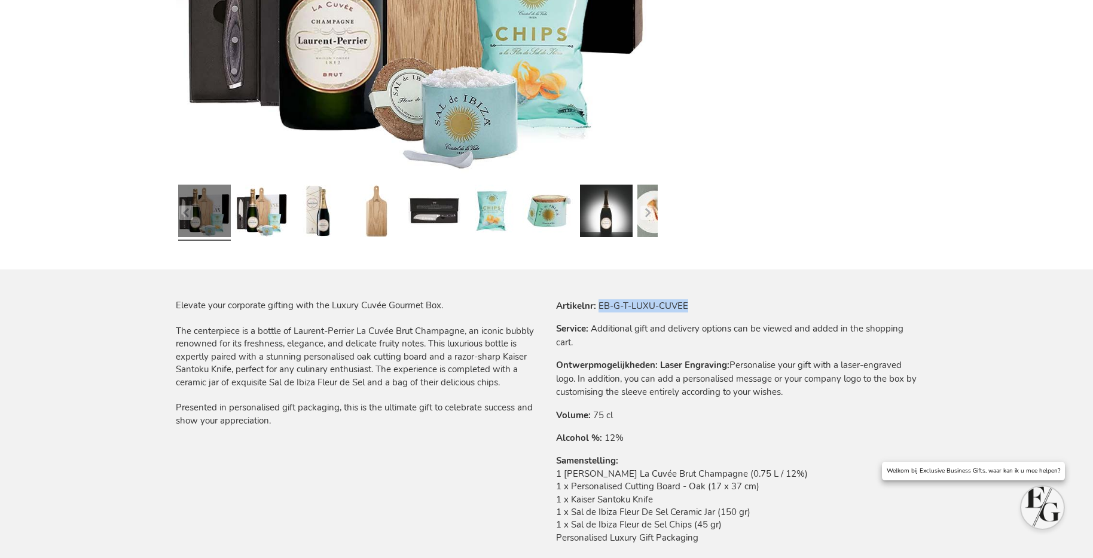
drag, startPoint x: 600, startPoint y: 308, endPoint x: 704, endPoint y: 307, distance: 104.0
click at [704, 308] on tr "Artikelnr EB-G-T-LUXU-CUVEE" at bounding box center [736, 306] width 361 height 13
copy td "EB-G-T-LUXU-CUVEE"
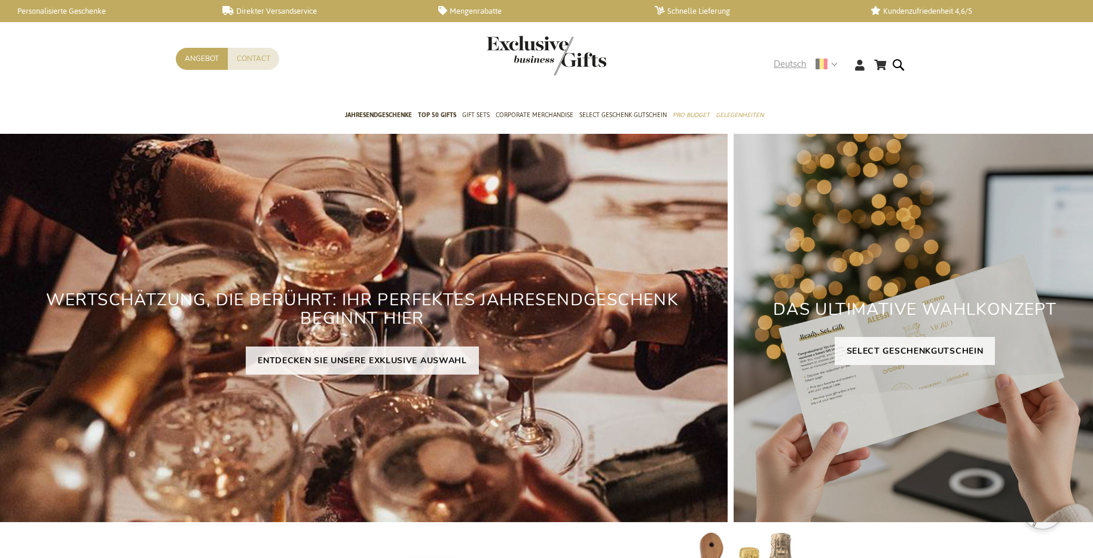
click at [798, 68] on span "Deutsch" at bounding box center [790, 64] width 33 height 14
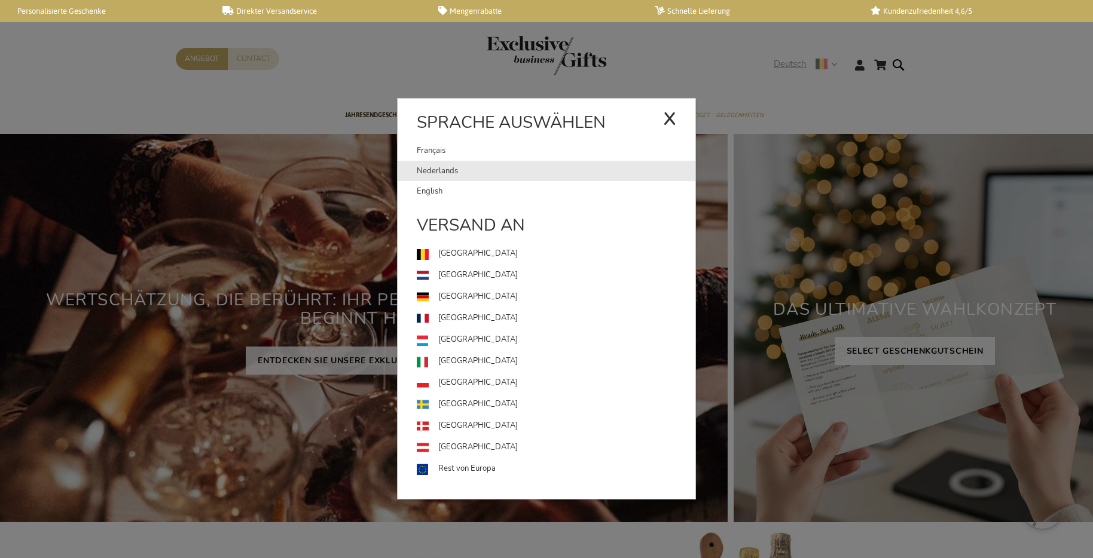
click at [486, 179] on link "Nederlands" at bounding box center [556, 171] width 279 height 20
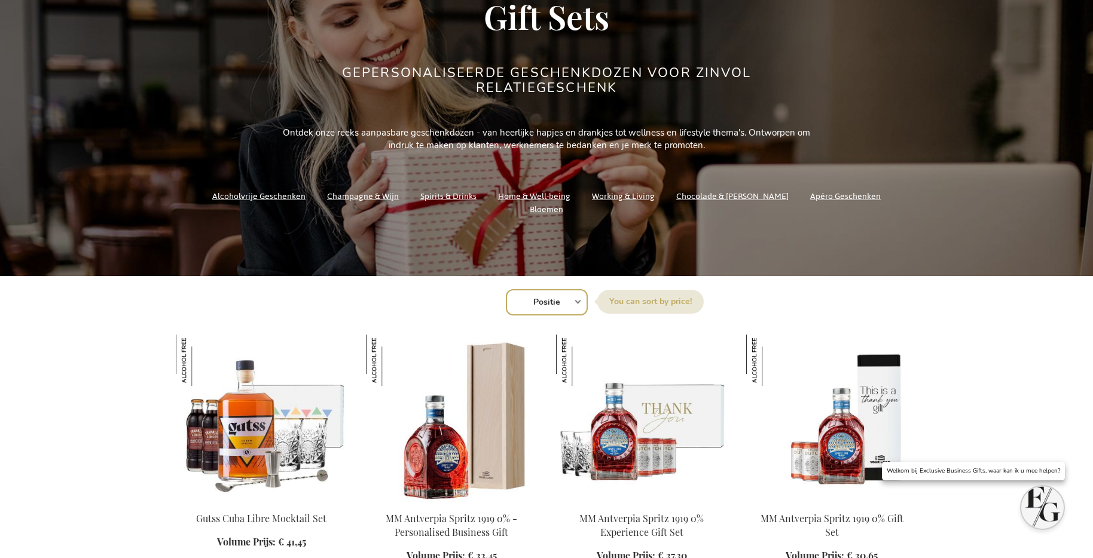
click at [535, 306] on select "Positie Best Sellers Meest bekeken Nieuw Biggest Saving Price: low to high Pric…" at bounding box center [547, 302] width 82 height 26
select select "new"
click at [506, 289] on select "Positie Best Sellers Meest bekeken Nieuw Biggest Saving Price: low to high Pric…" at bounding box center [547, 302] width 82 height 26
